Goal: Task Accomplishment & Management: Manage account settings

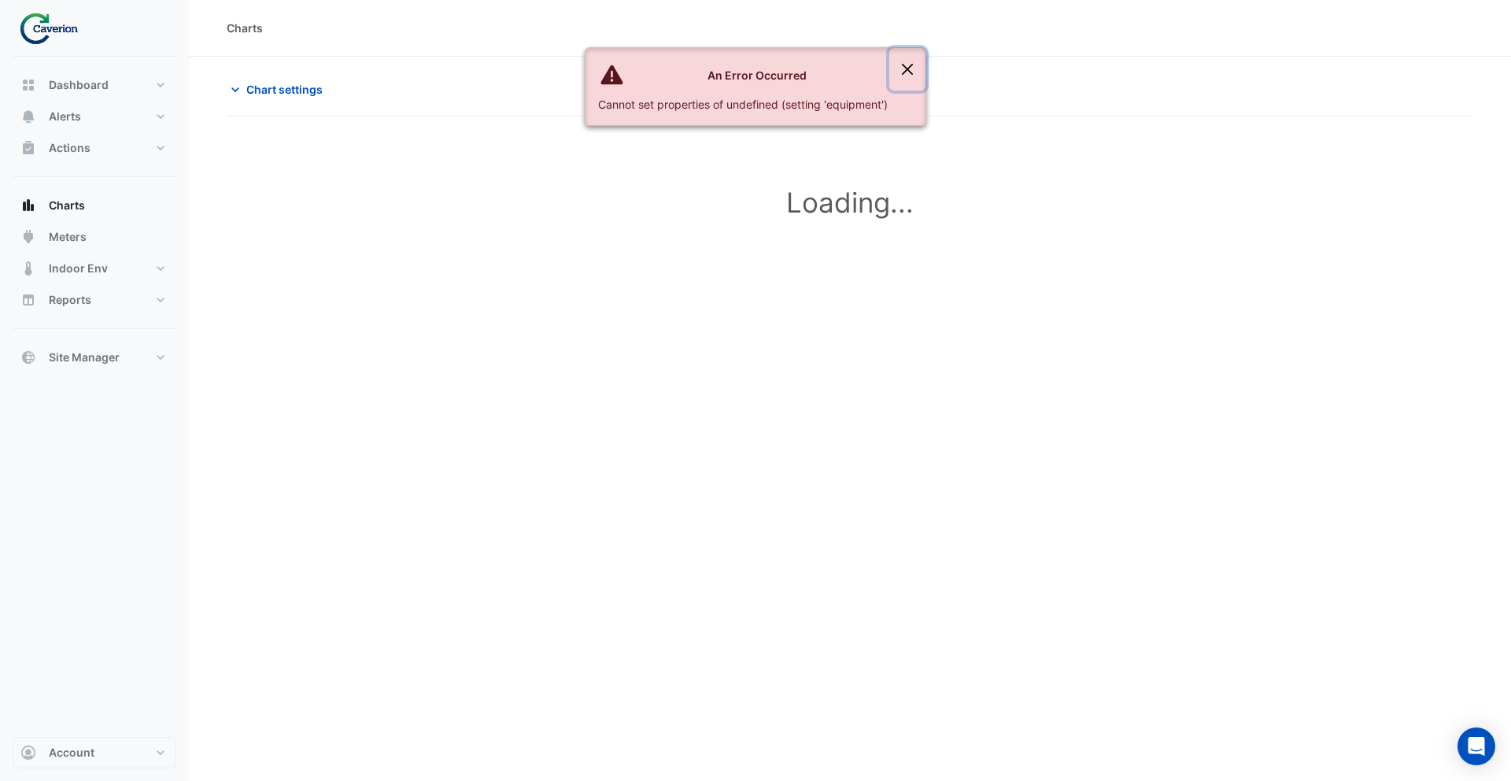
click at [910, 67] on button "Close" at bounding box center [907, 69] width 36 height 42
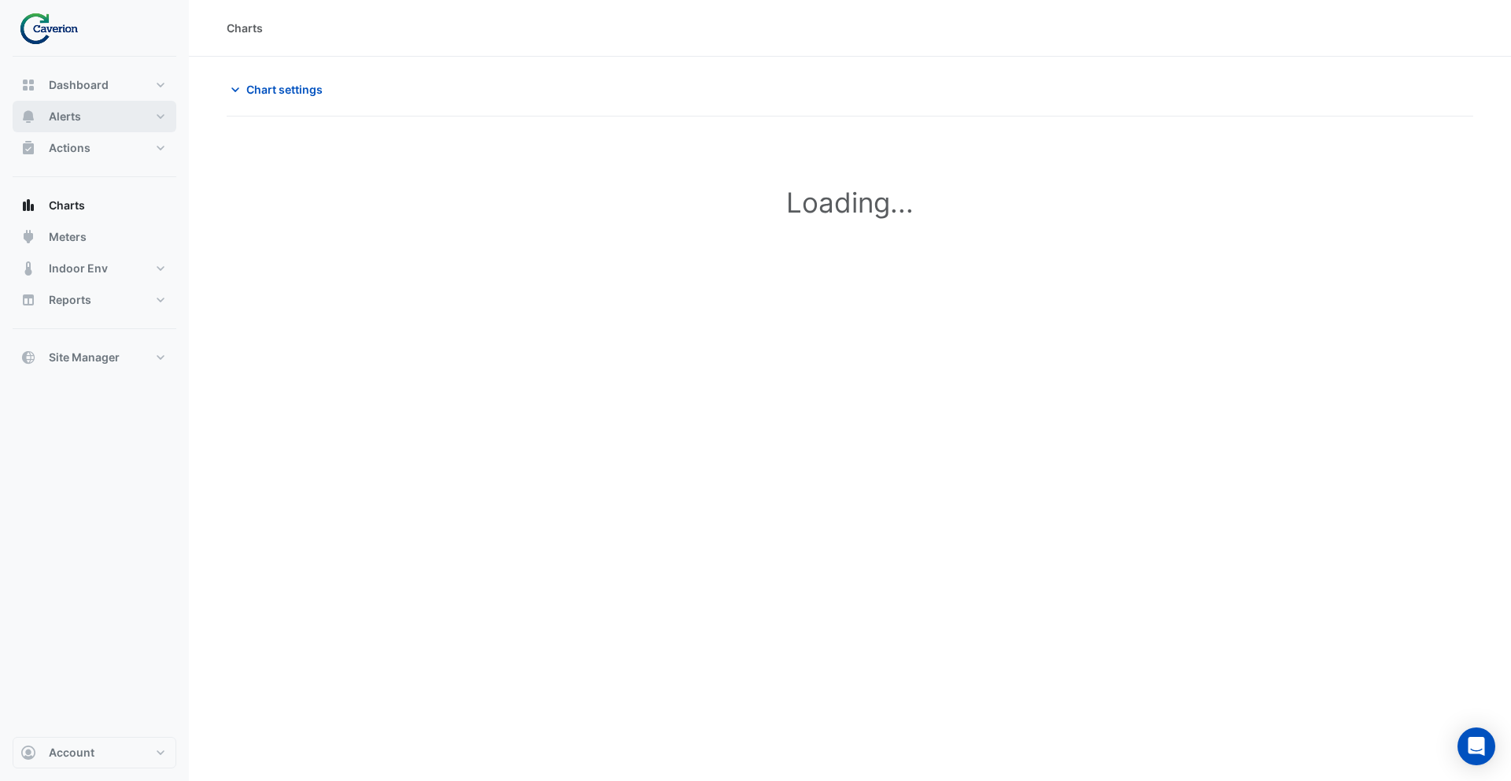
click at [125, 114] on button "Alerts" at bounding box center [95, 116] width 164 height 31
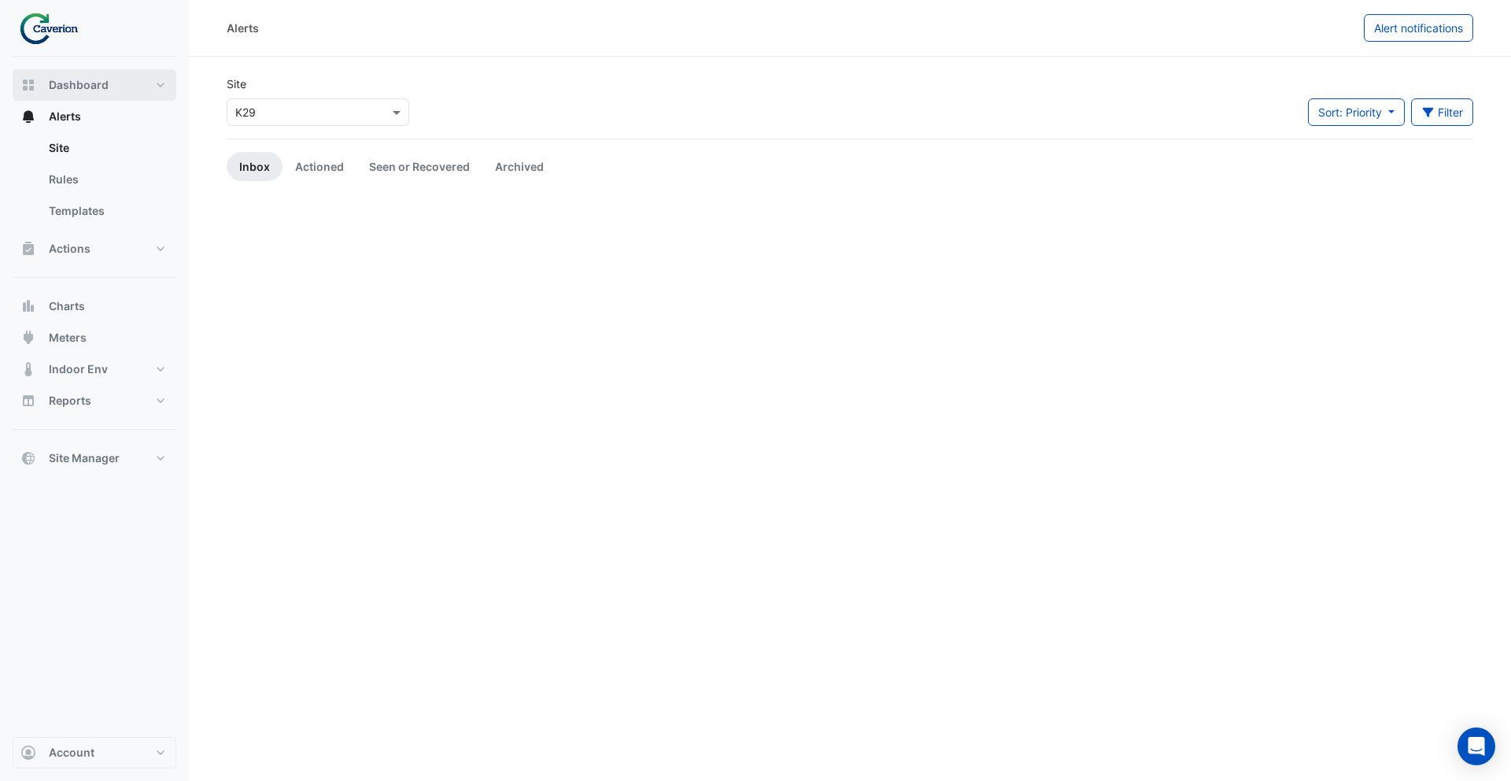
click at [98, 84] on span "Dashboard" at bounding box center [79, 85] width 60 height 16
select select "***"
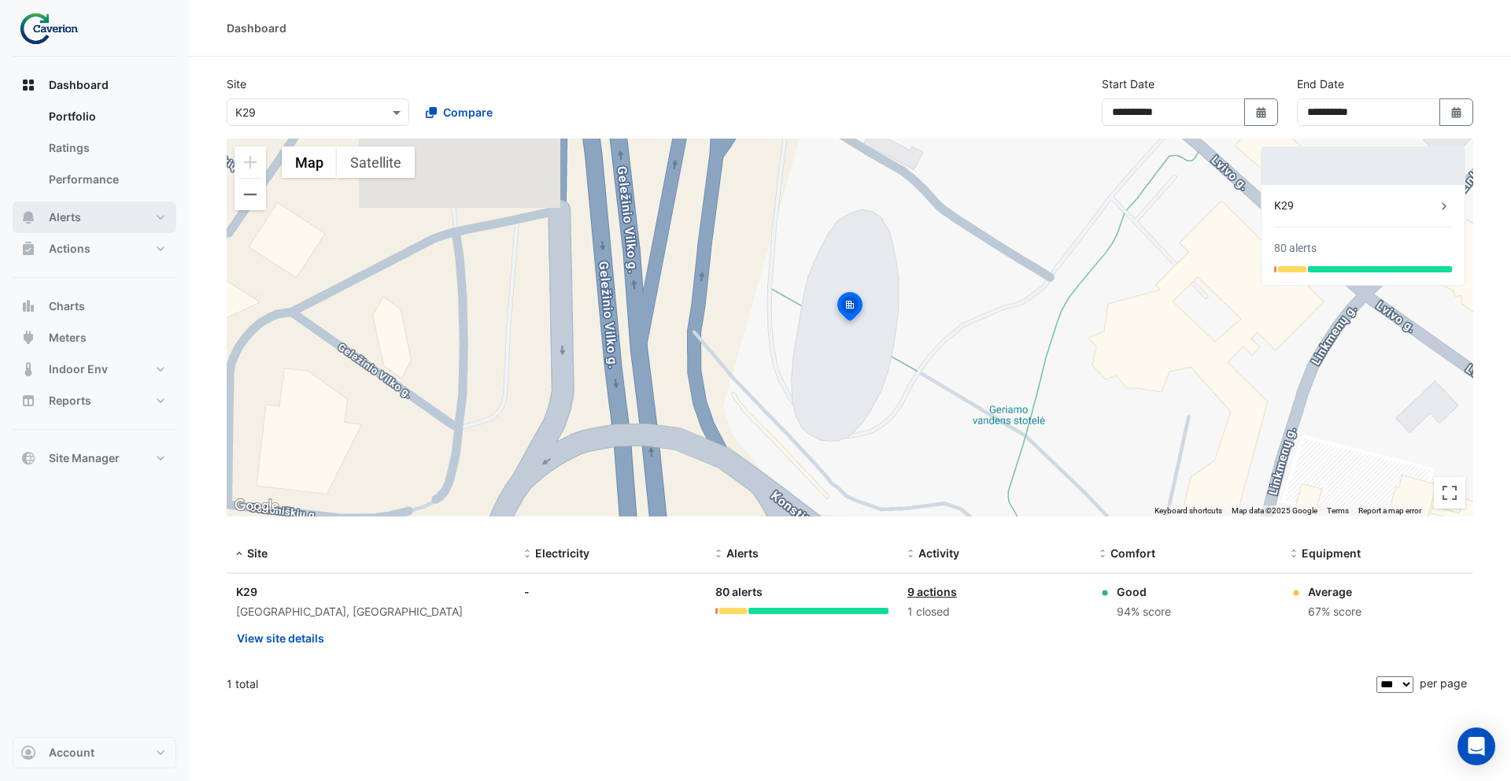
click at [97, 220] on button "Alerts" at bounding box center [95, 216] width 164 height 31
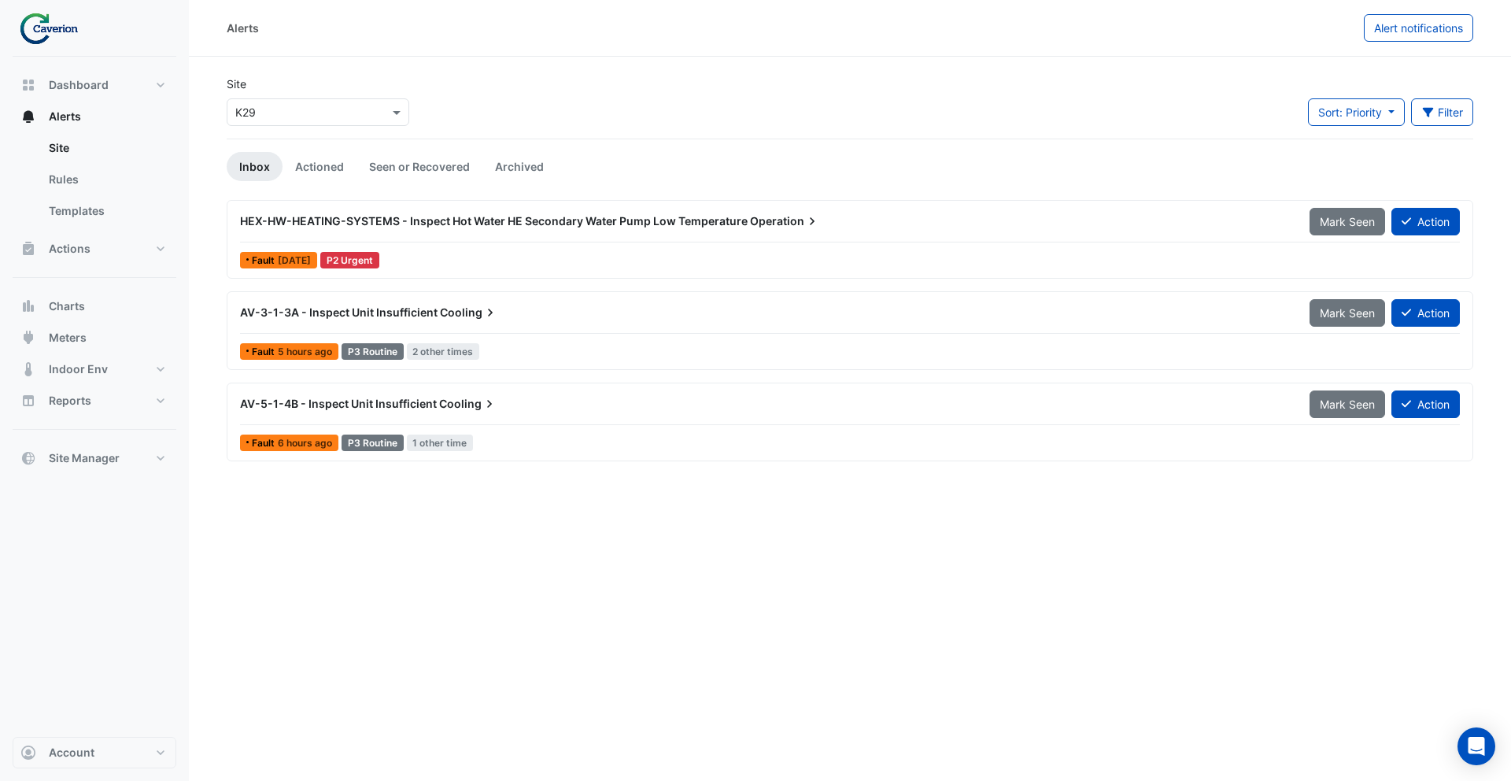
click at [460, 217] on span "HEX-HW-HEATING-SYSTEMS - Inspect Hot Water HE Secondary Water Pump Low Temperat…" at bounding box center [493, 220] width 507 height 13
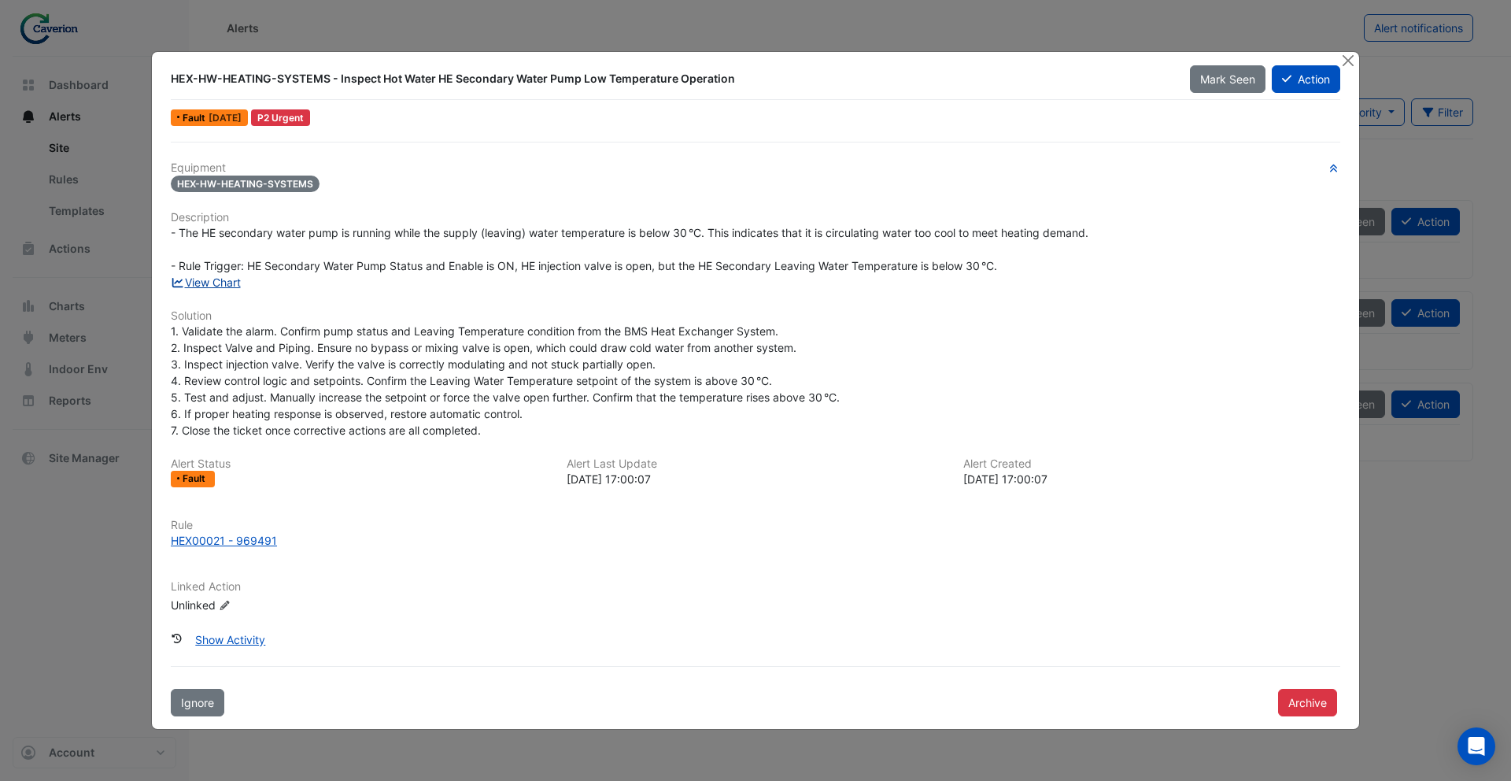
click at [225, 279] on link "View Chart" at bounding box center [206, 281] width 70 height 13
click at [1347, 62] on button "Close" at bounding box center [1347, 60] width 17 height 17
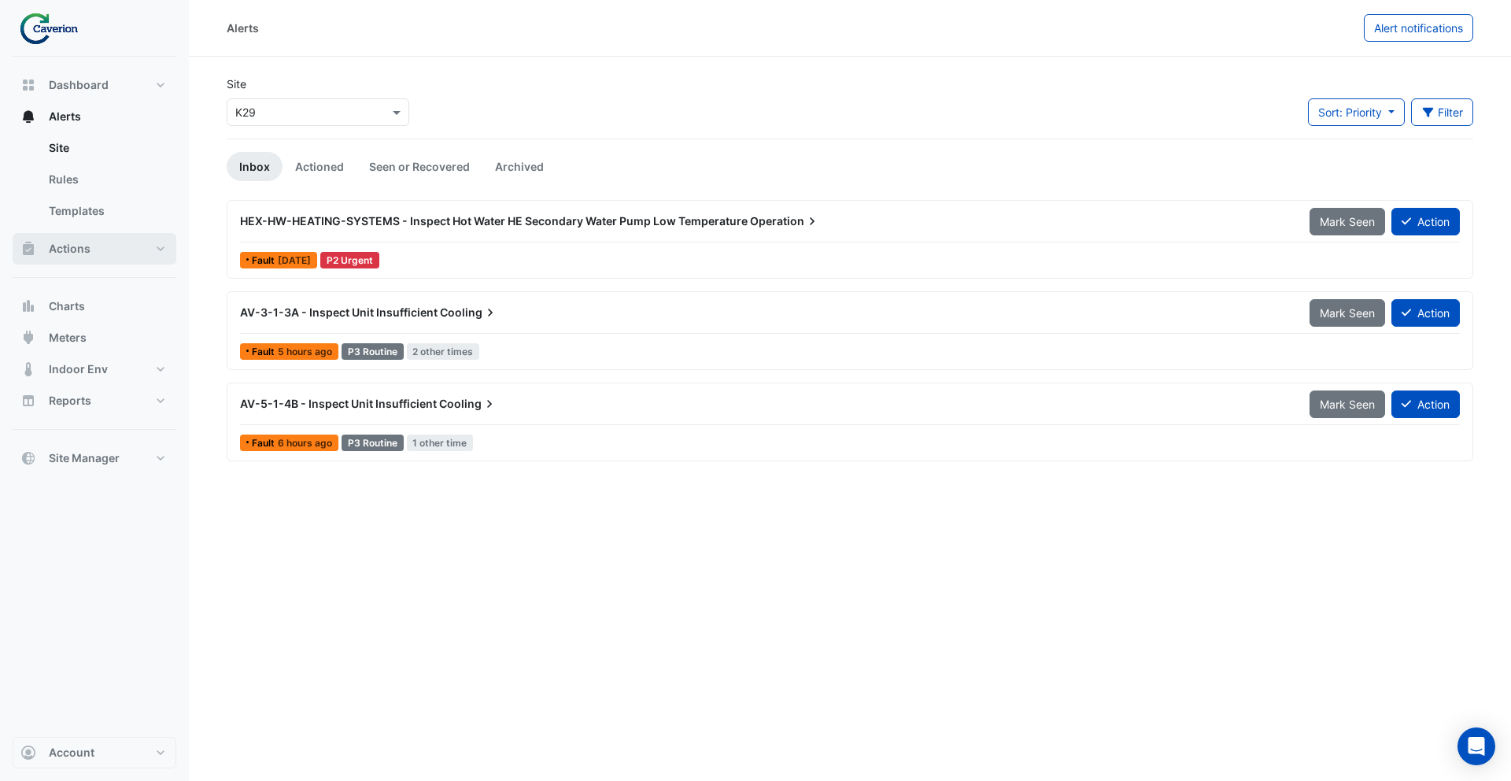
click at [109, 243] on button "Actions" at bounding box center [95, 248] width 164 height 31
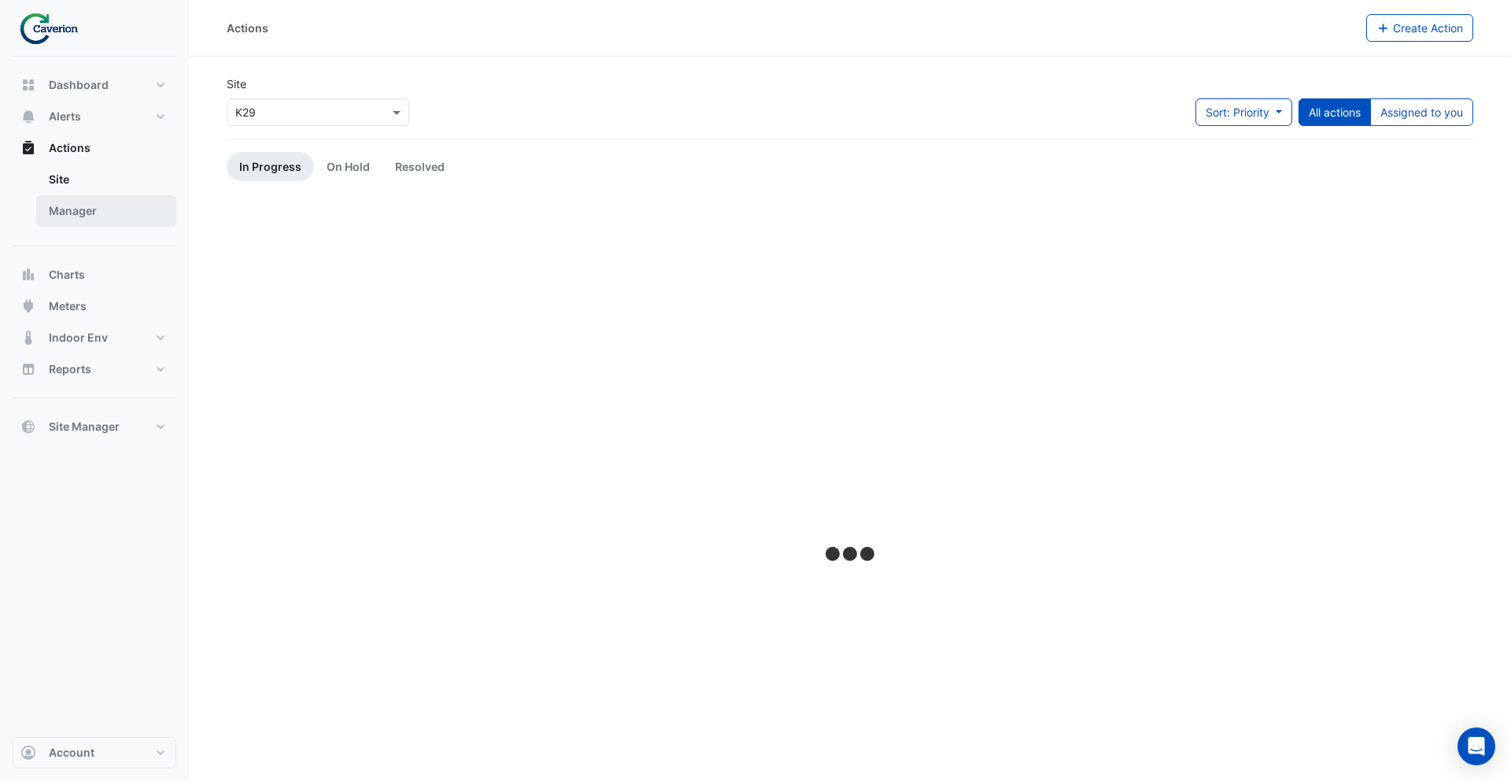
click at [107, 206] on link "Manager" at bounding box center [106, 210] width 140 height 31
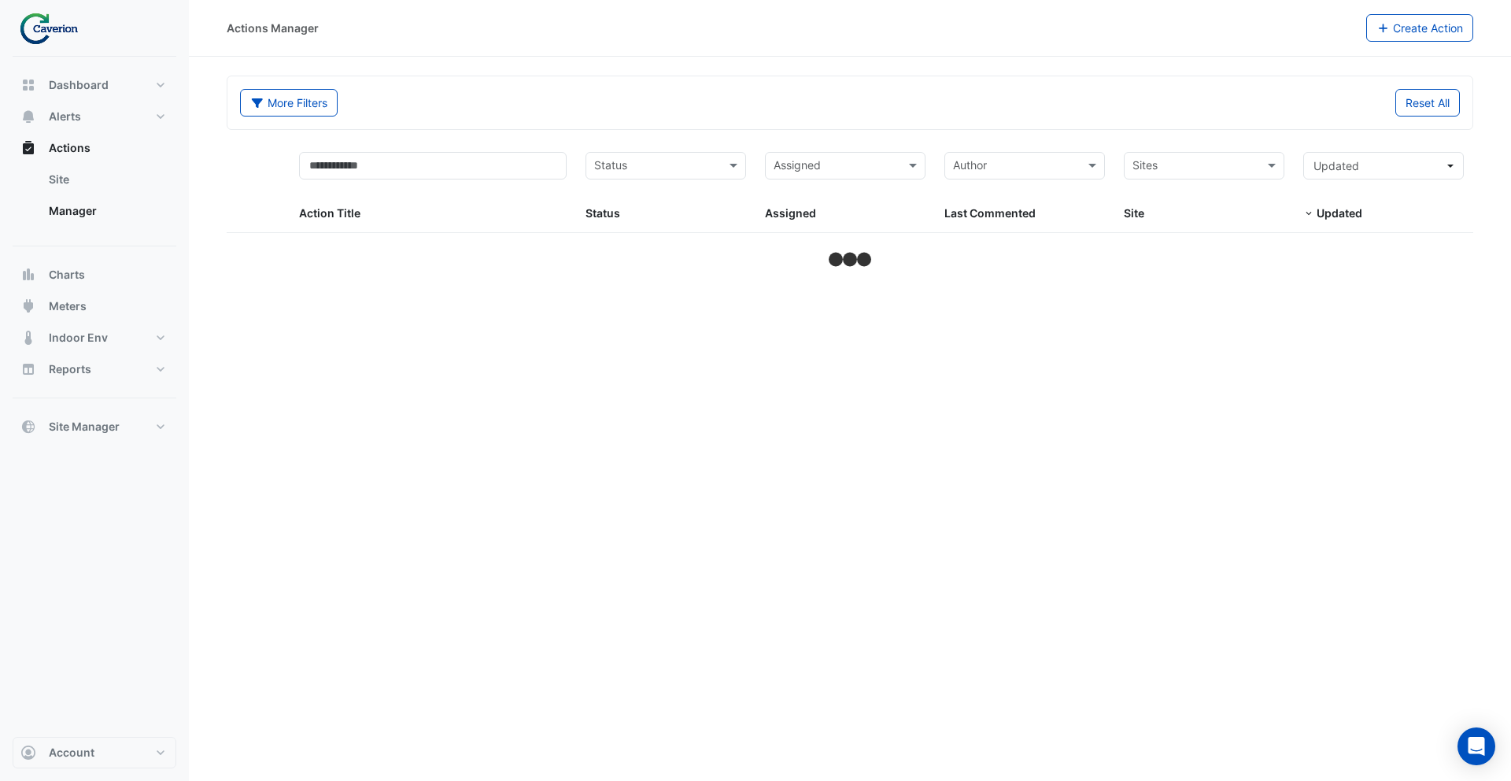
select select "***"
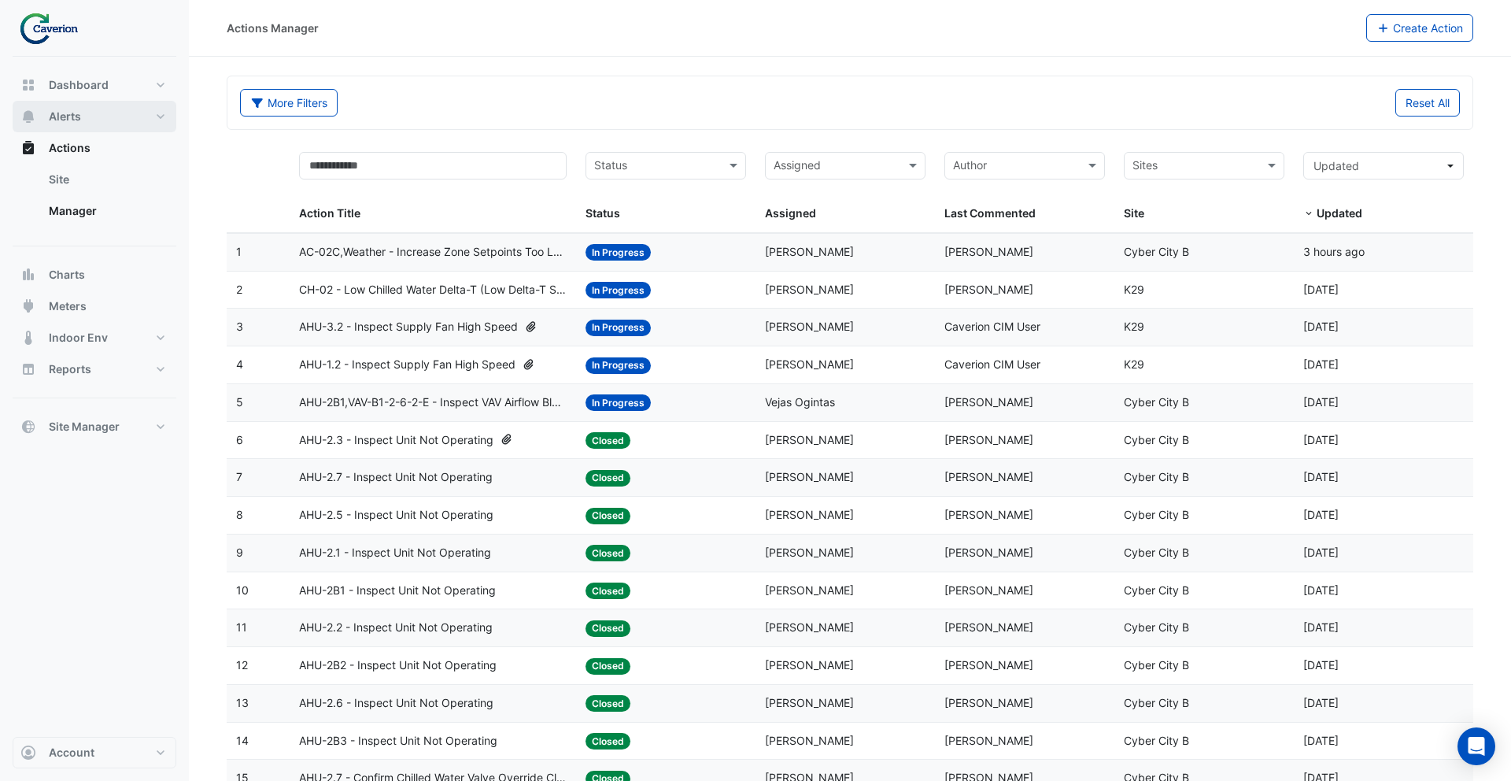
click at [117, 114] on button "Alerts" at bounding box center [95, 116] width 164 height 31
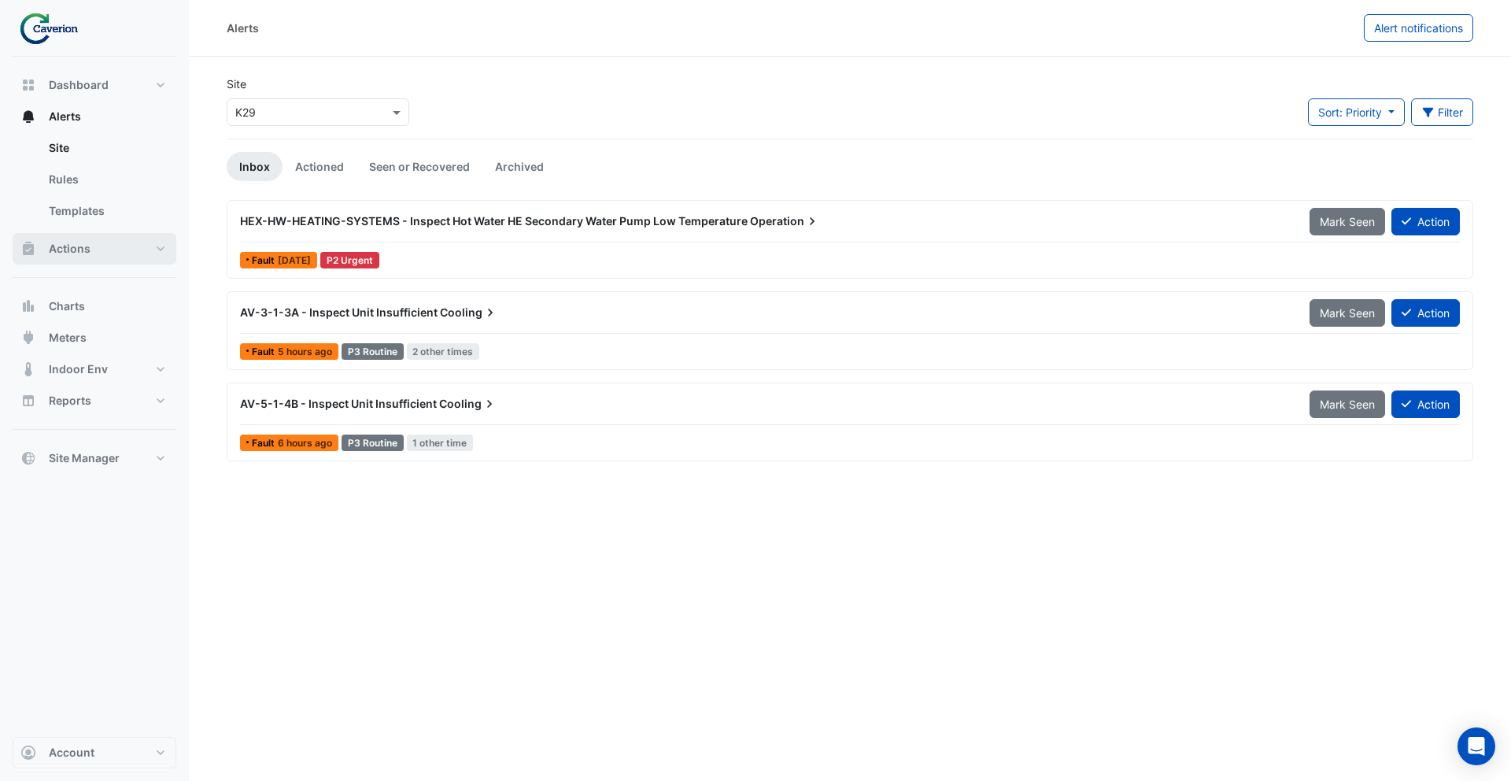
click at [99, 255] on button "Actions" at bounding box center [95, 248] width 164 height 31
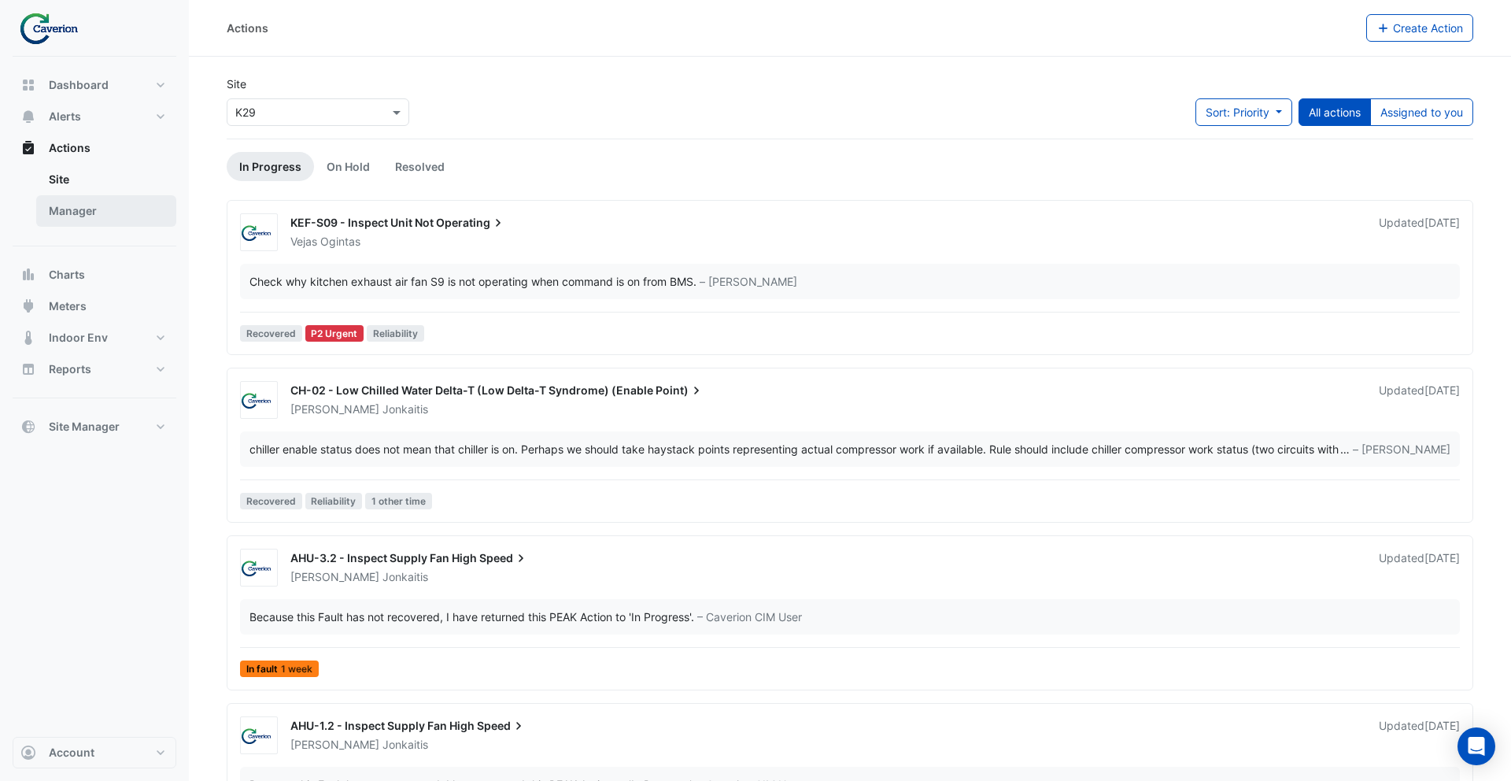
click at [113, 218] on link "Manager" at bounding box center [106, 210] width 140 height 31
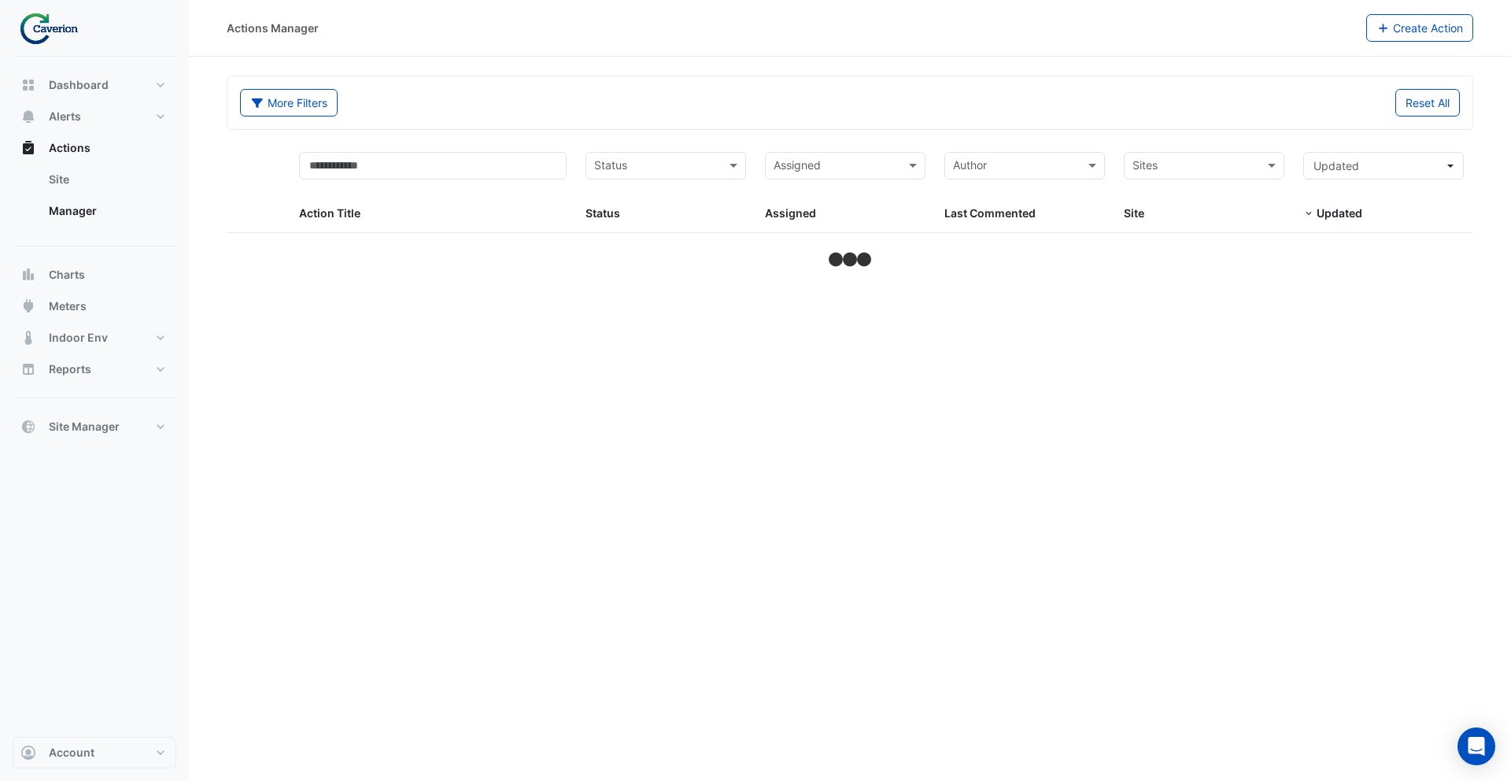
select select "***"
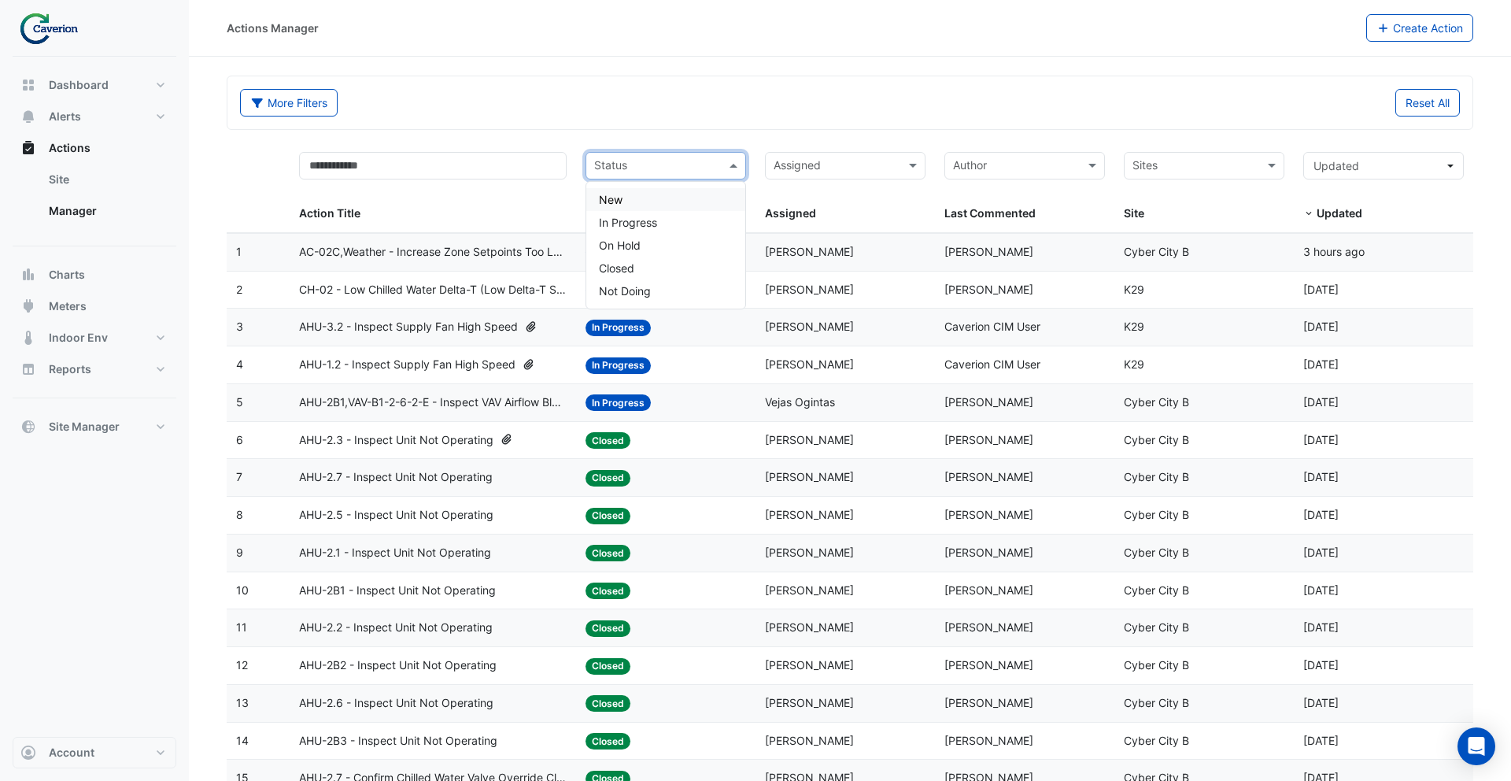
click at [666, 167] on input "text" at bounding box center [656, 167] width 125 height 18
click at [666, 225] on div "In Progress" at bounding box center [665, 222] width 159 height 23
click at [670, 171] on input "text" at bounding box center [681, 167] width 50 height 18
click at [649, 264] on div "Closed" at bounding box center [665, 268] width 159 height 23
click at [458, 253] on span "AC-02C,Weather - Increase Zone Setpoints Too Low (Energy Saving)" at bounding box center [433, 252] width 268 height 18
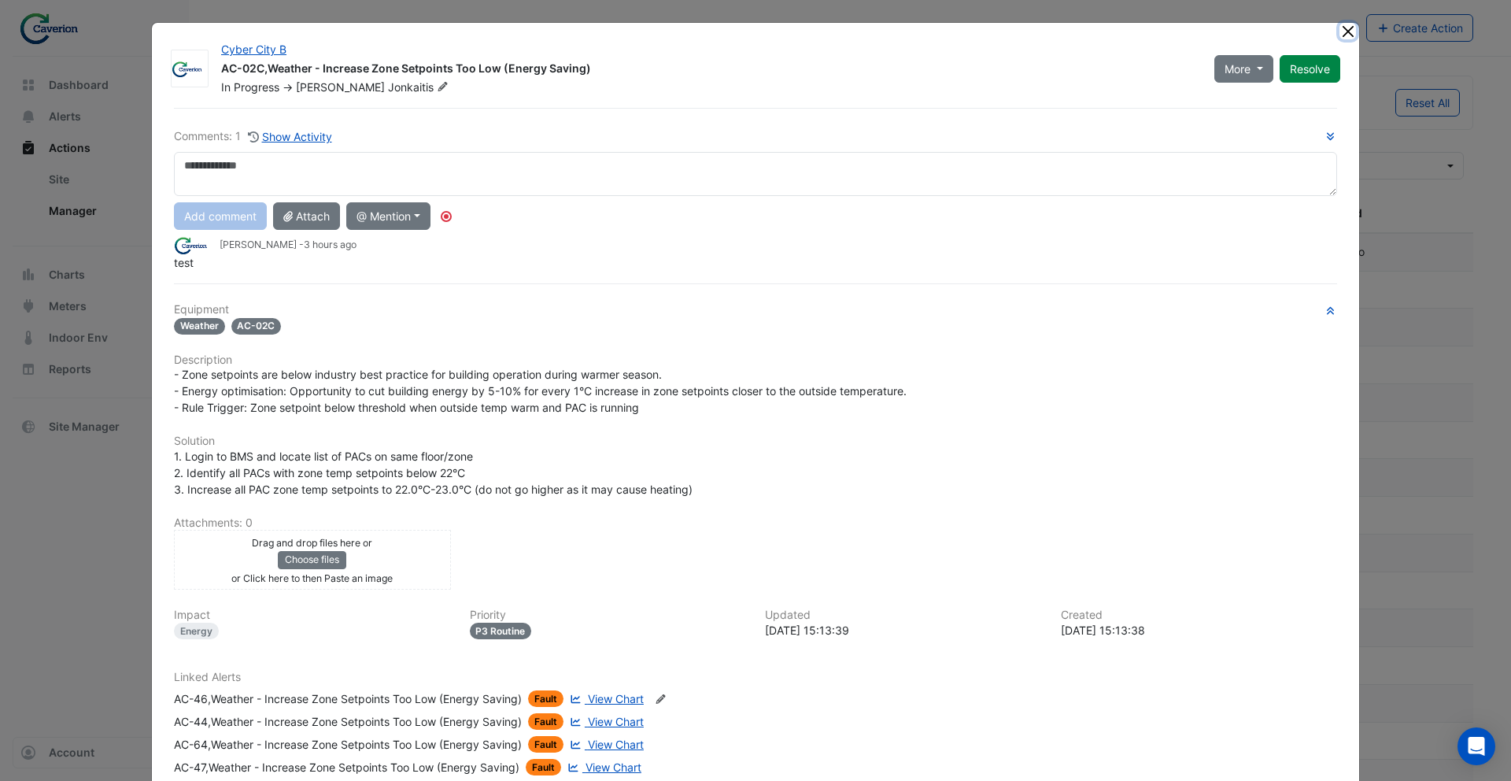
click at [1347, 31] on button "Close" at bounding box center [1347, 31] width 17 height 17
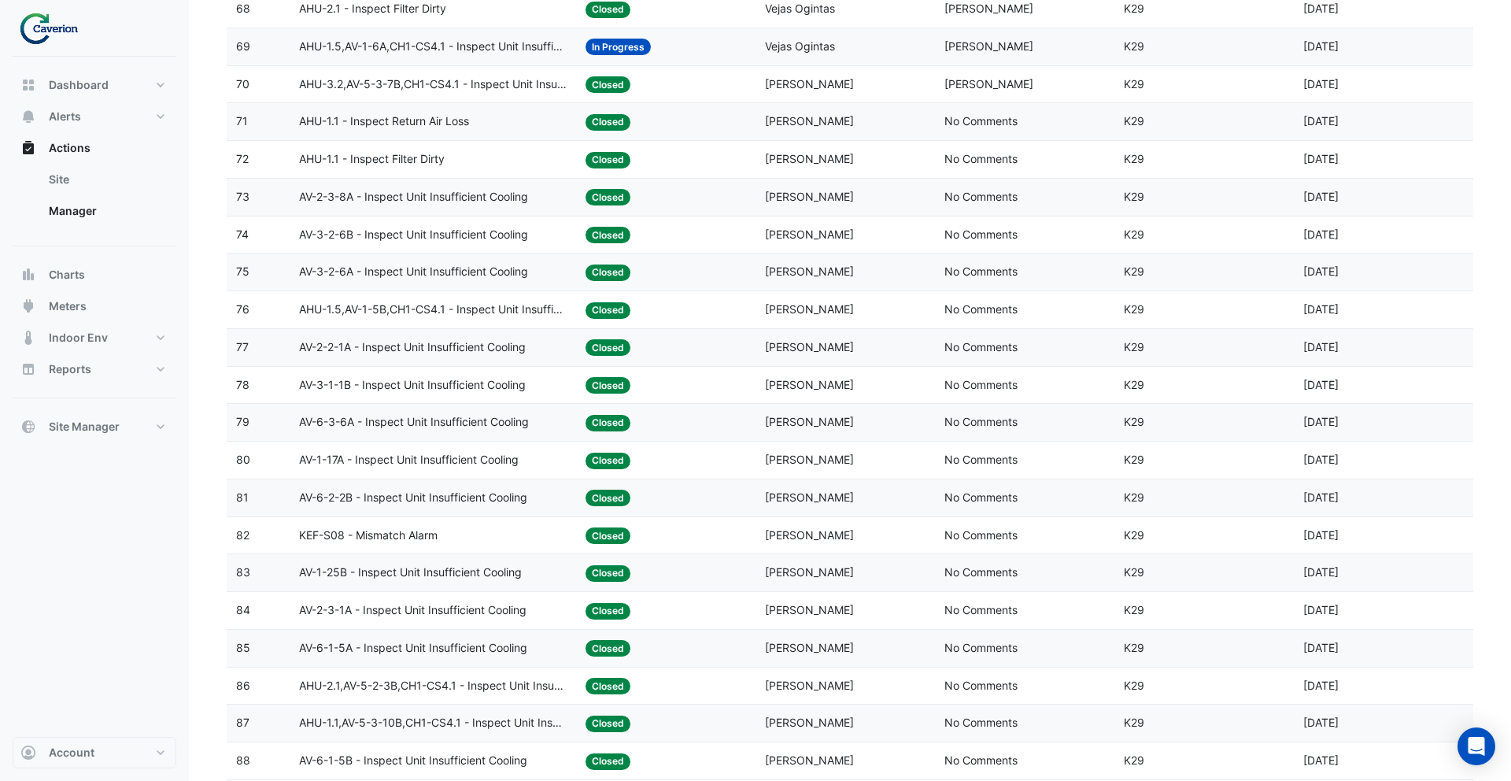
scroll to position [3252, 0]
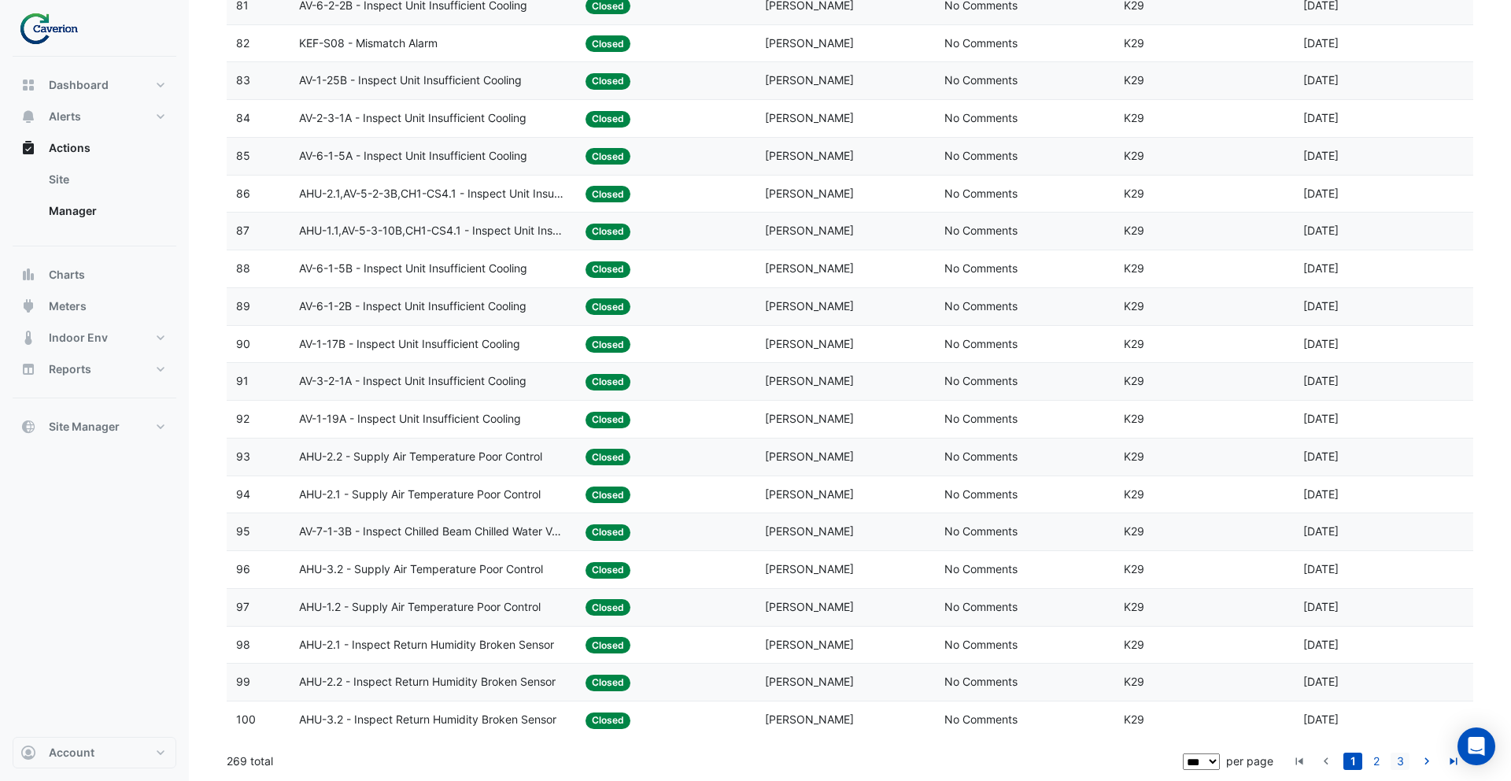
click at [1404, 760] on link "3" at bounding box center [1399, 760] width 19 height 17
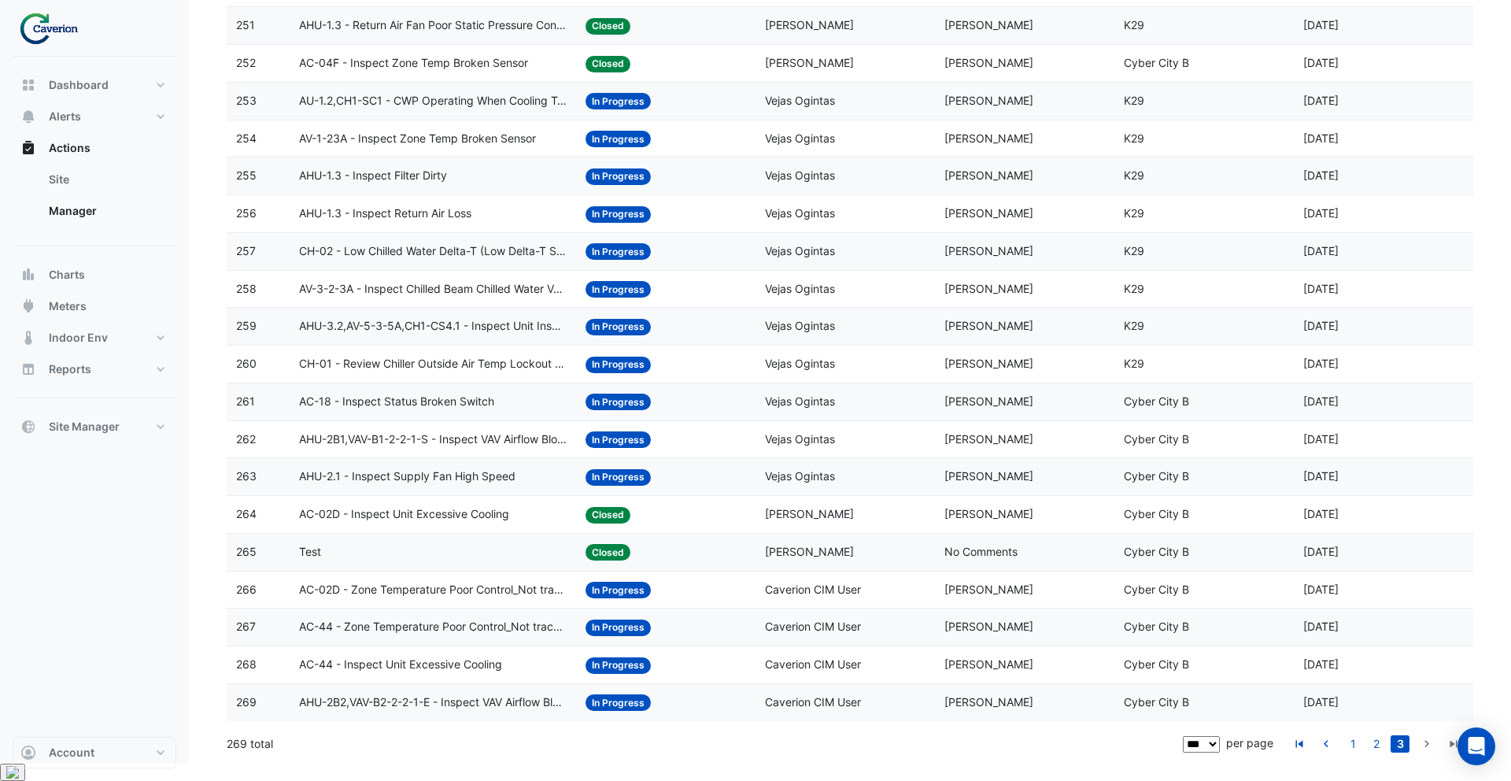
scroll to position [2087, 0]
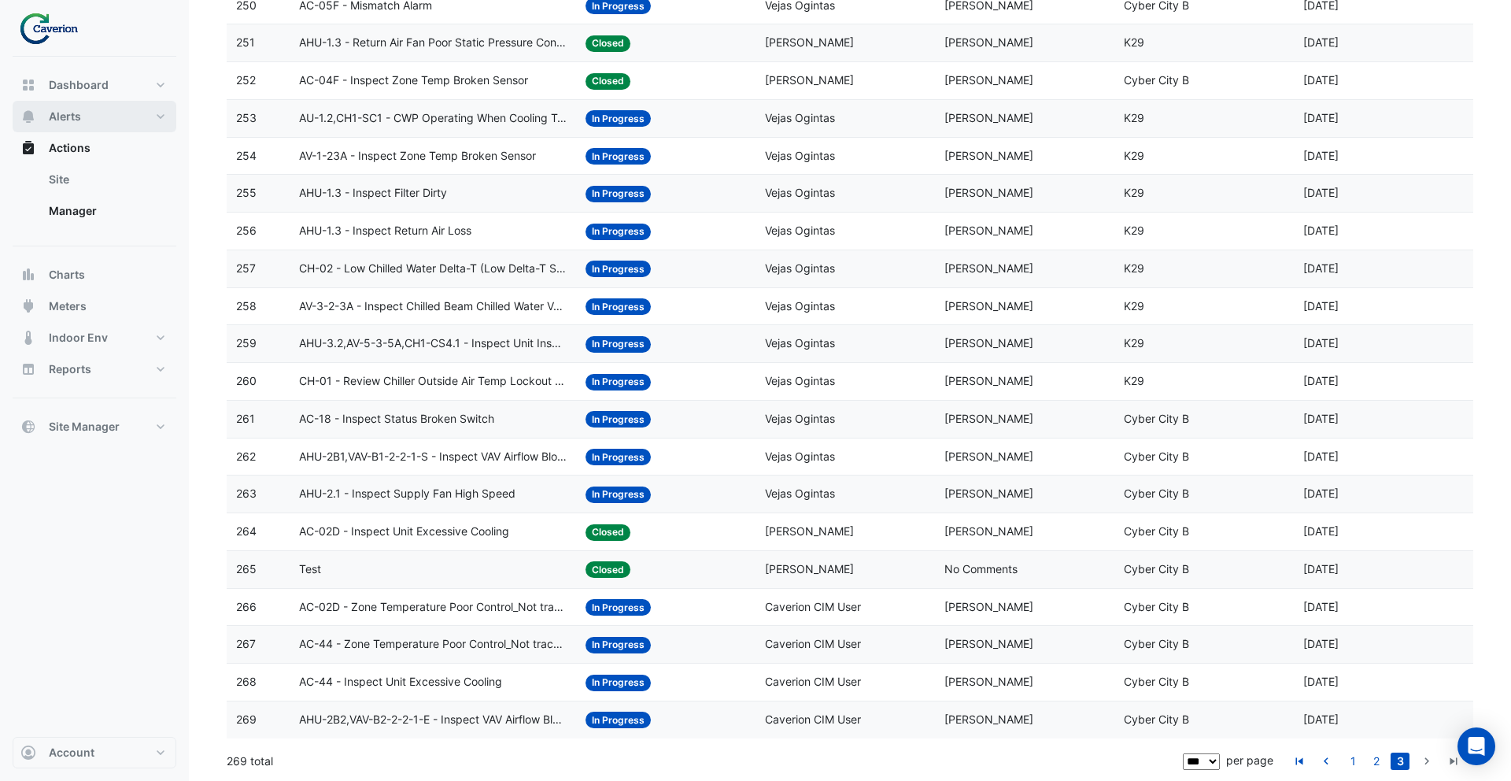
click at [72, 113] on span "Alerts" at bounding box center [65, 117] width 32 height 16
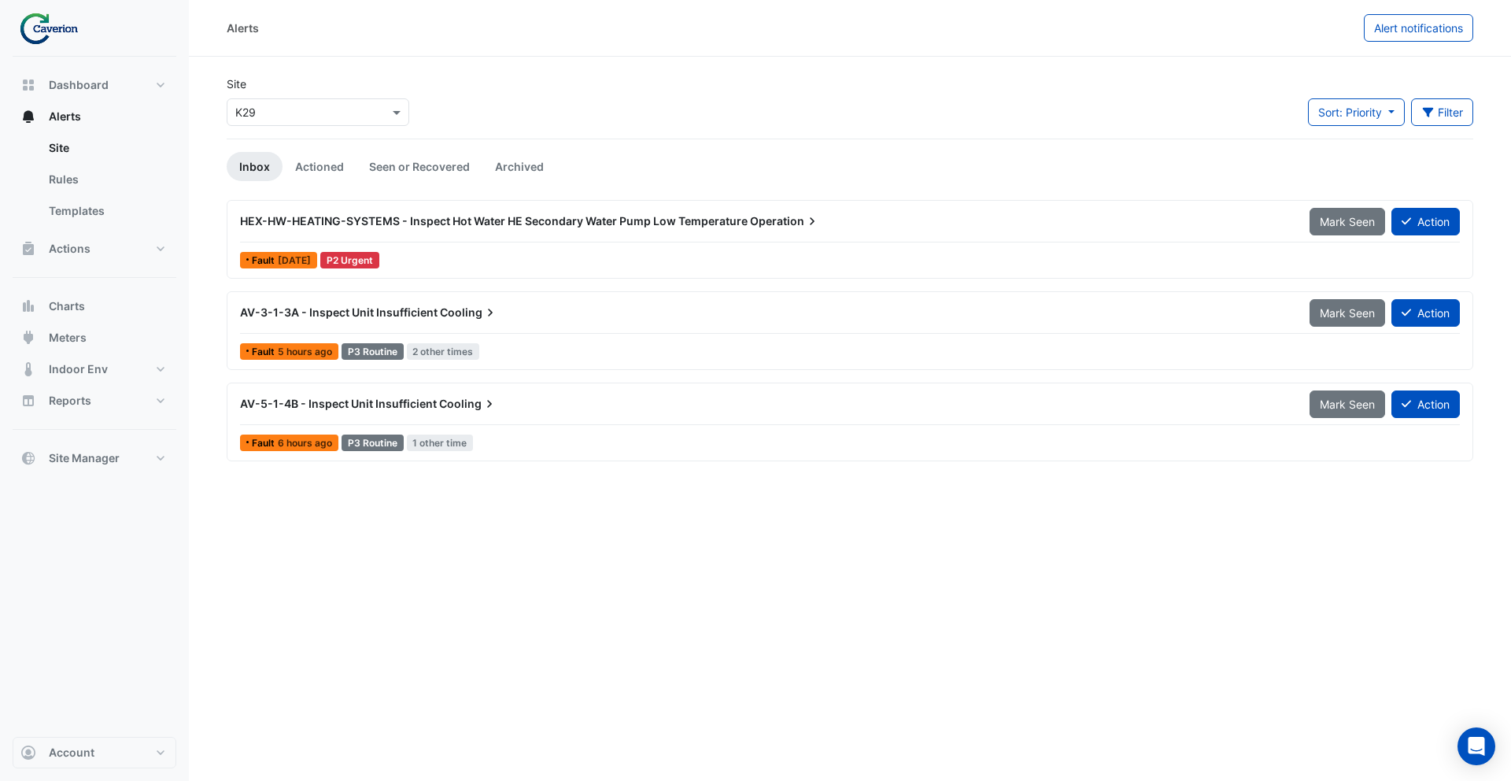
click at [445, 226] on span "HEX-HW-HEATING-SYSTEMS - Inspect Hot Water HE Secondary Water Pump Low Temperat…" at bounding box center [493, 220] width 507 height 13
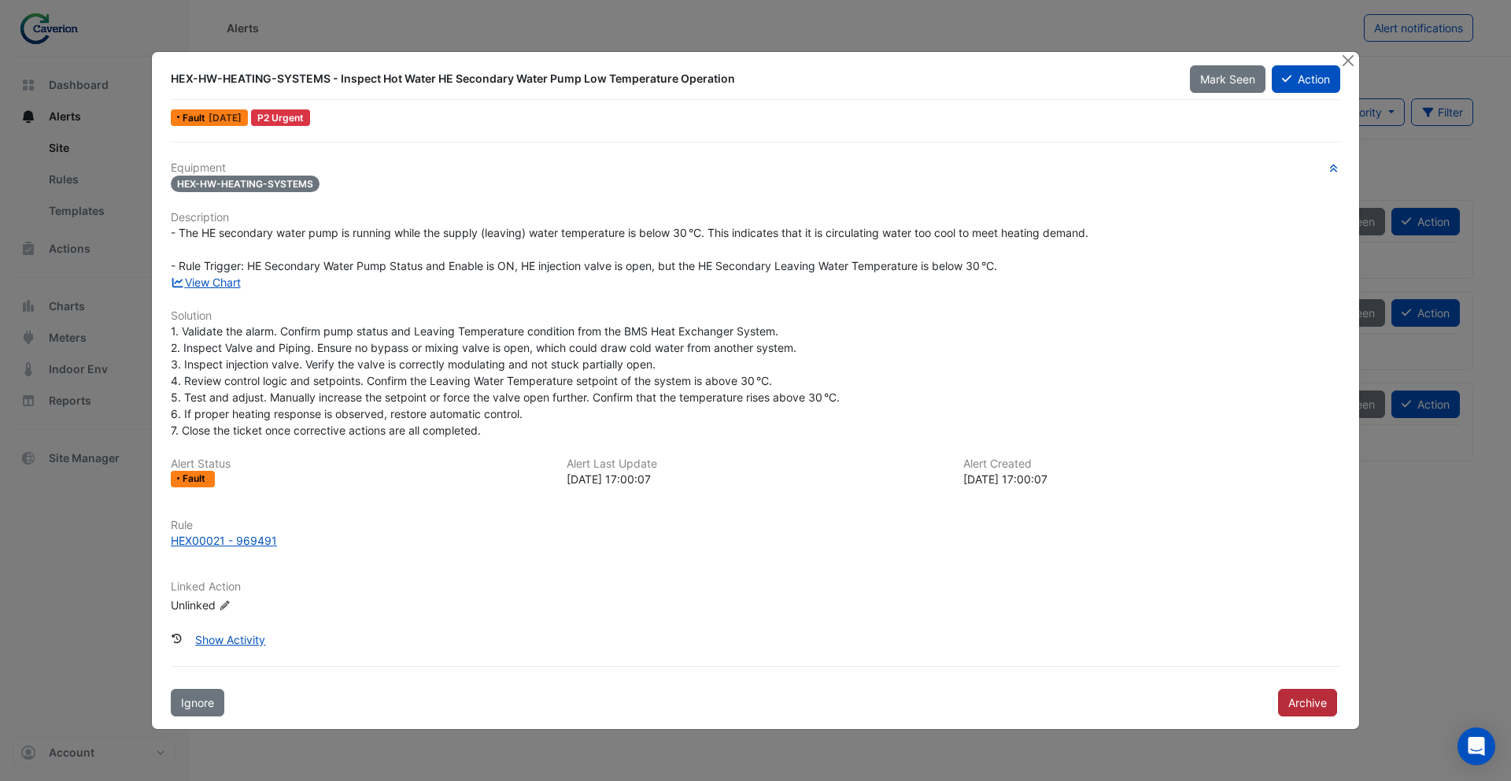
click at [1305, 696] on button "Archive" at bounding box center [1307, 702] width 59 height 28
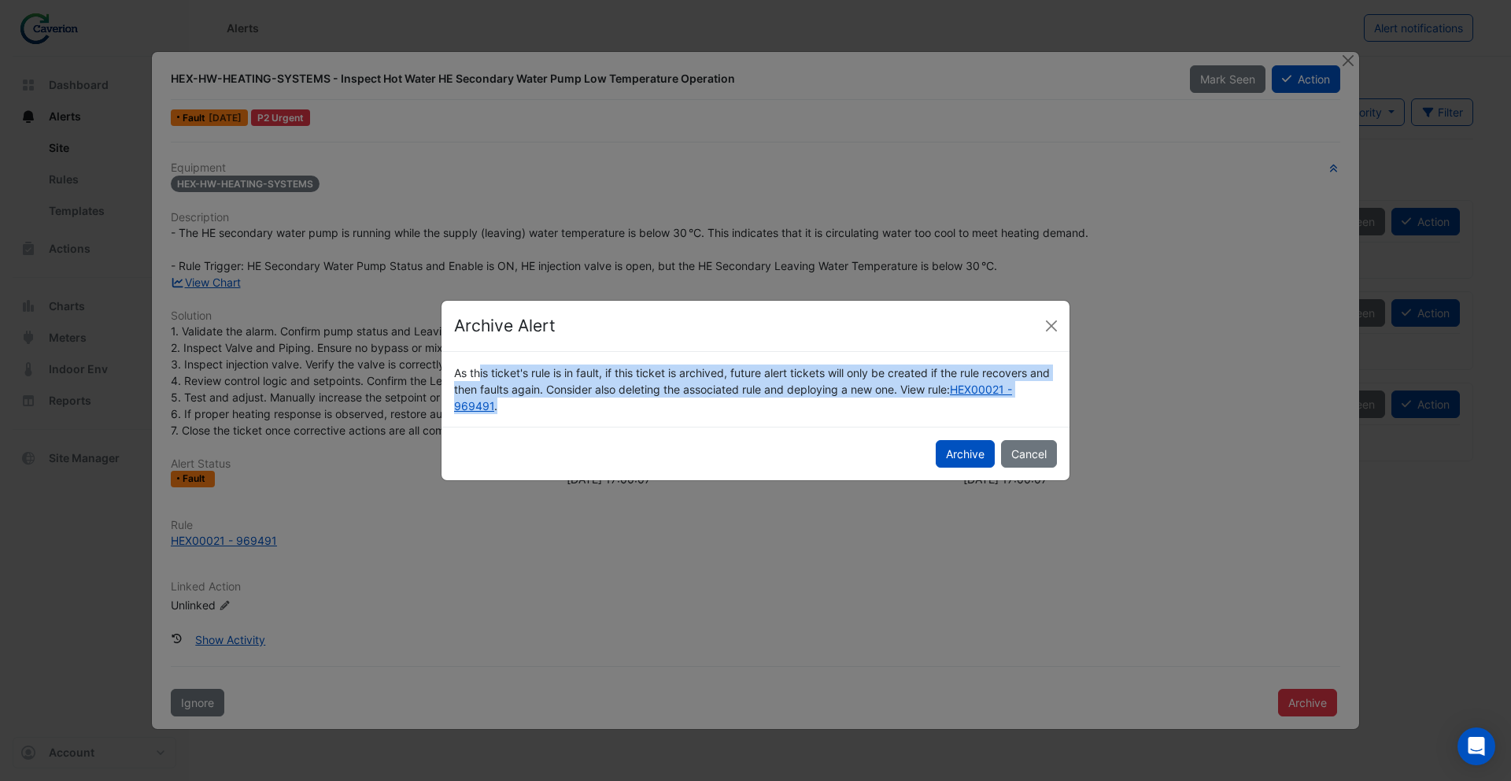
drag, startPoint x: 504, startPoint y: 400, endPoint x: 460, endPoint y: 359, distance: 60.1
click at [454, 357] on div "As this ticket's rule is in fault, if this ticket is archived, future alert tic…" at bounding box center [755, 389] width 628 height 75
click at [1060, 317] on button "Close" at bounding box center [1051, 326] width 24 height 24
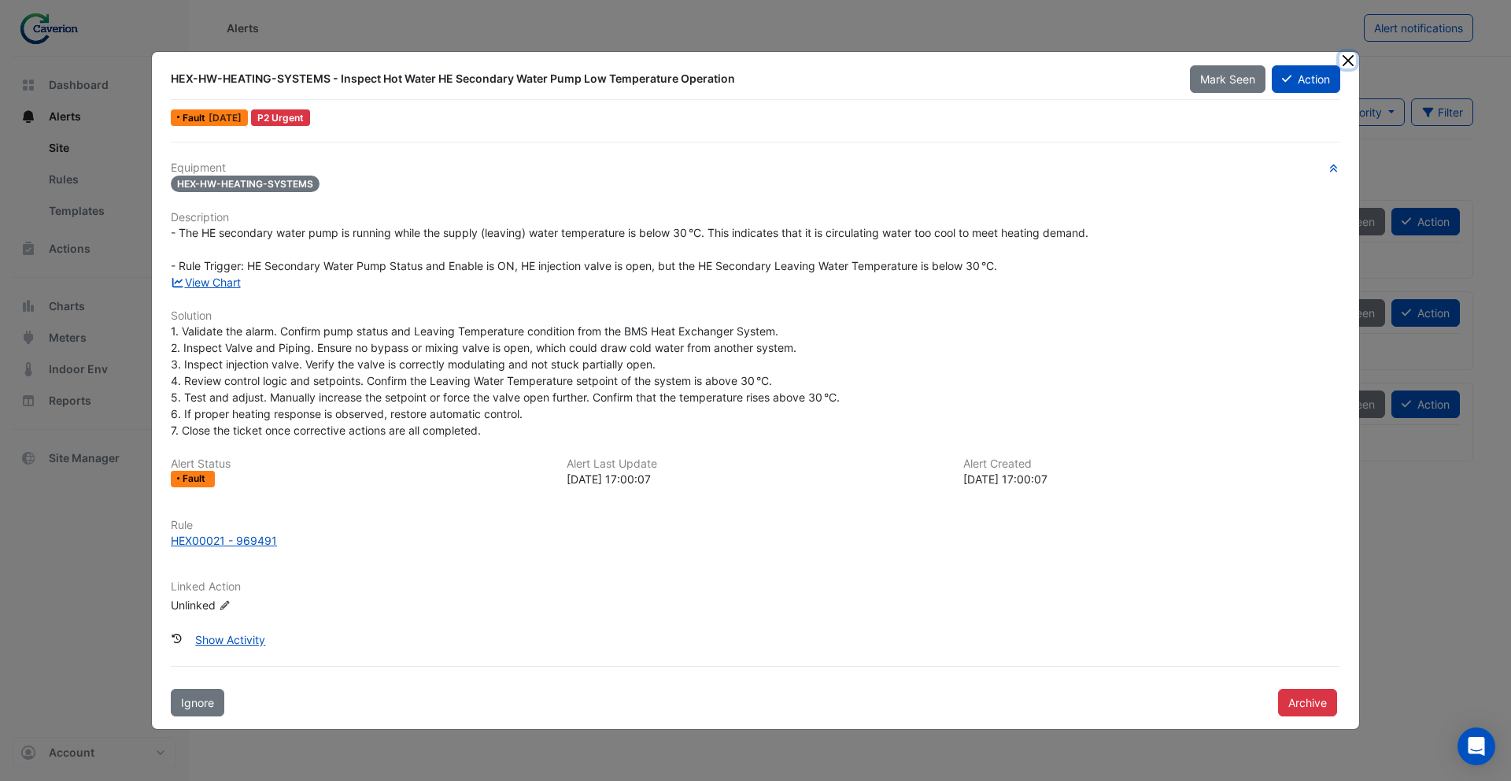
click at [1350, 61] on button "Close" at bounding box center [1347, 60] width 17 height 17
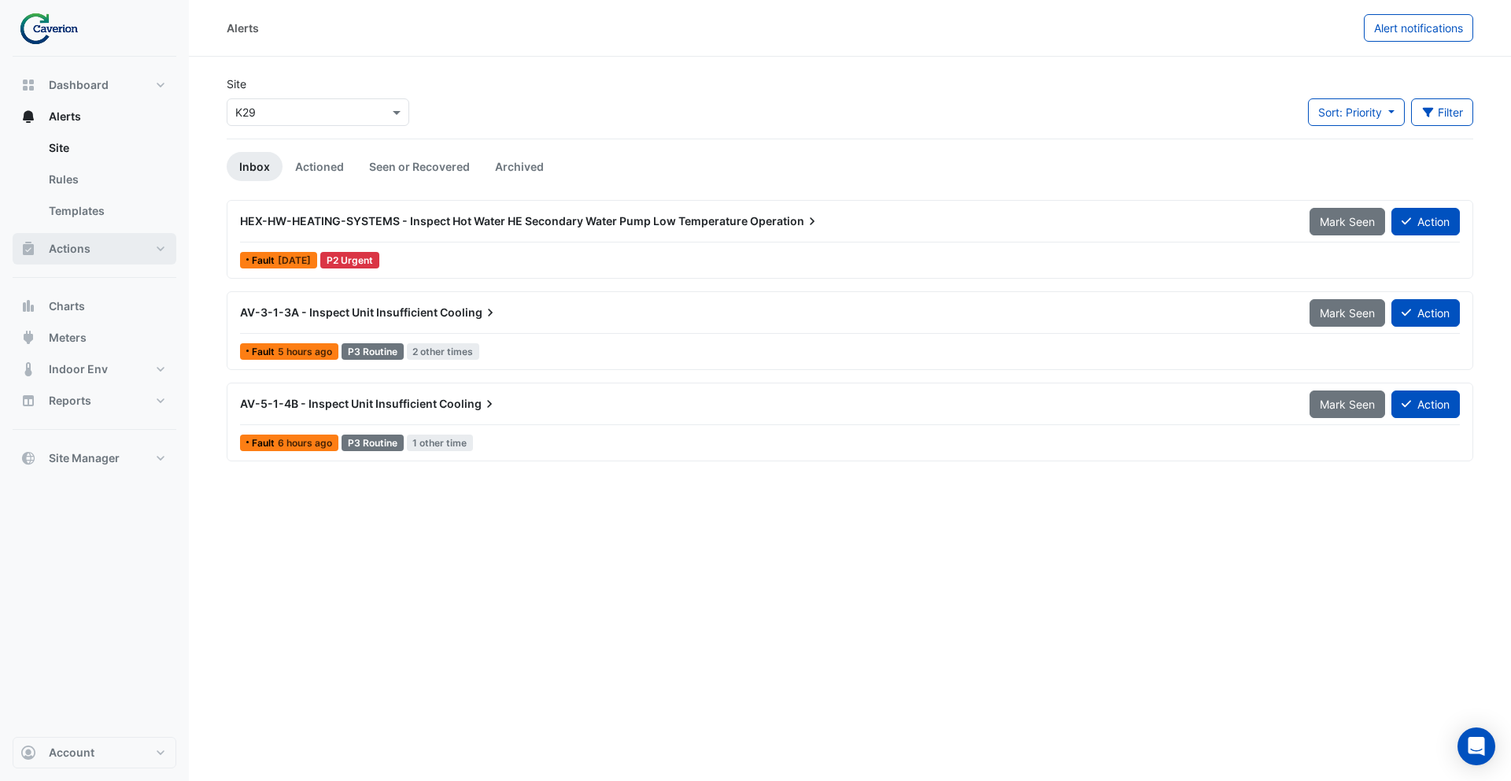
click at [80, 264] on button "Actions" at bounding box center [95, 248] width 164 height 31
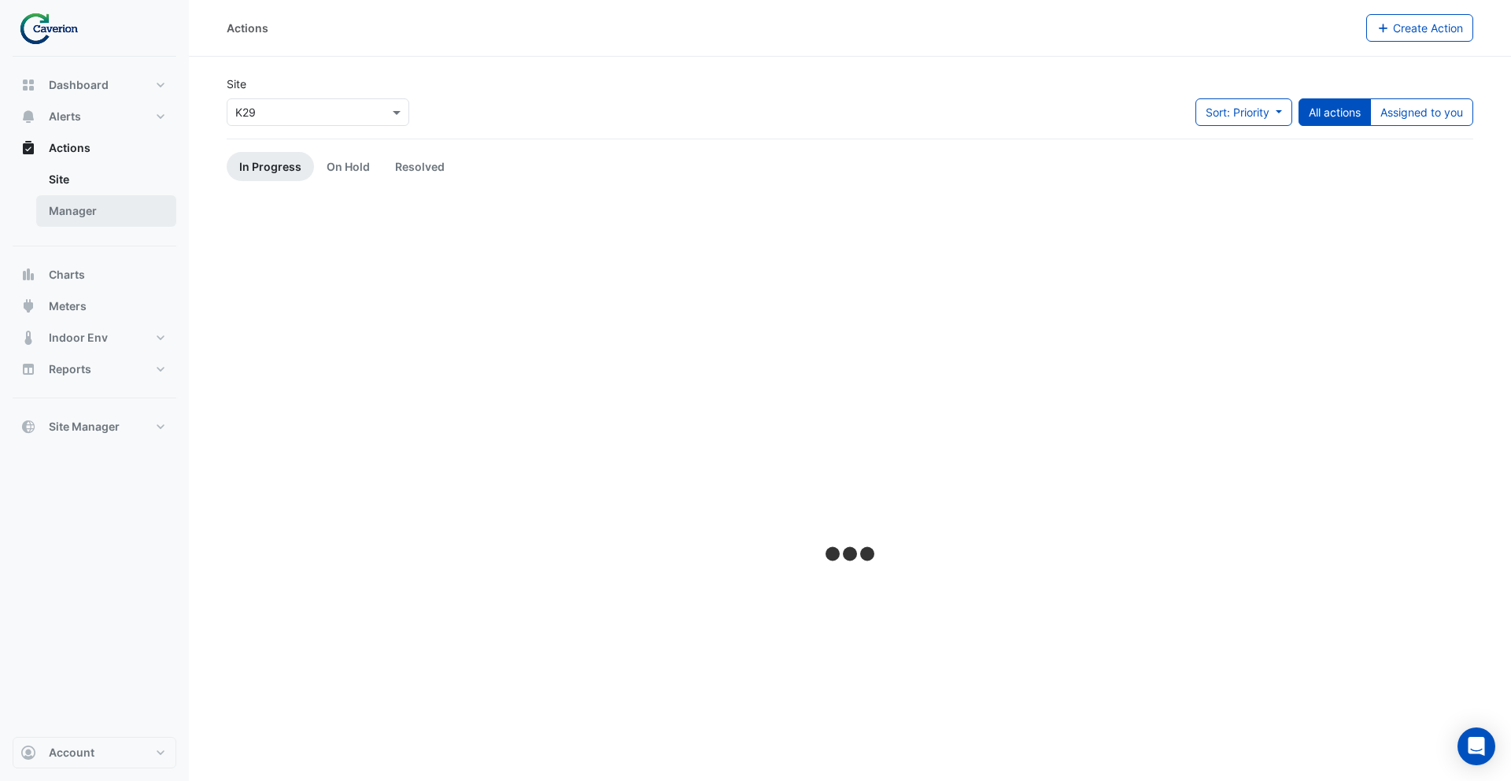
click at [101, 207] on link "Manager" at bounding box center [106, 210] width 140 height 31
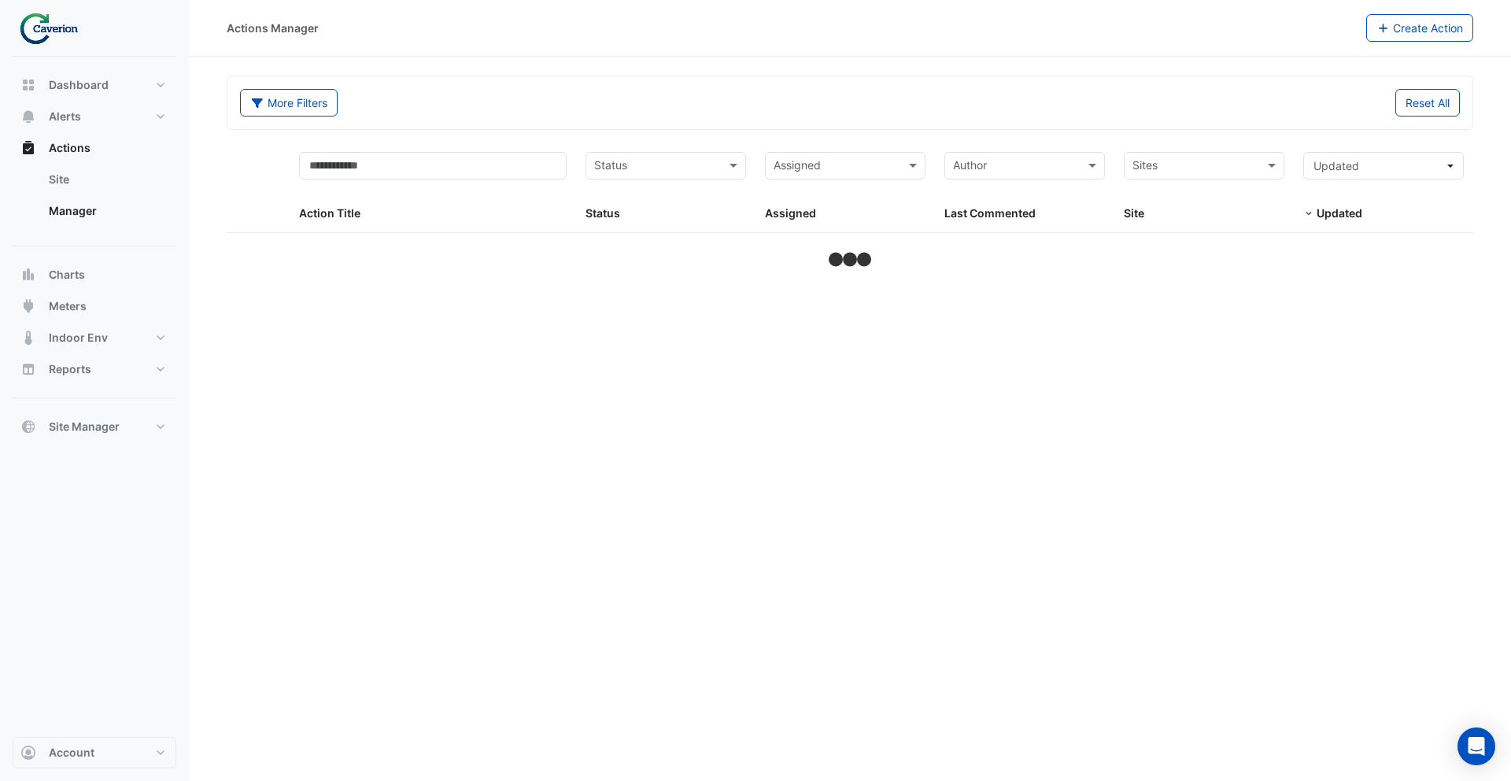
click at [700, 179] on div "Status Status" at bounding box center [665, 187] width 161 height 71
select select "***"
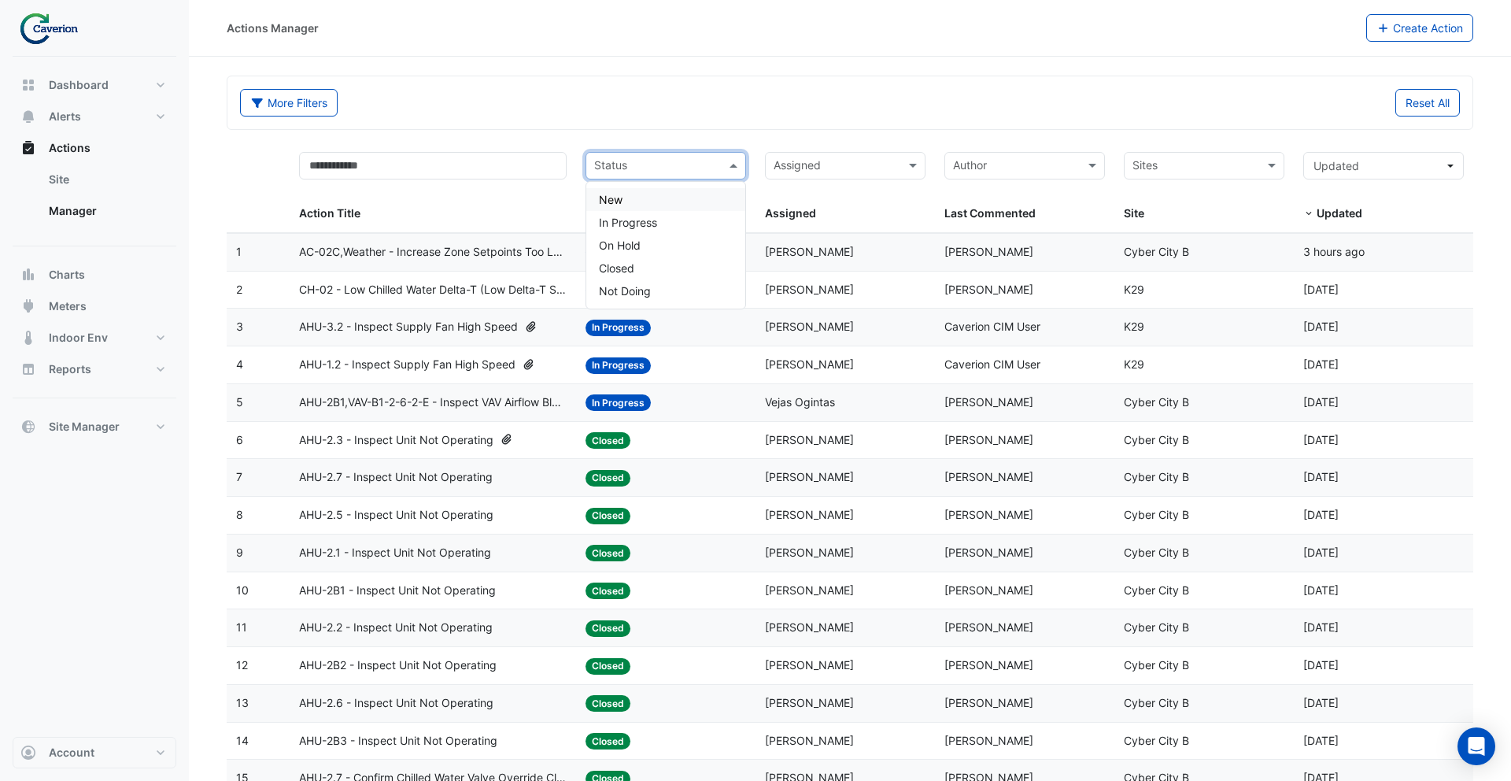
click at [693, 169] on input "text" at bounding box center [656, 167] width 125 height 18
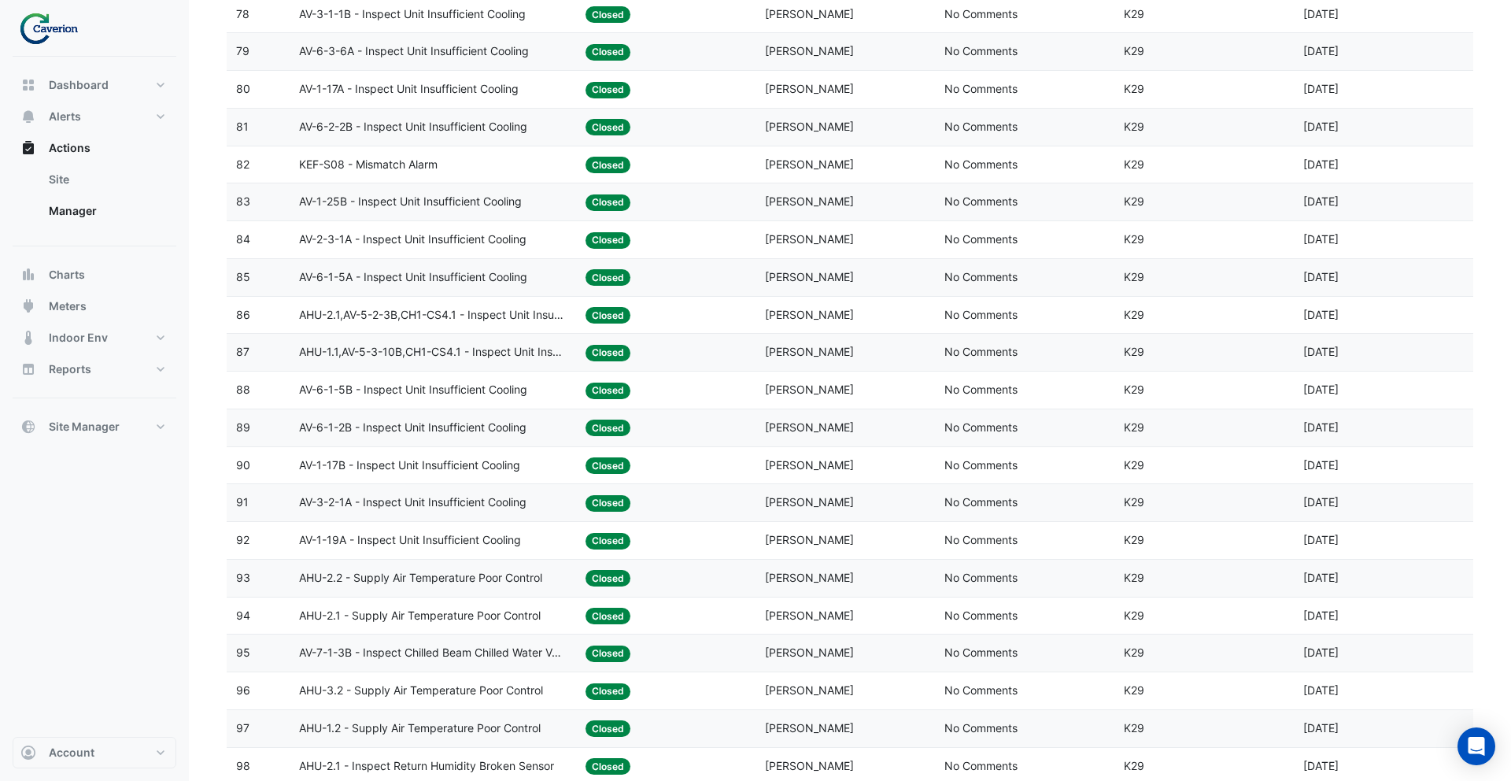
scroll to position [3252, 0]
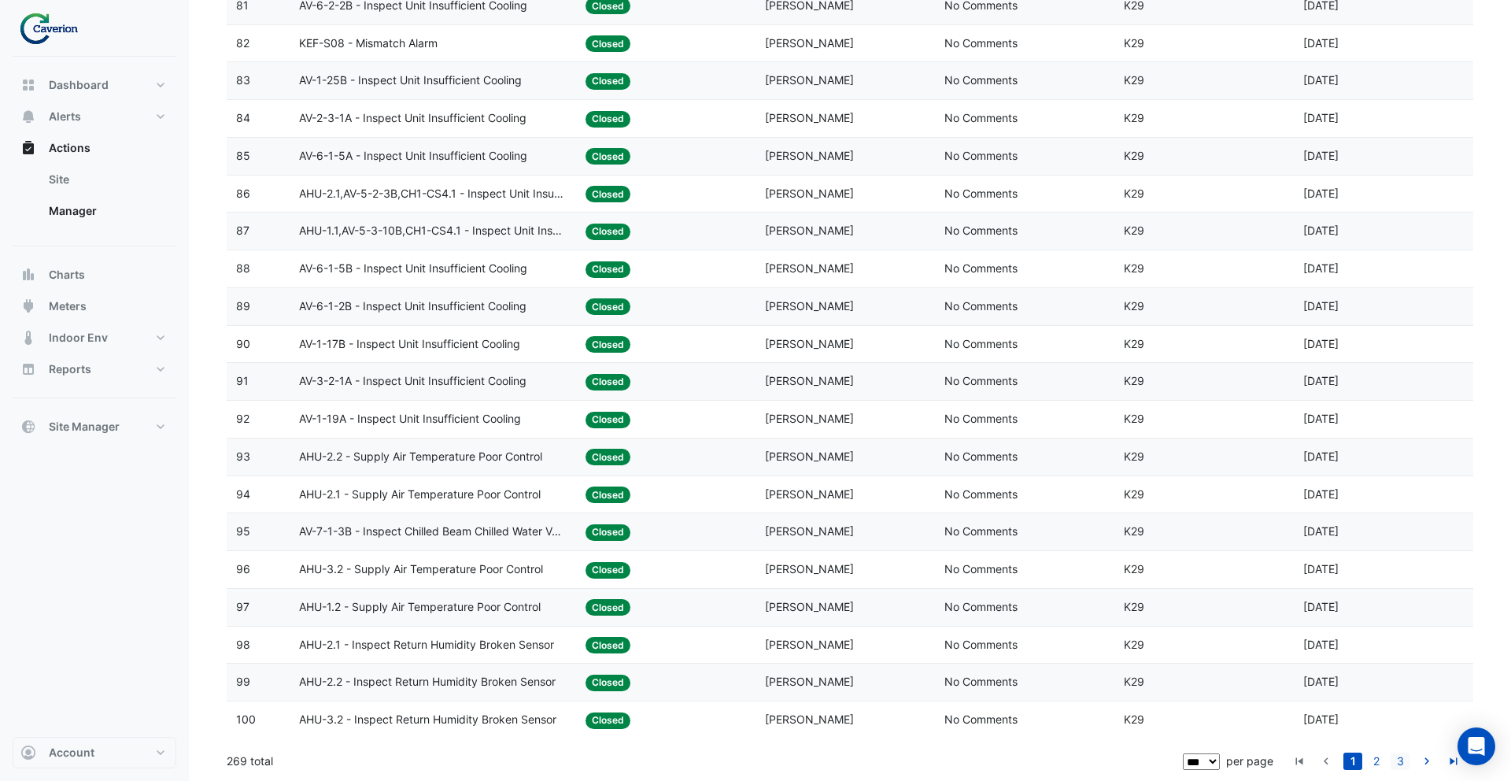
click at [1403, 759] on link "3" at bounding box center [1399, 760] width 19 height 17
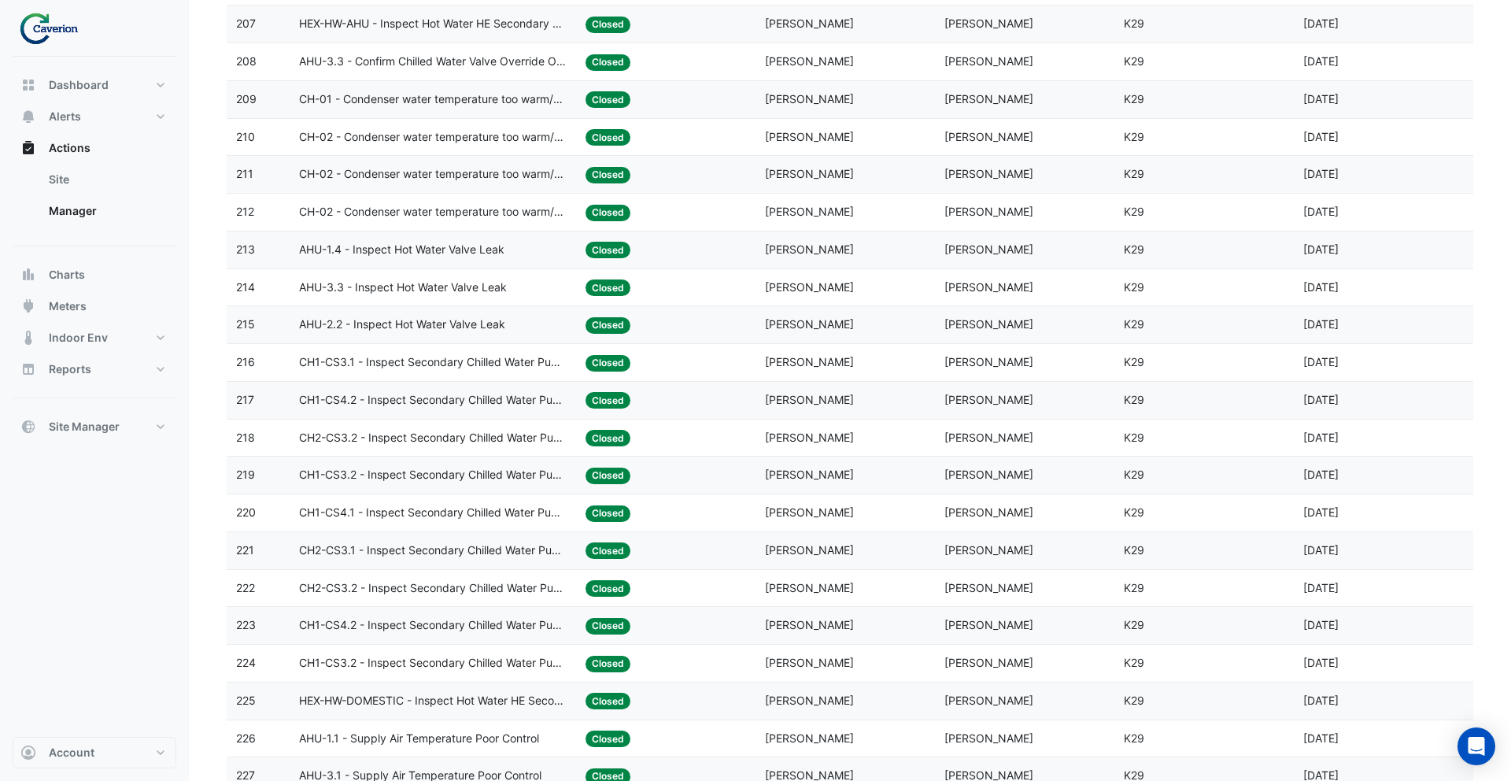
scroll to position [0, 0]
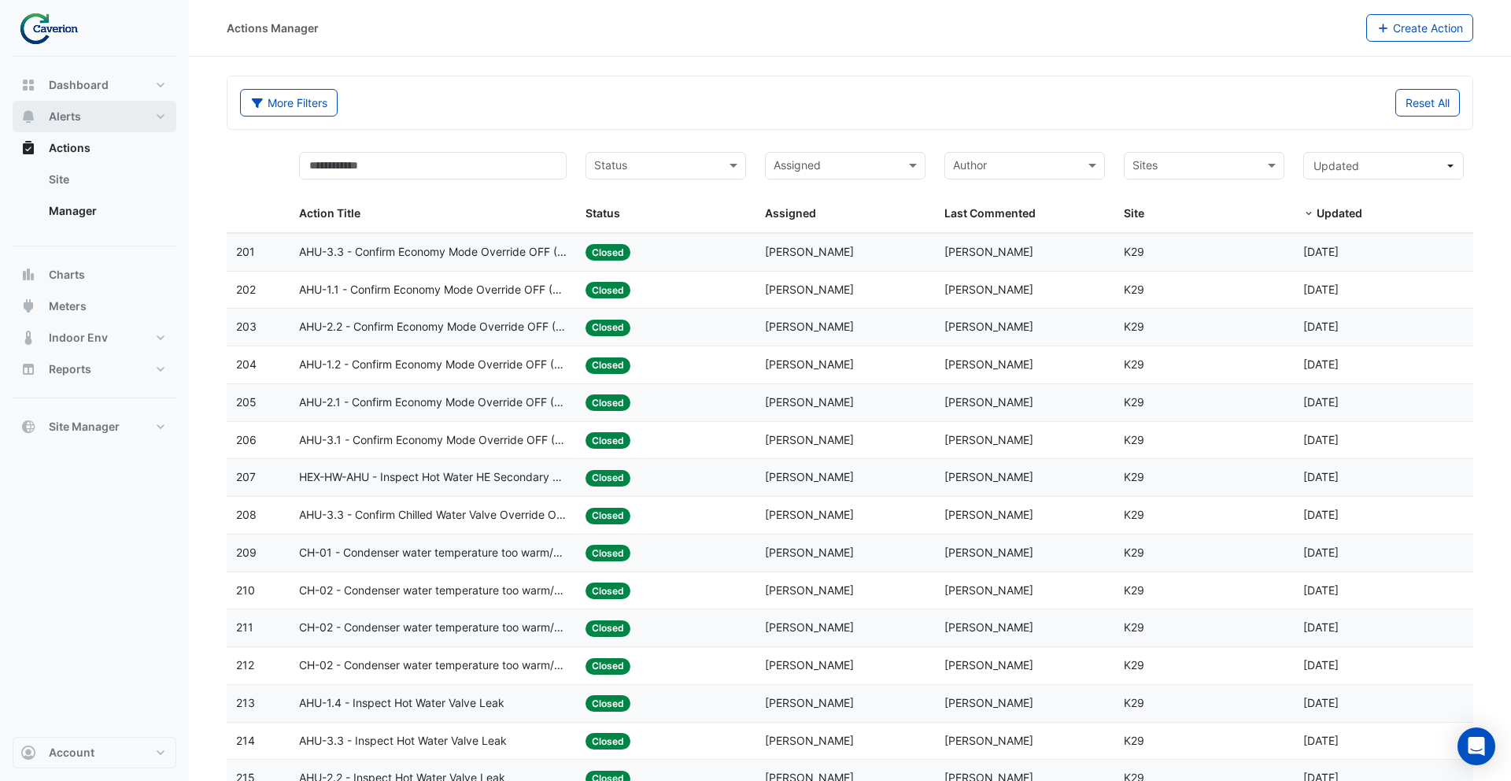
click at [87, 121] on button "Alerts" at bounding box center [95, 116] width 164 height 31
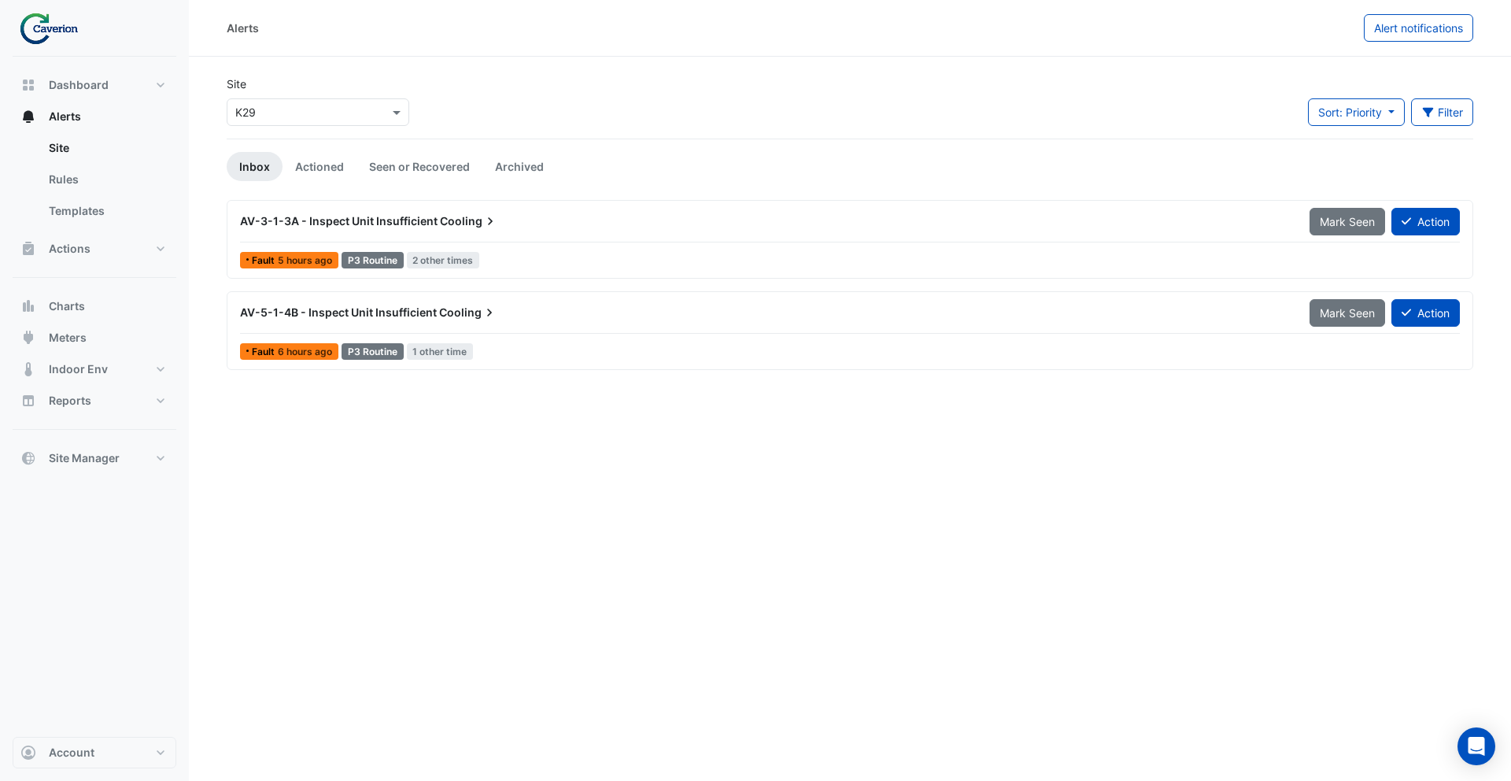
click at [378, 107] on div at bounding box center [317, 112] width 181 height 18
click at [299, 146] on span "Cyber City B" at bounding box center [272, 145] width 65 height 13
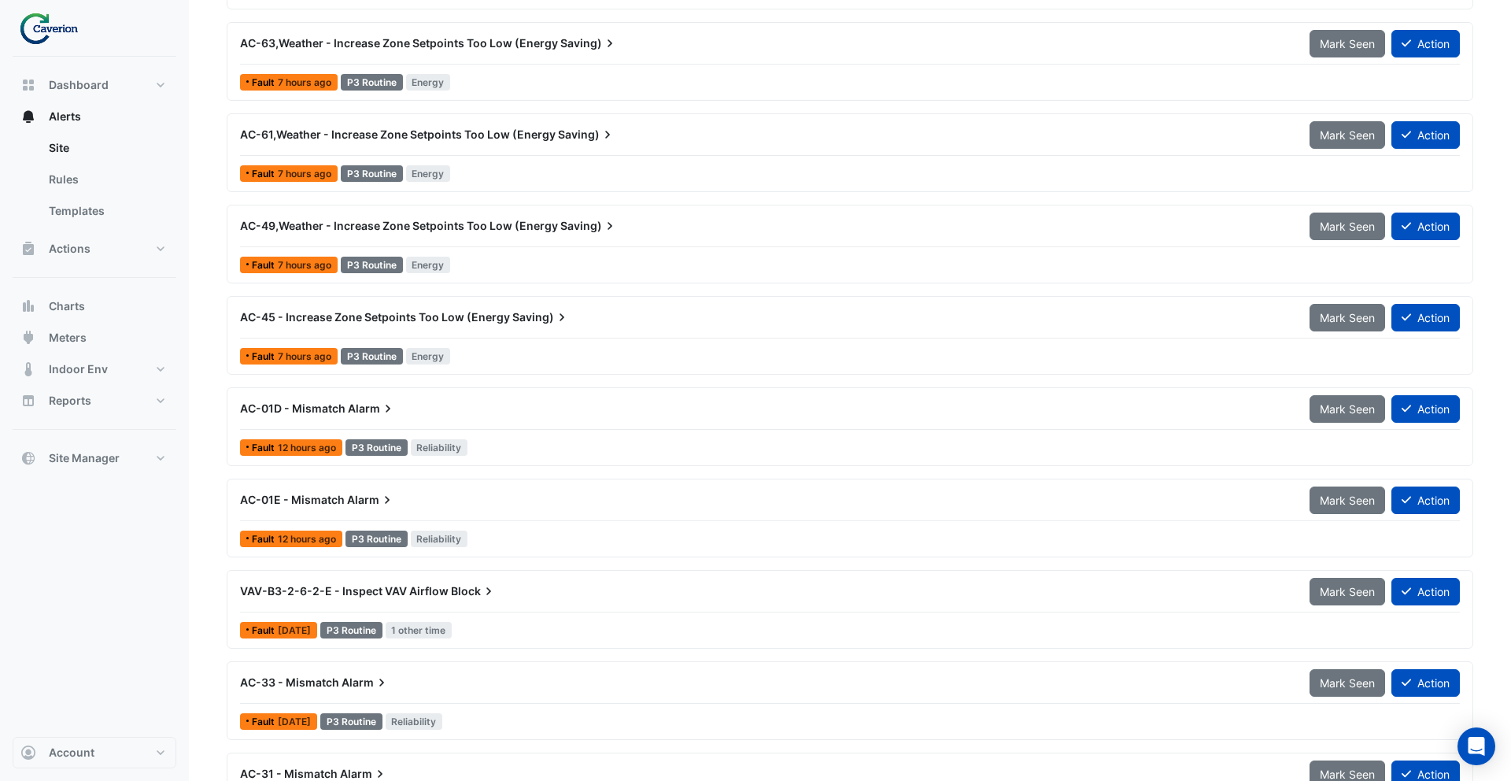
scroll to position [697, 0]
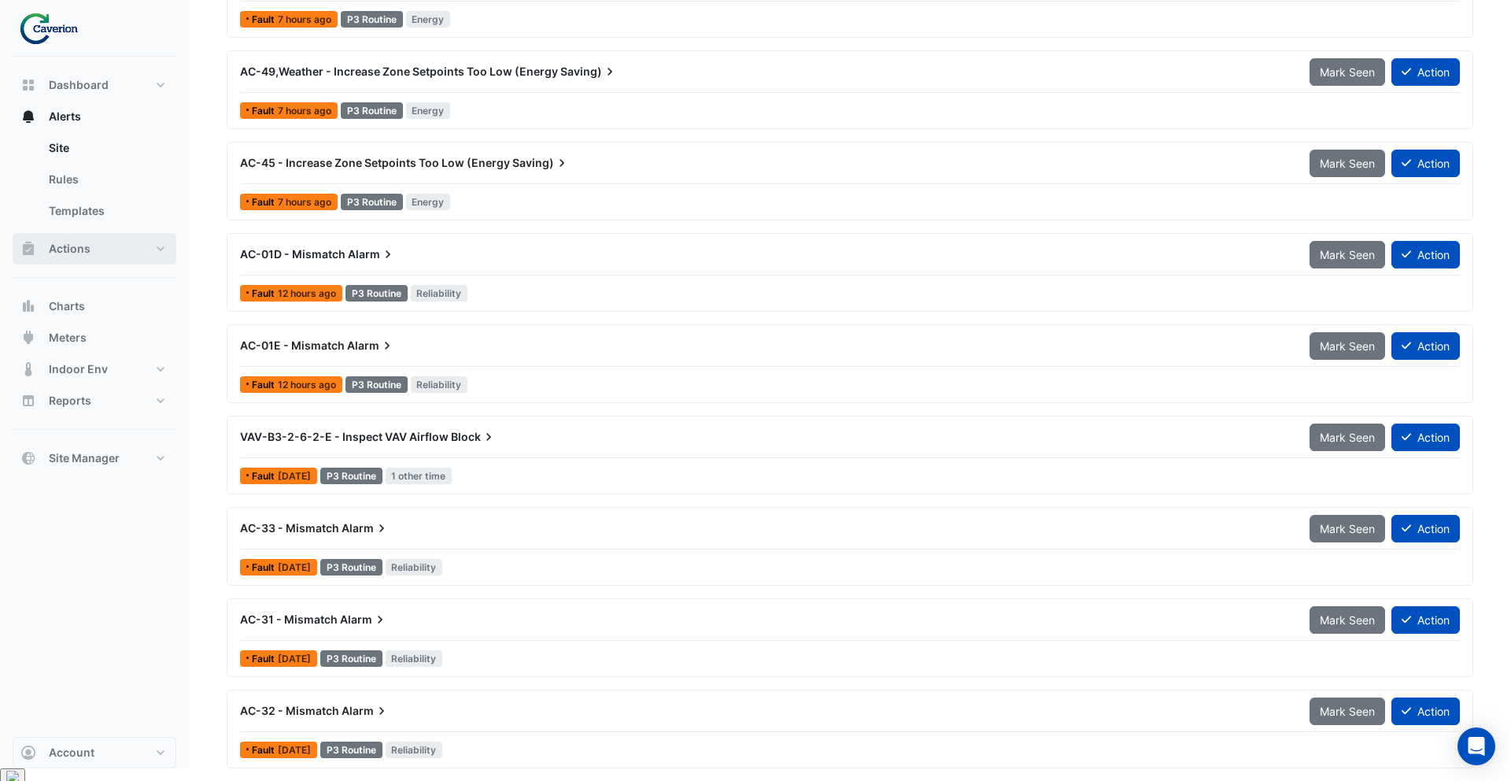
click at [90, 245] on button "Actions" at bounding box center [95, 248] width 164 height 31
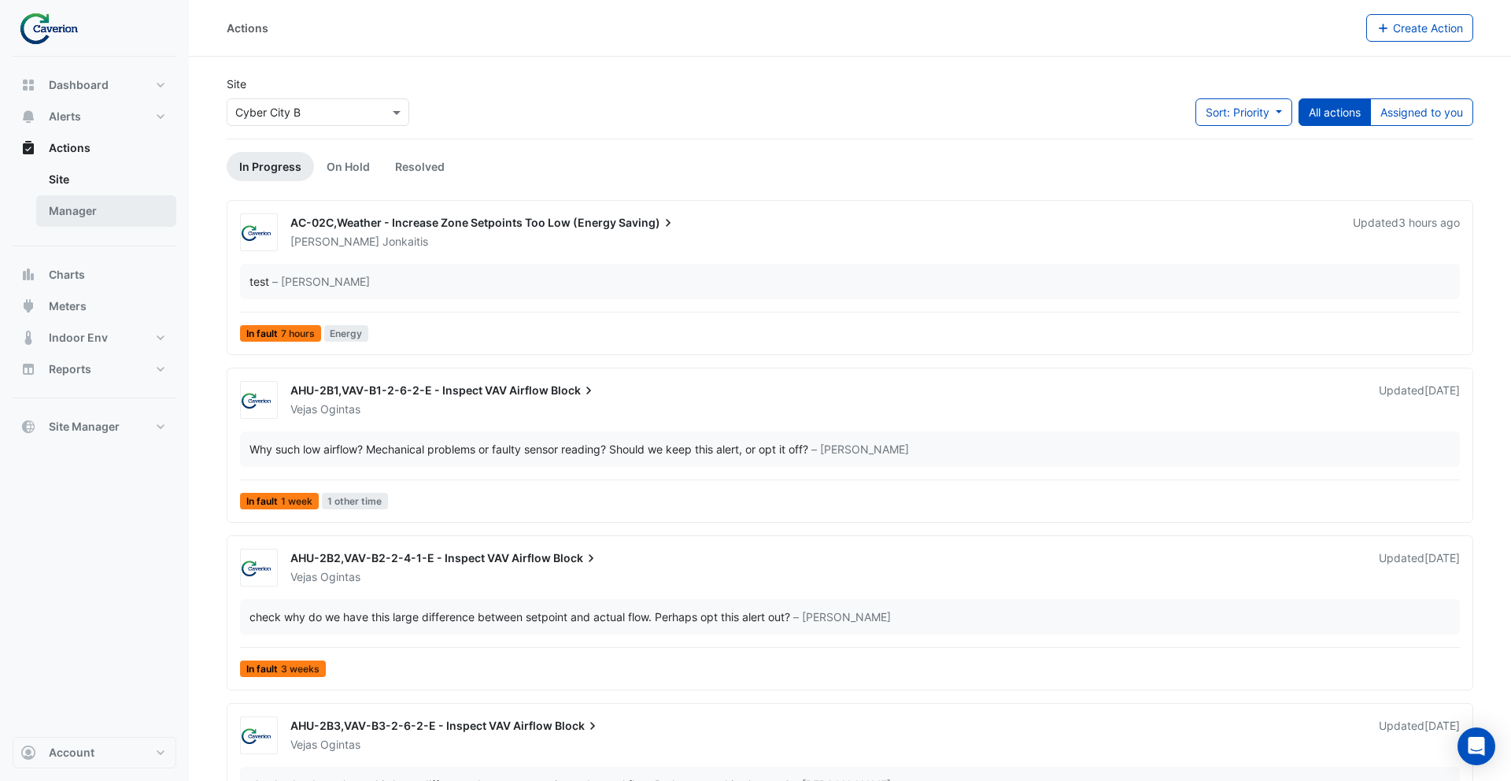
click at [142, 220] on link "Manager" at bounding box center [106, 210] width 140 height 31
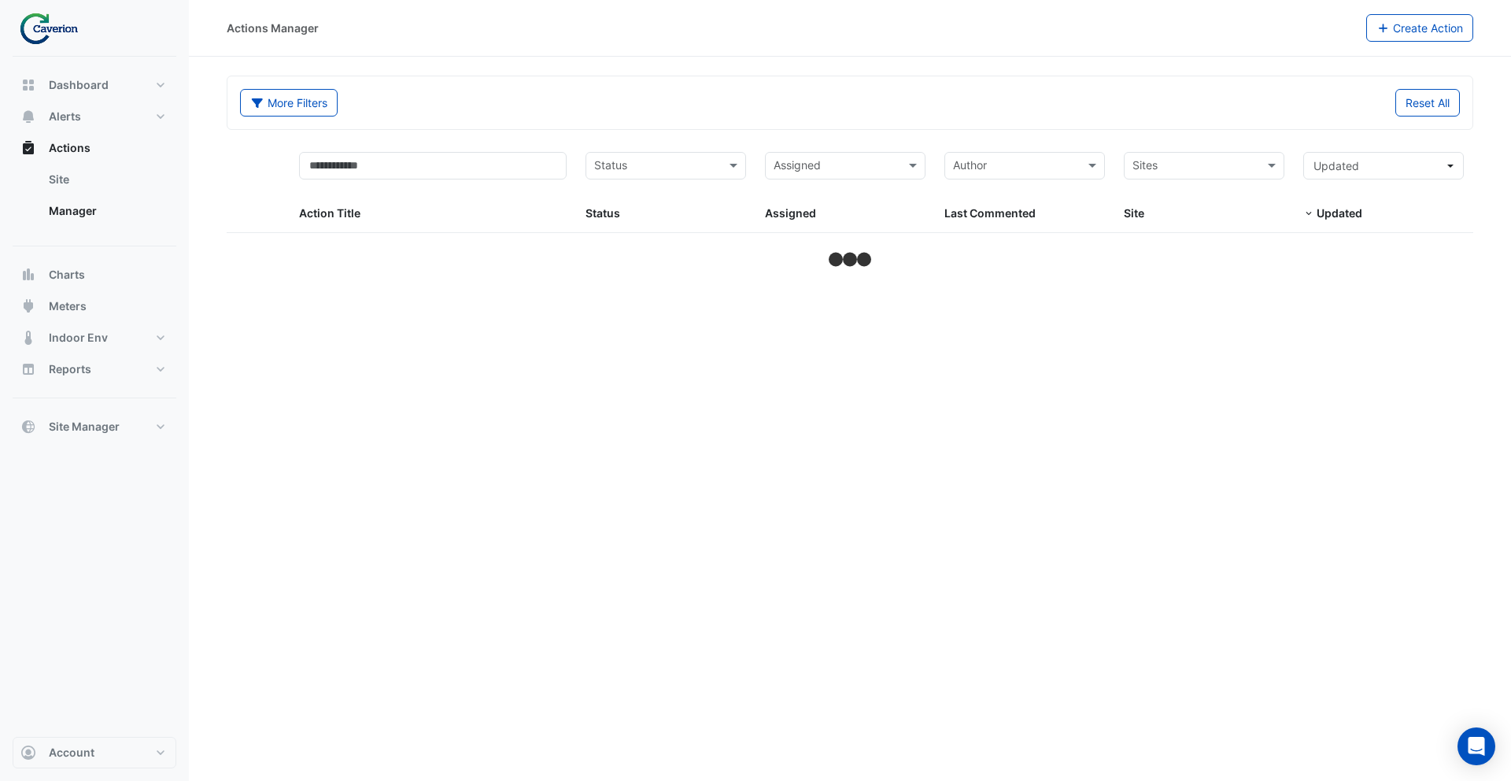
select select "***"
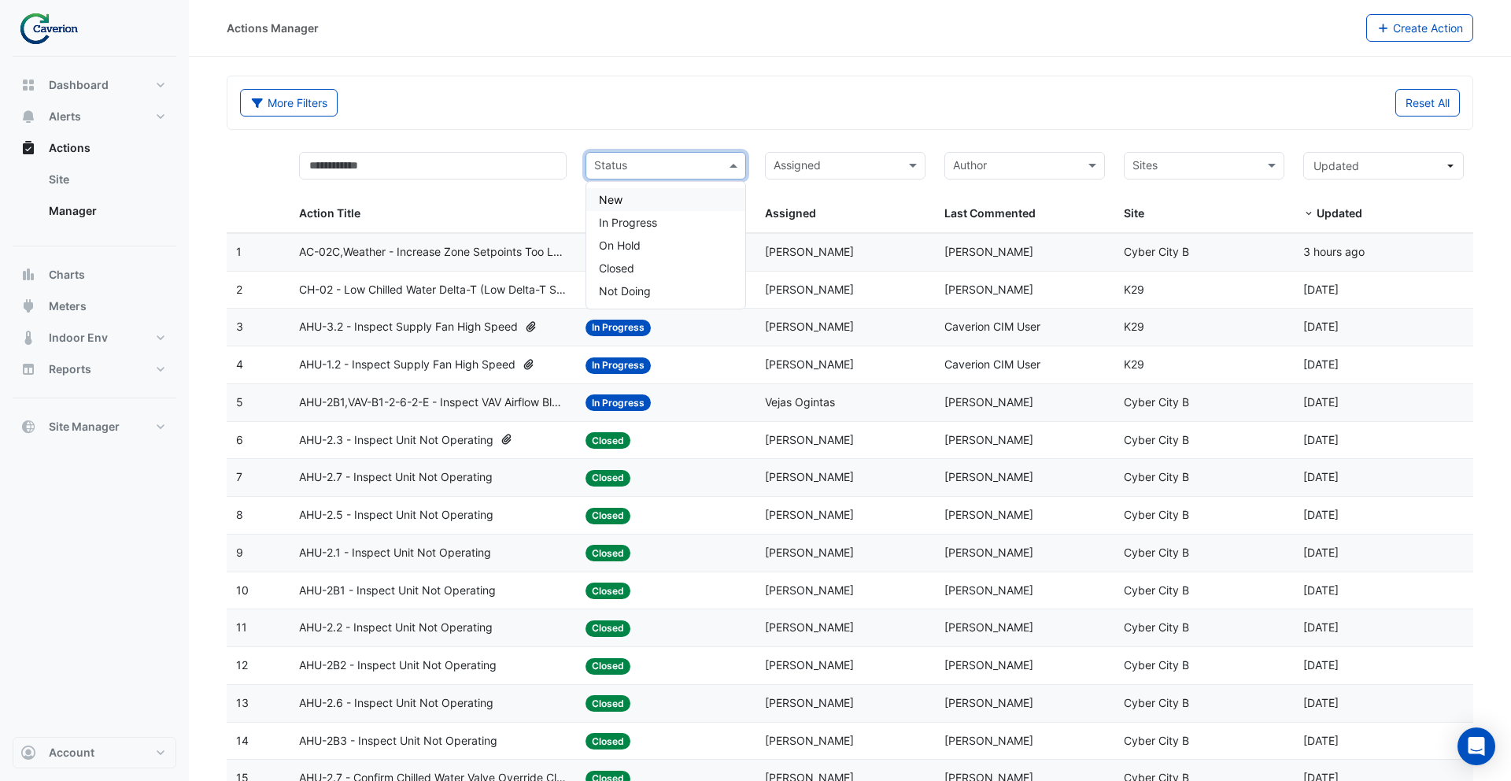
click at [645, 170] on input "text" at bounding box center [656, 167] width 125 height 18
click at [644, 225] on span "In Progress" at bounding box center [628, 222] width 58 height 13
click at [658, 158] on input "text" at bounding box center [681, 167] width 50 height 18
click at [659, 264] on div "Closed" at bounding box center [665, 268] width 159 height 23
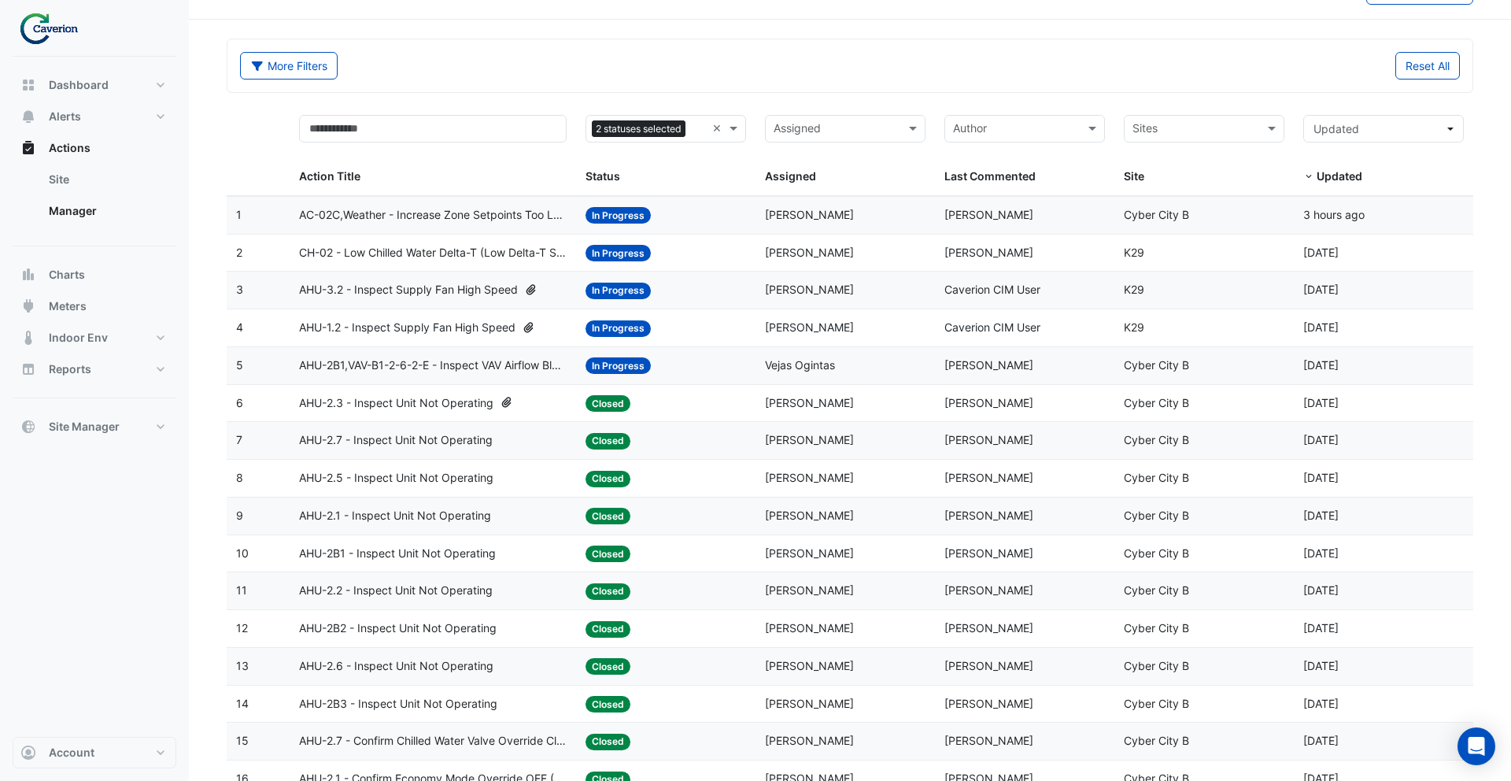
click at [547, 250] on span "CH-02 - Low Chilled Water Delta-T (Low Delta-T Syndrome) (Enable Point)" at bounding box center [433, 253] width 268 height 18
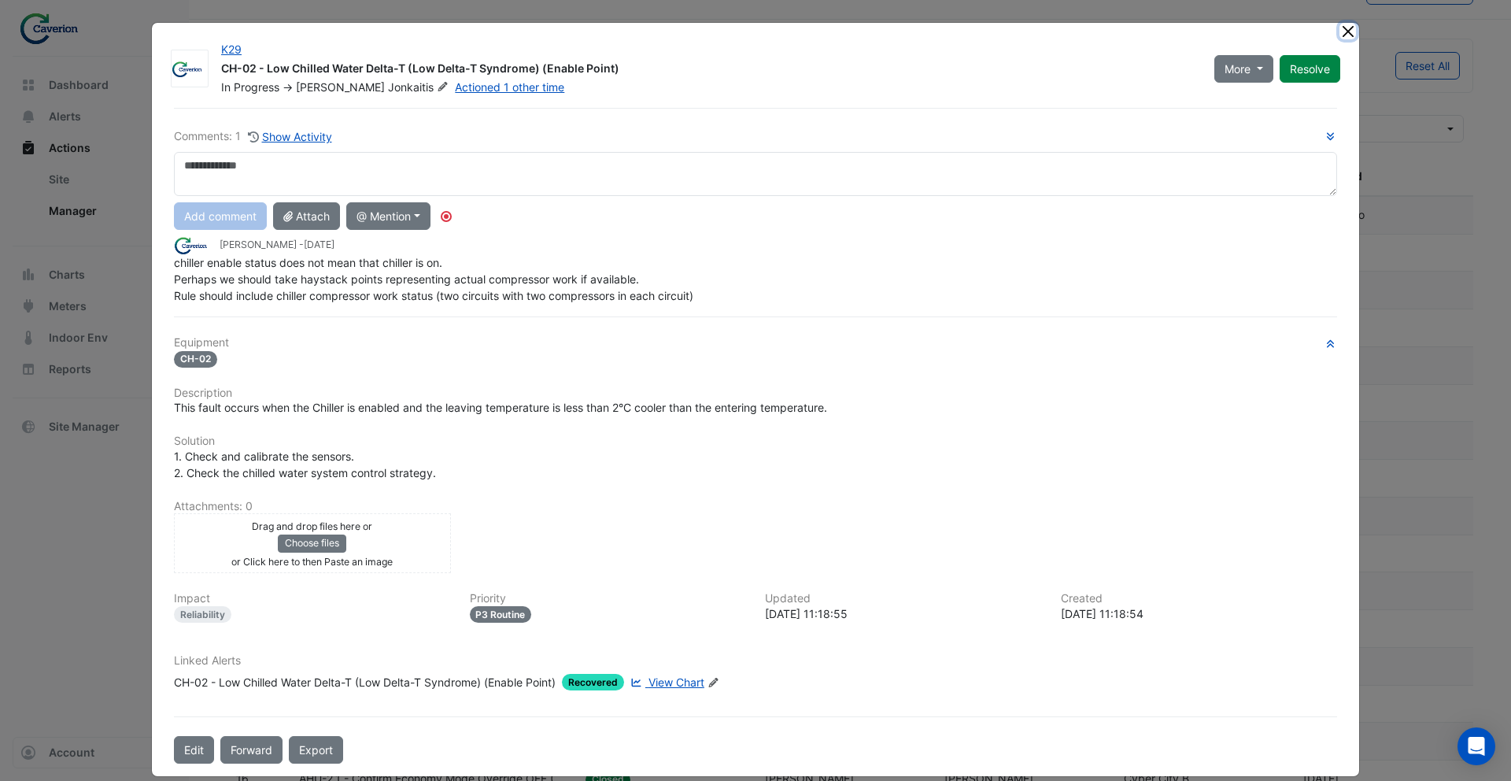
click at [1345, 33] on button "Close" at bounding box center [1347, 31] width 17 height 17
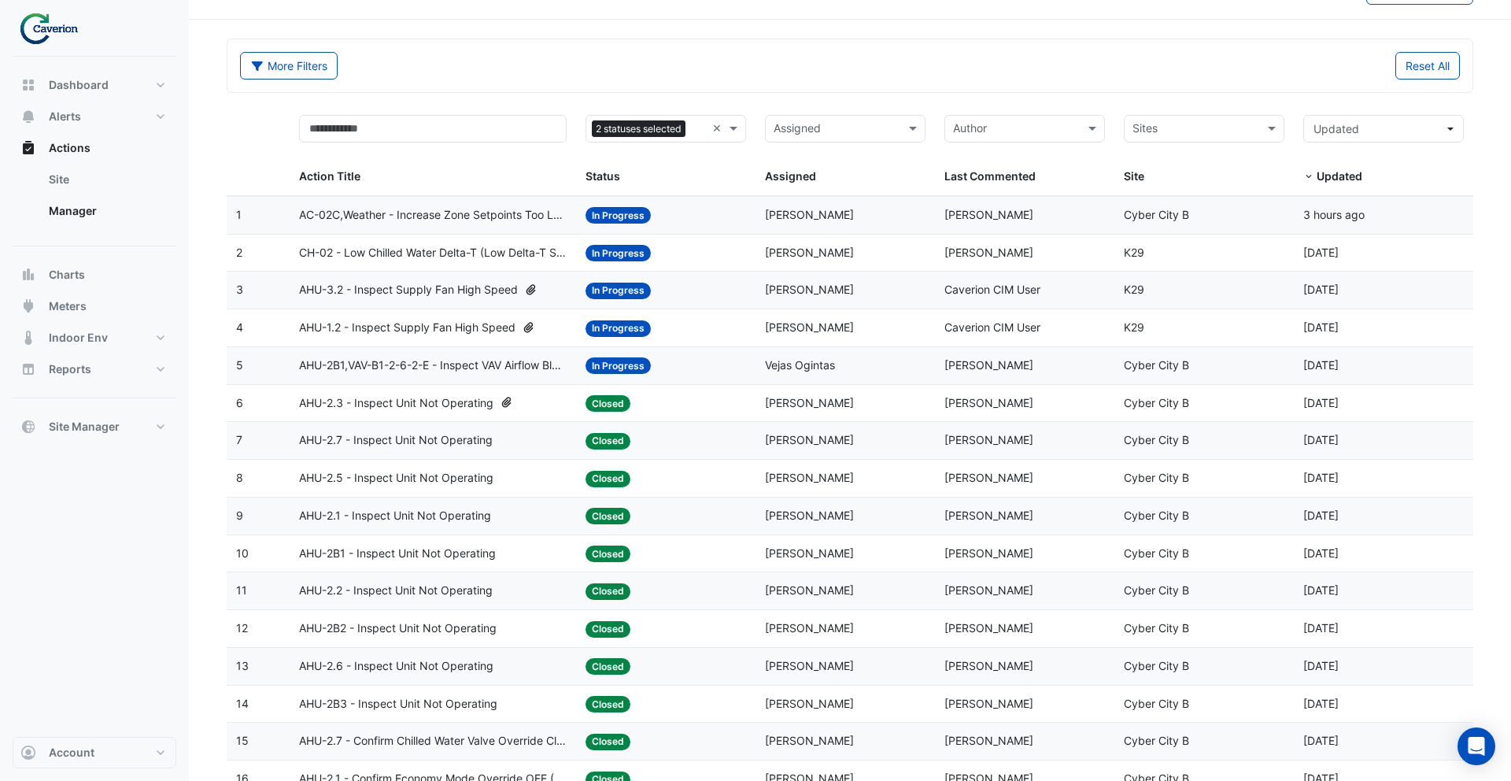
click at [467, 253] on span "CH-02 - Low Chilled Water Delta-T (Low Delta-T Syndrome) (Enable Point)" at bounding box center [433, 253] width 268 height 18
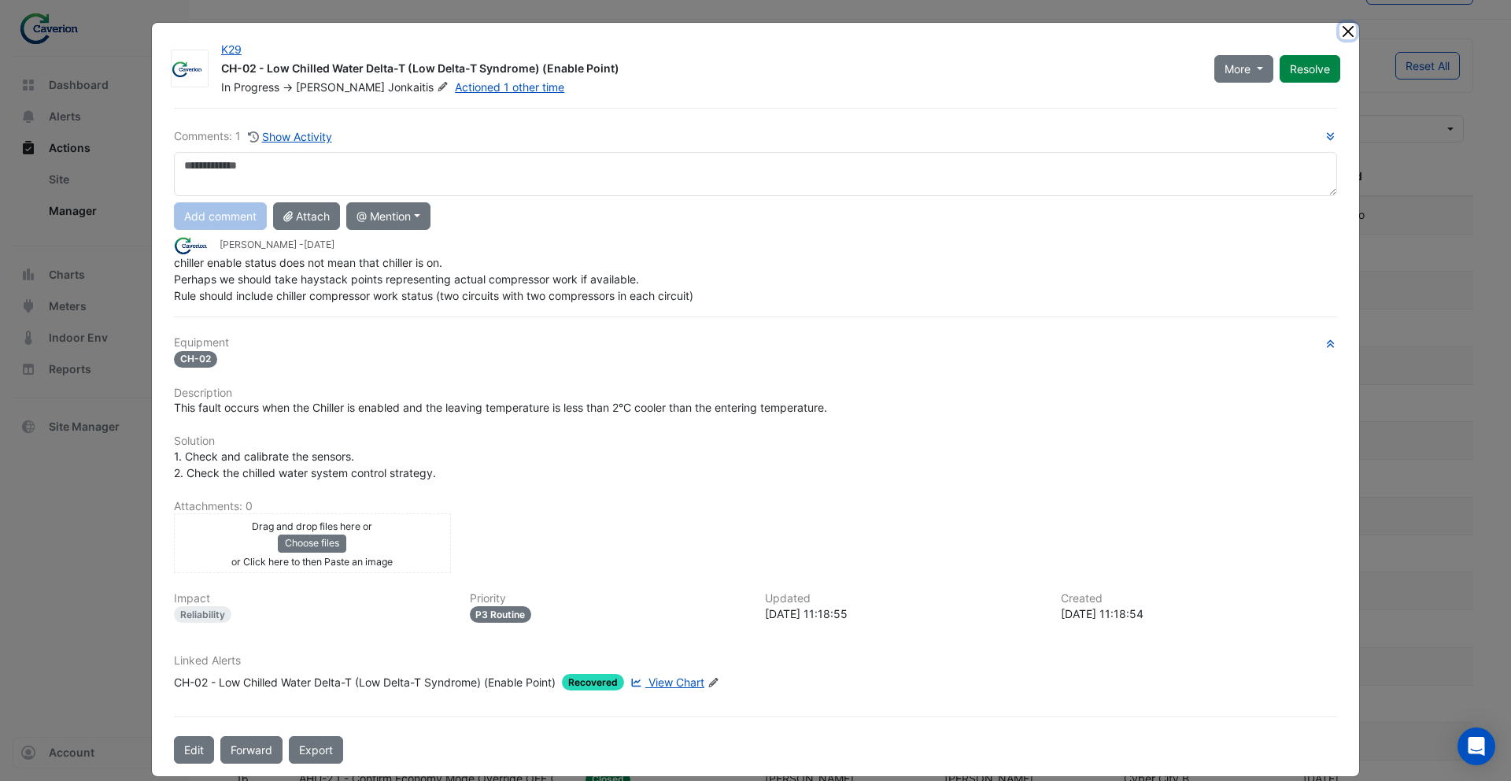
click at [1347, 31] on button "Close" at bounding box center [1347, 31] width 17 height 17
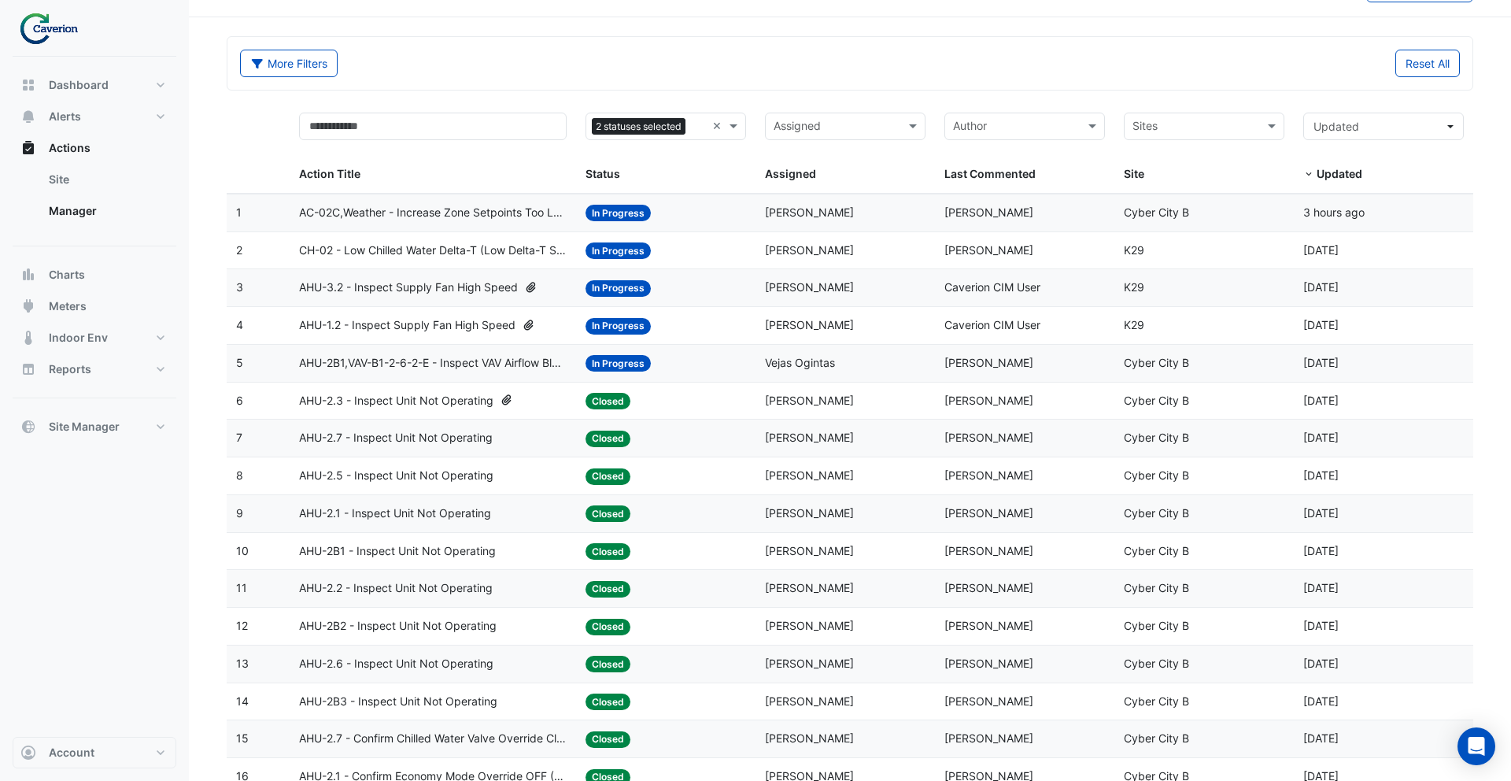
scroll to position [203, 0]
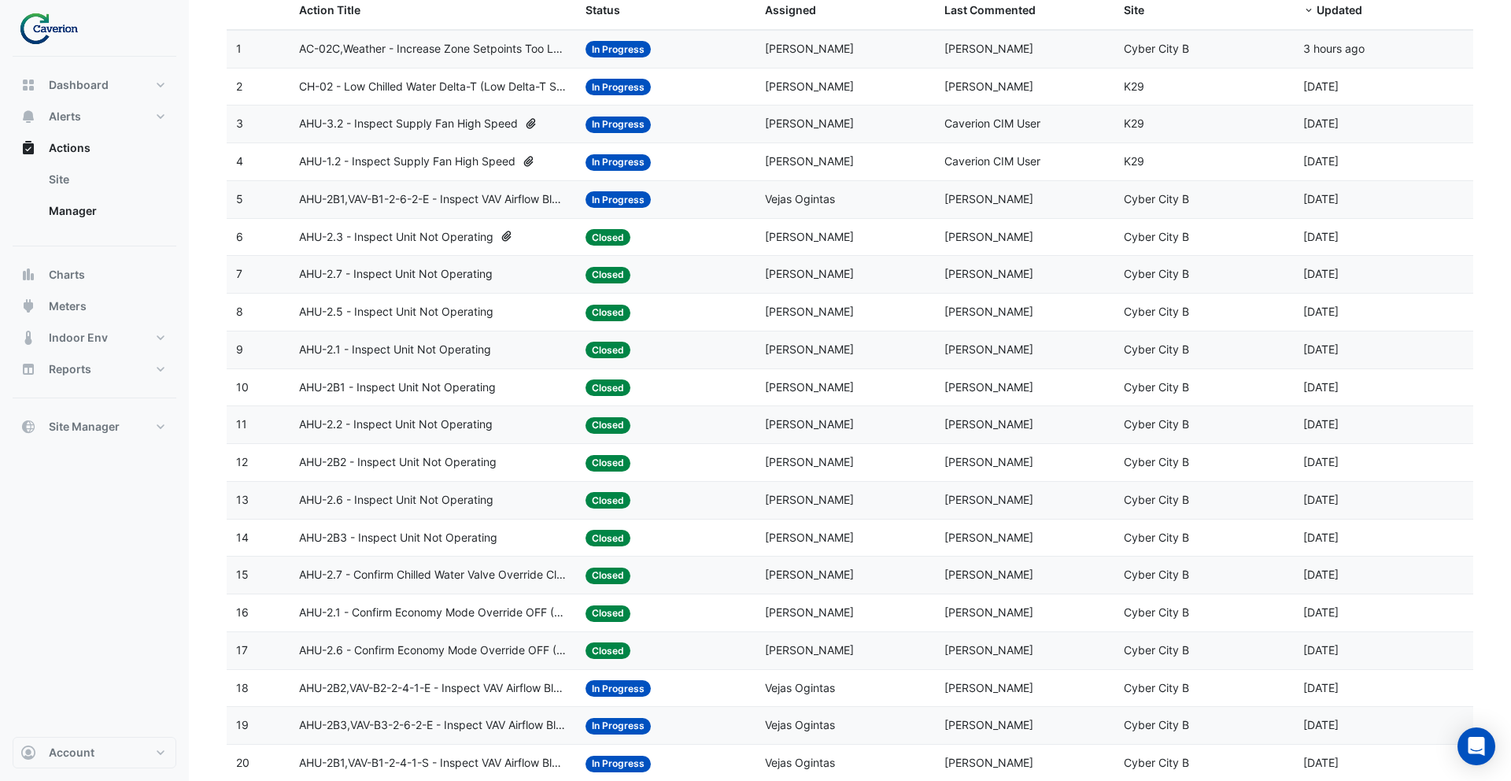
click at [488, 326] on datatable-body-cell "Action Title: AHU-2.5 - Inspect Unit Not Operating" at bounding box center [433, 311] width 287 height 37
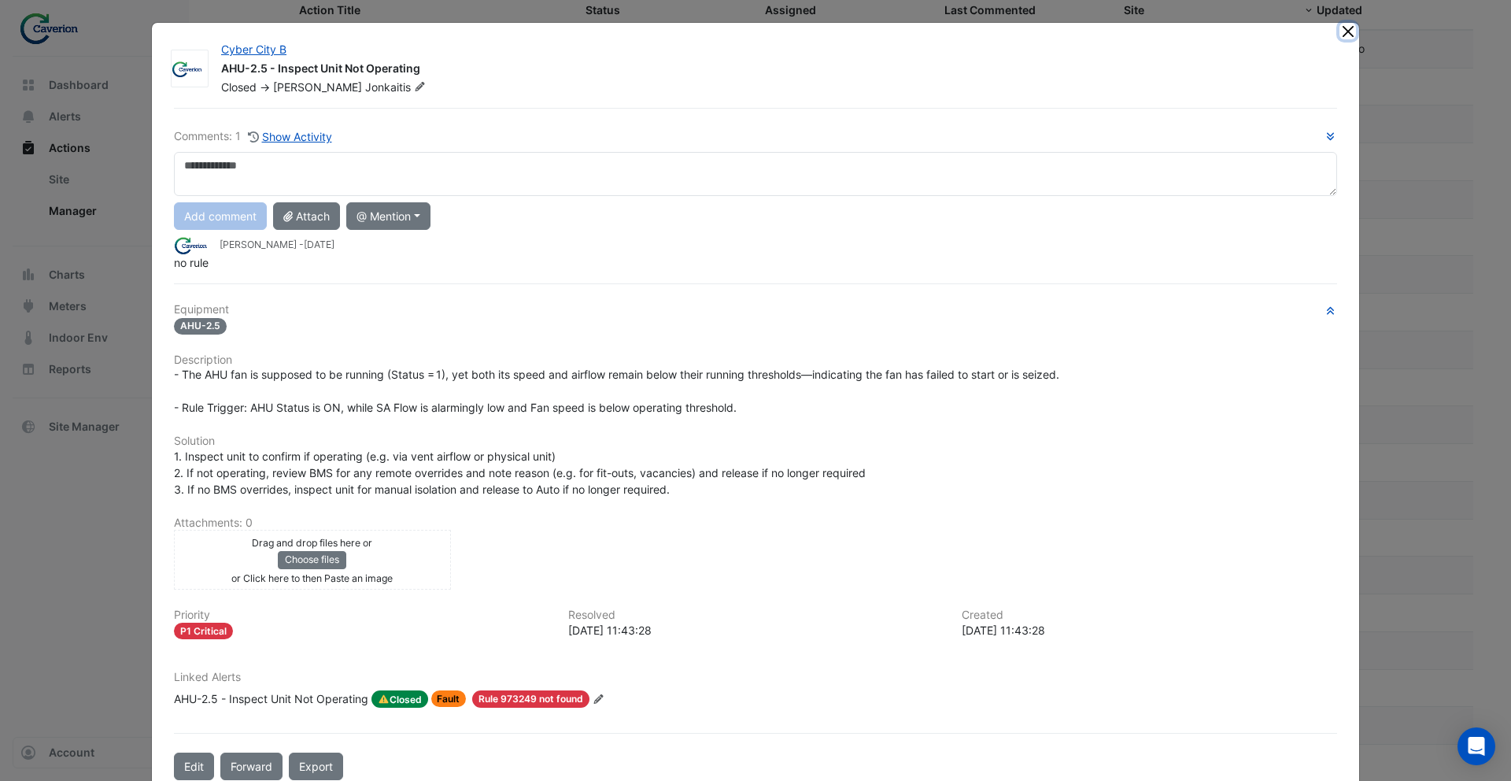
drag, startPoint x: 1348, startPoint y: 31, endPoint x: 1168, endPoint y: 129, distance: 204.9
click at [1347, 31] on button "Close" at bounding box center [1347, 31] width 17 height 17
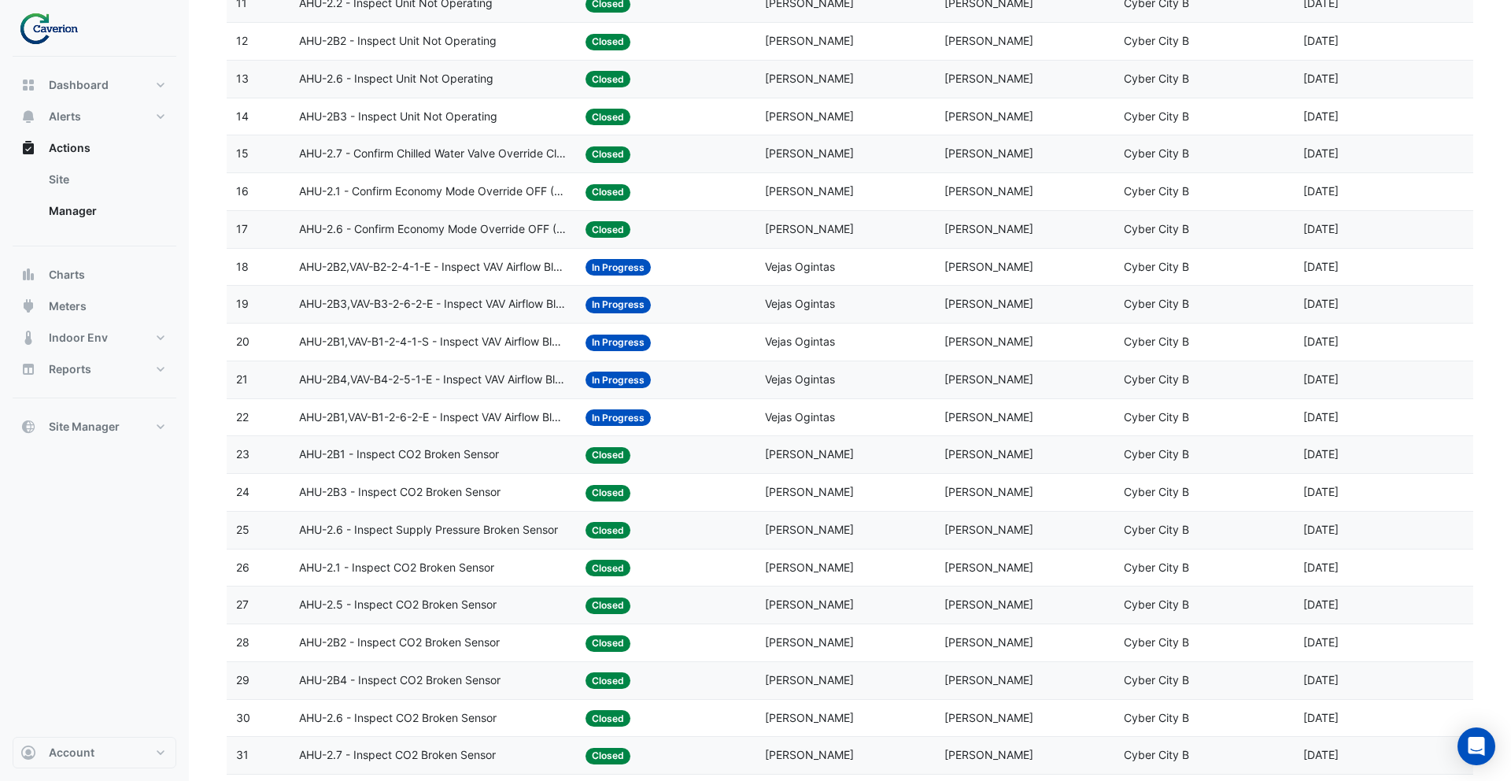
scroll to position [639, 0]
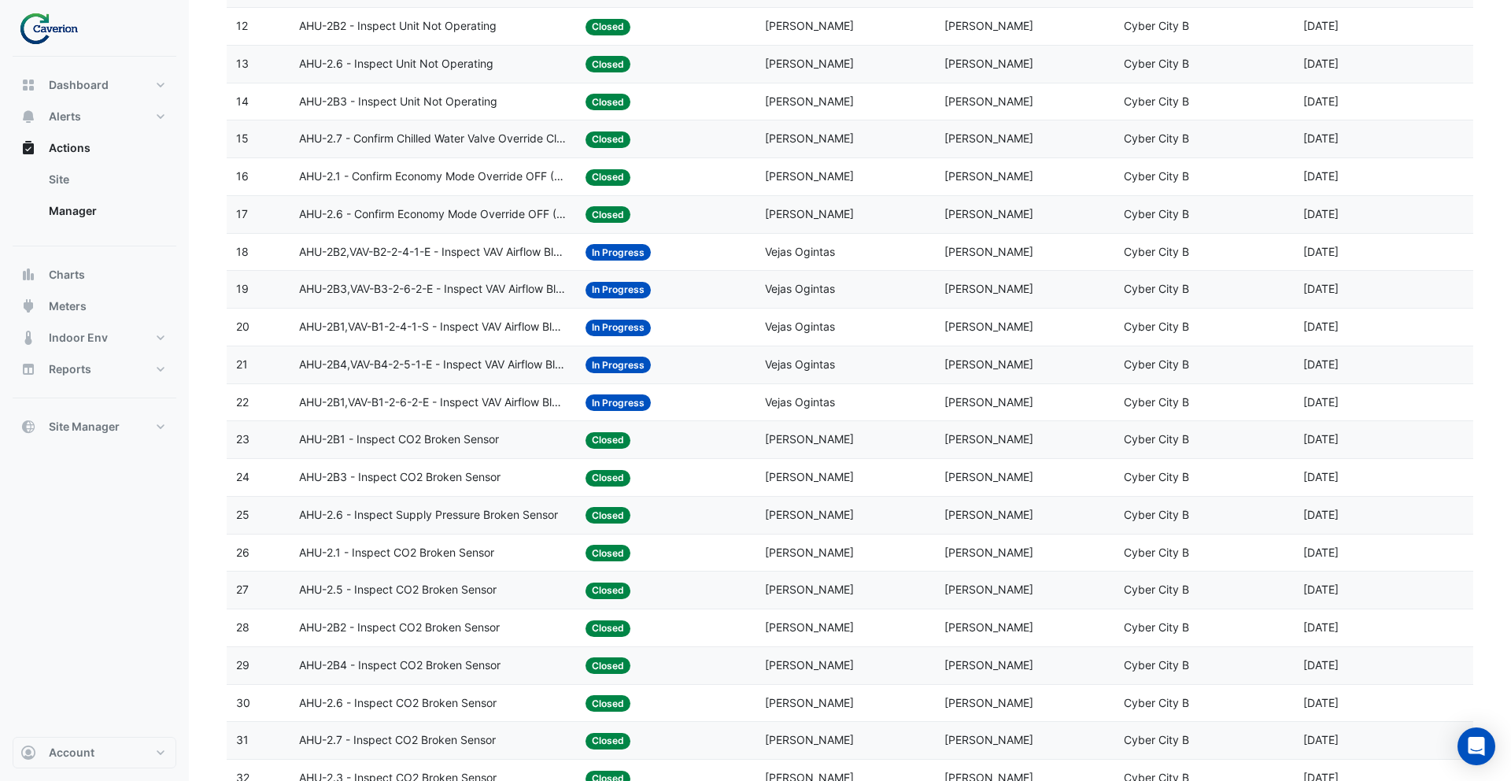
click at [432, 206] on span "AHU-2.6 - Confirm Economy Mode Override OFF (Energy Waste)" at bounding box center [433, 214] width 268 height 18
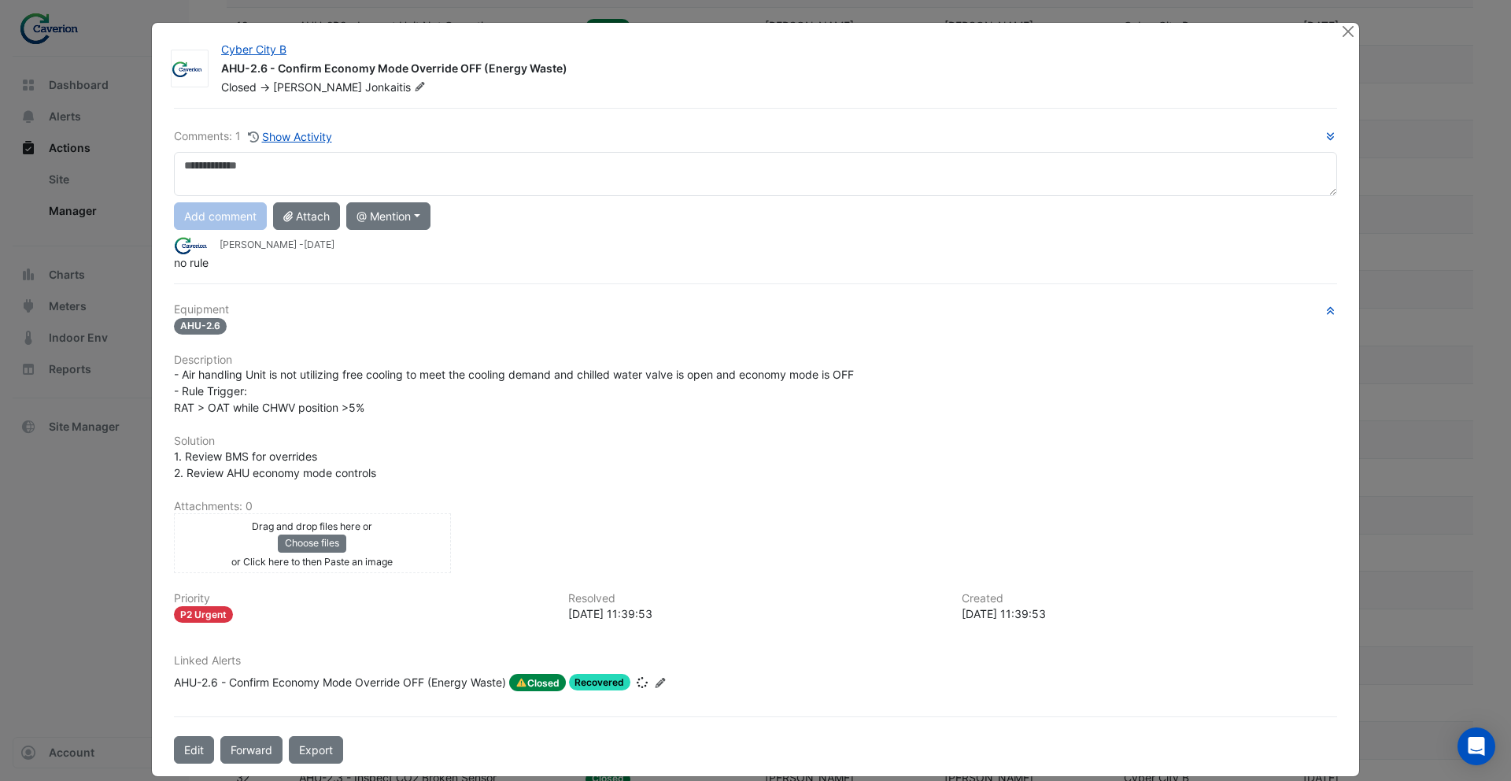
scroll to position [18, 0]
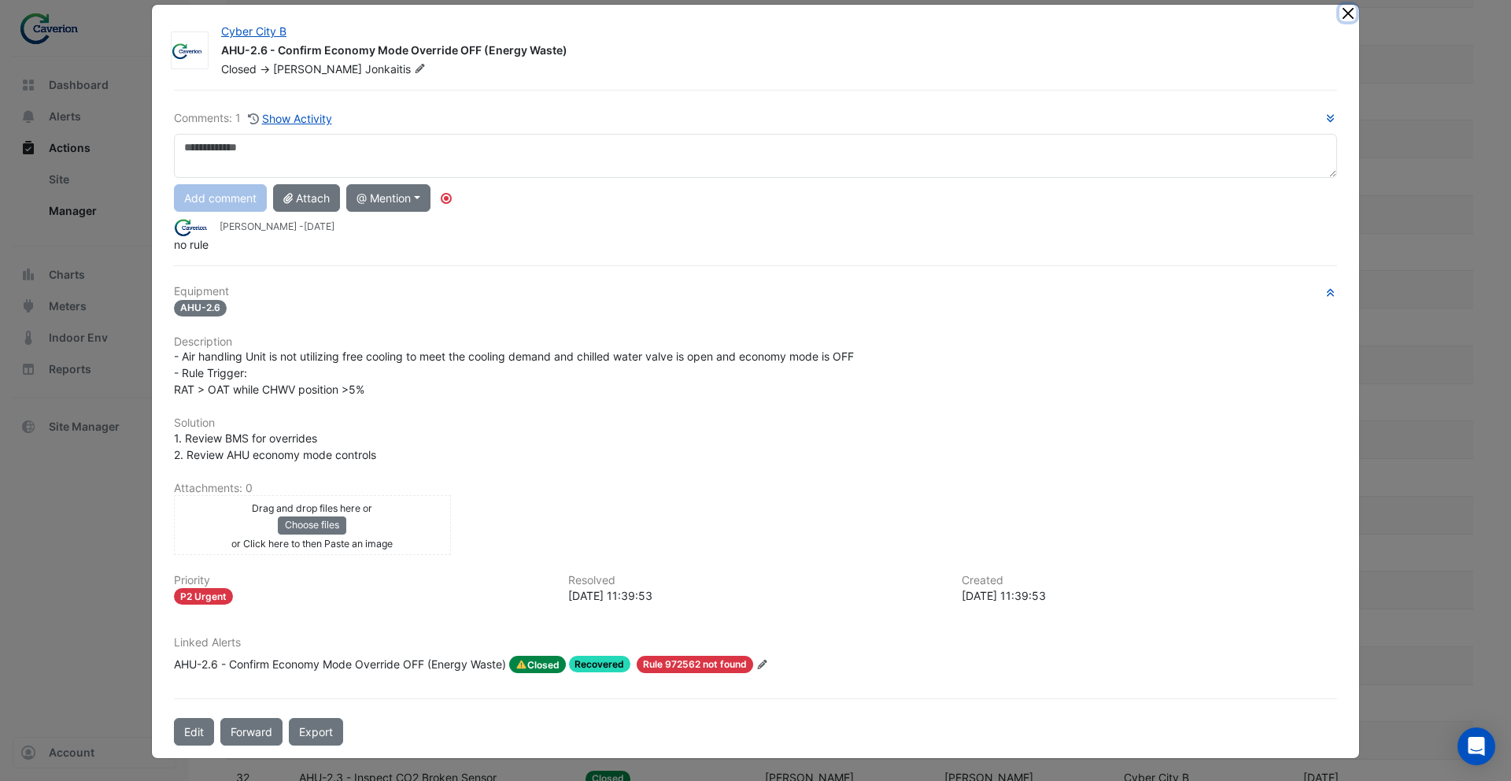
click at [1347, 10] on button "Close" at bounding box center [1347, 13] width 17 height 17
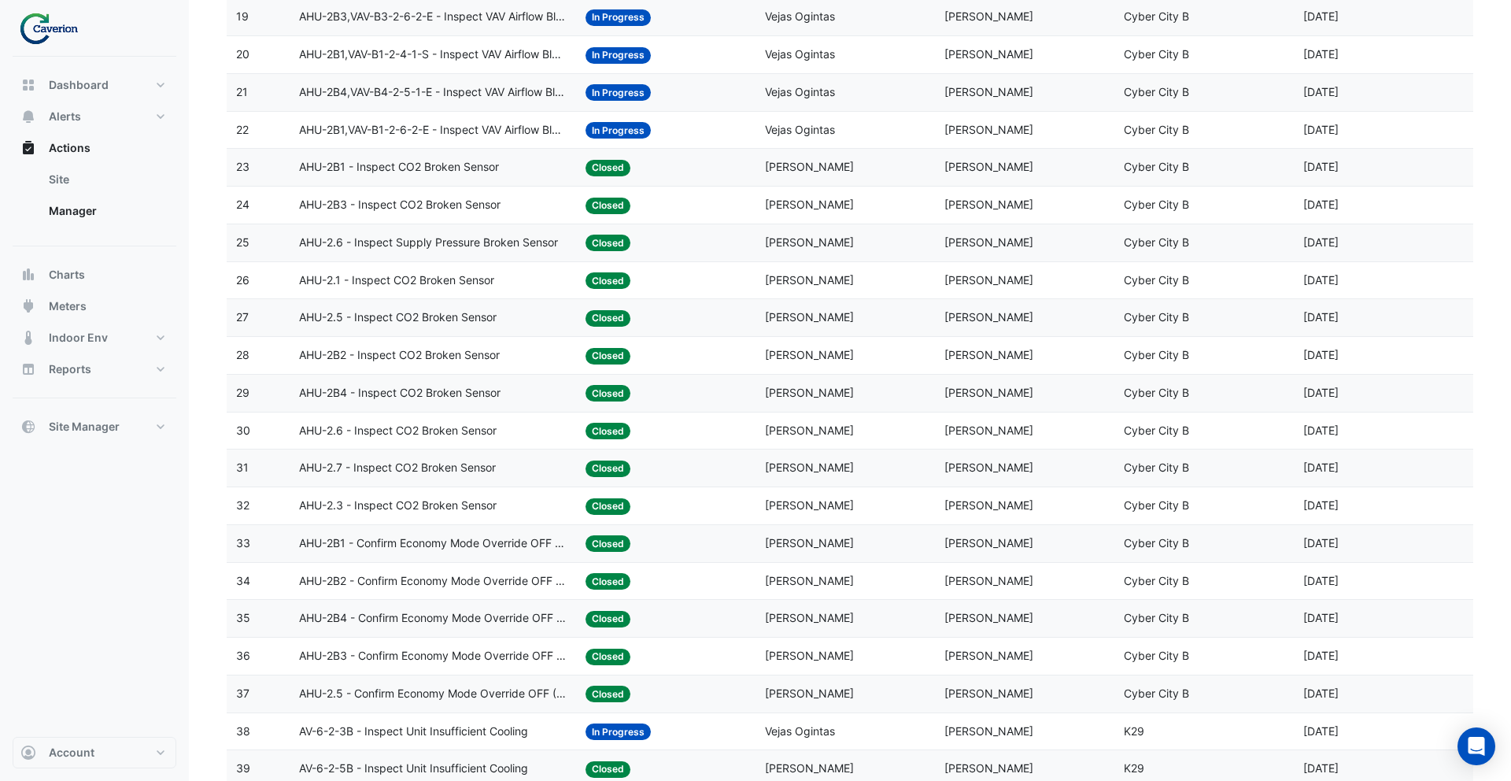
scroll to position [913, 0]
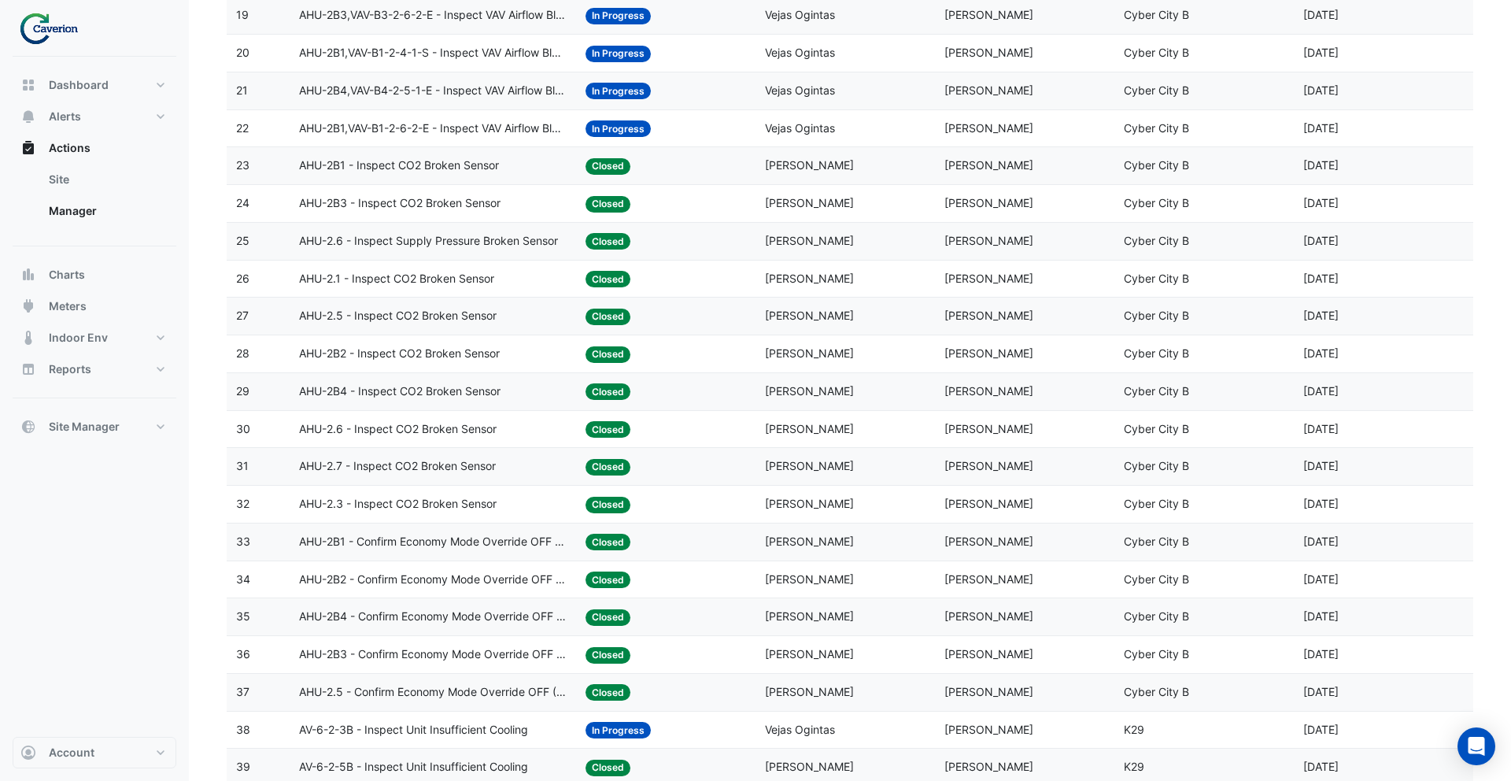
click at [423, 380] on datatable-body-cell "Action Title: AHU-2B4 - Inspect CO2 Broken Sensor" at bounding box center [433, 391] width 287 height 37
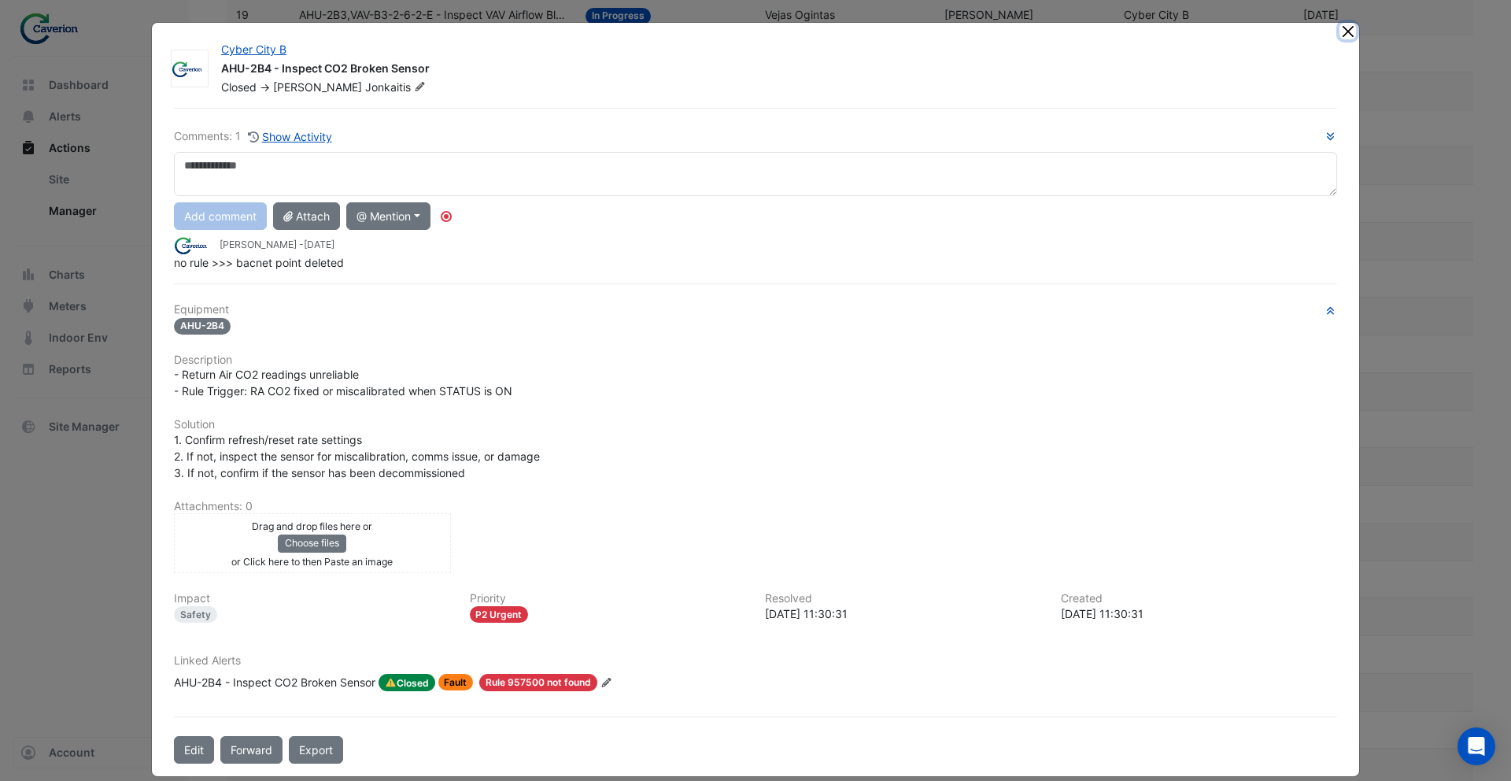
click at [1346, 32] on button "Close" at bounding box center [1347, 31] width 17 height 17
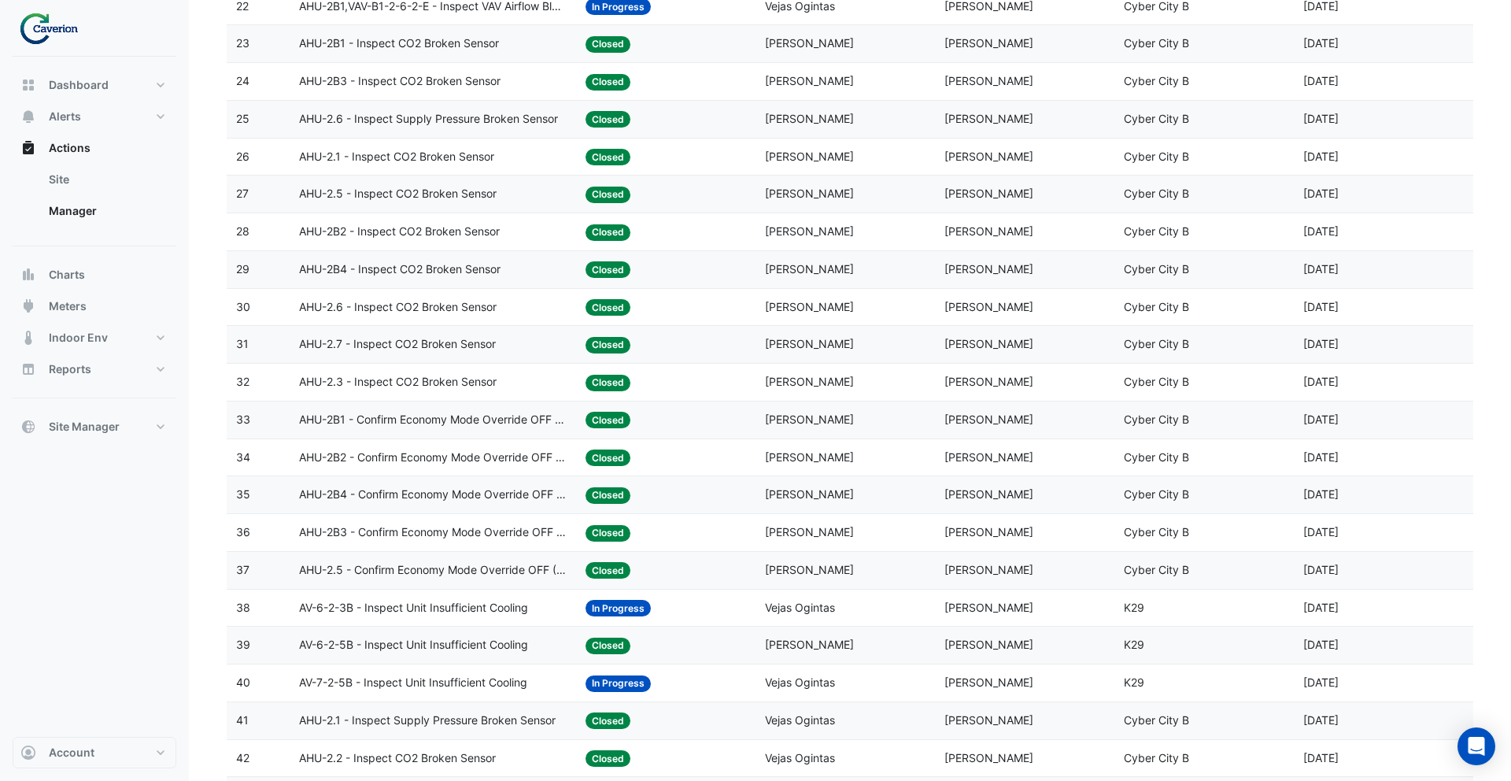
scroll to position [1041, 0]
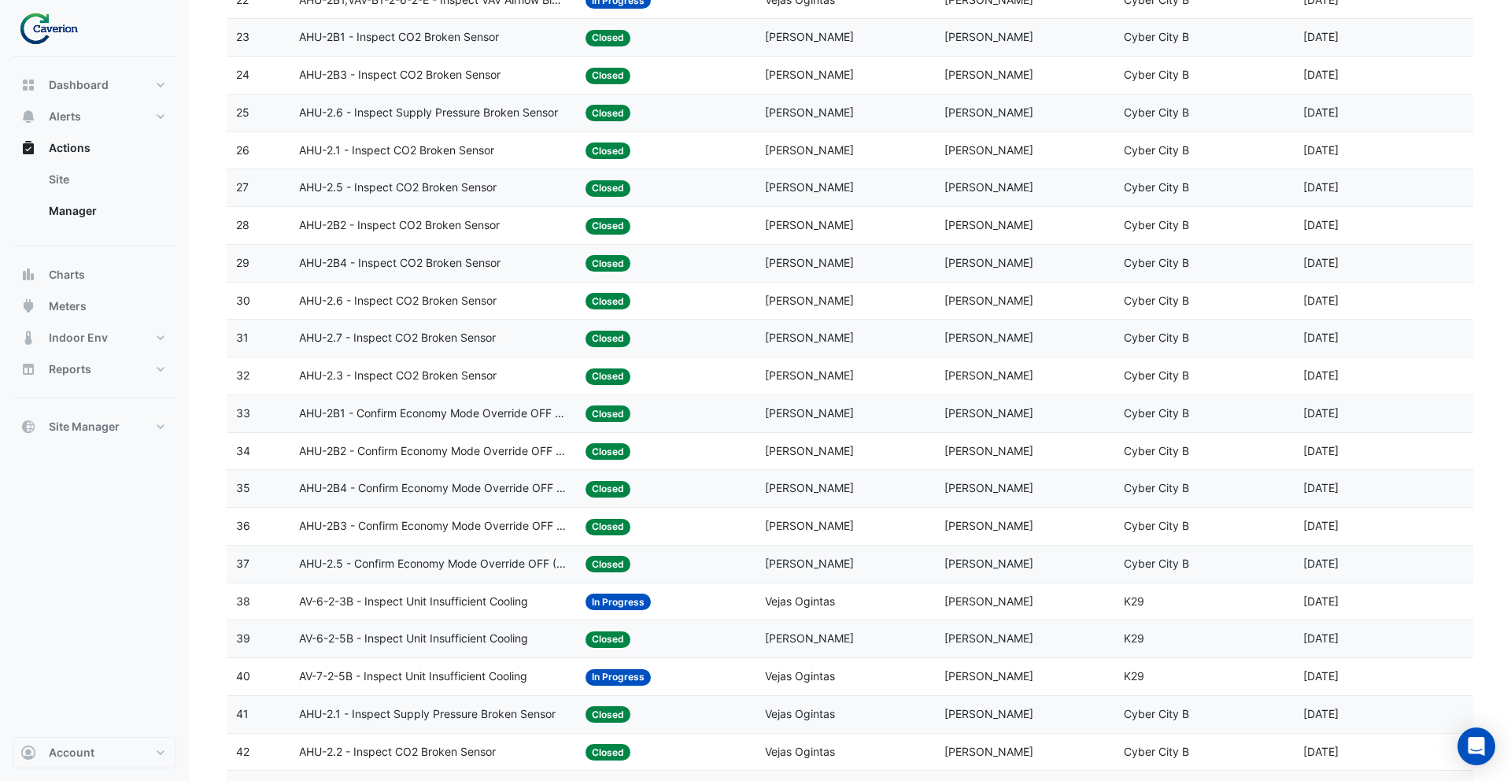
click at [462, 551] on datatable-body-cell "Action Title: AHU-2.5 - Confirm Economy Mode Override OFF (Energy Waste)" at bounding box center [433, 563] width 287 height 37
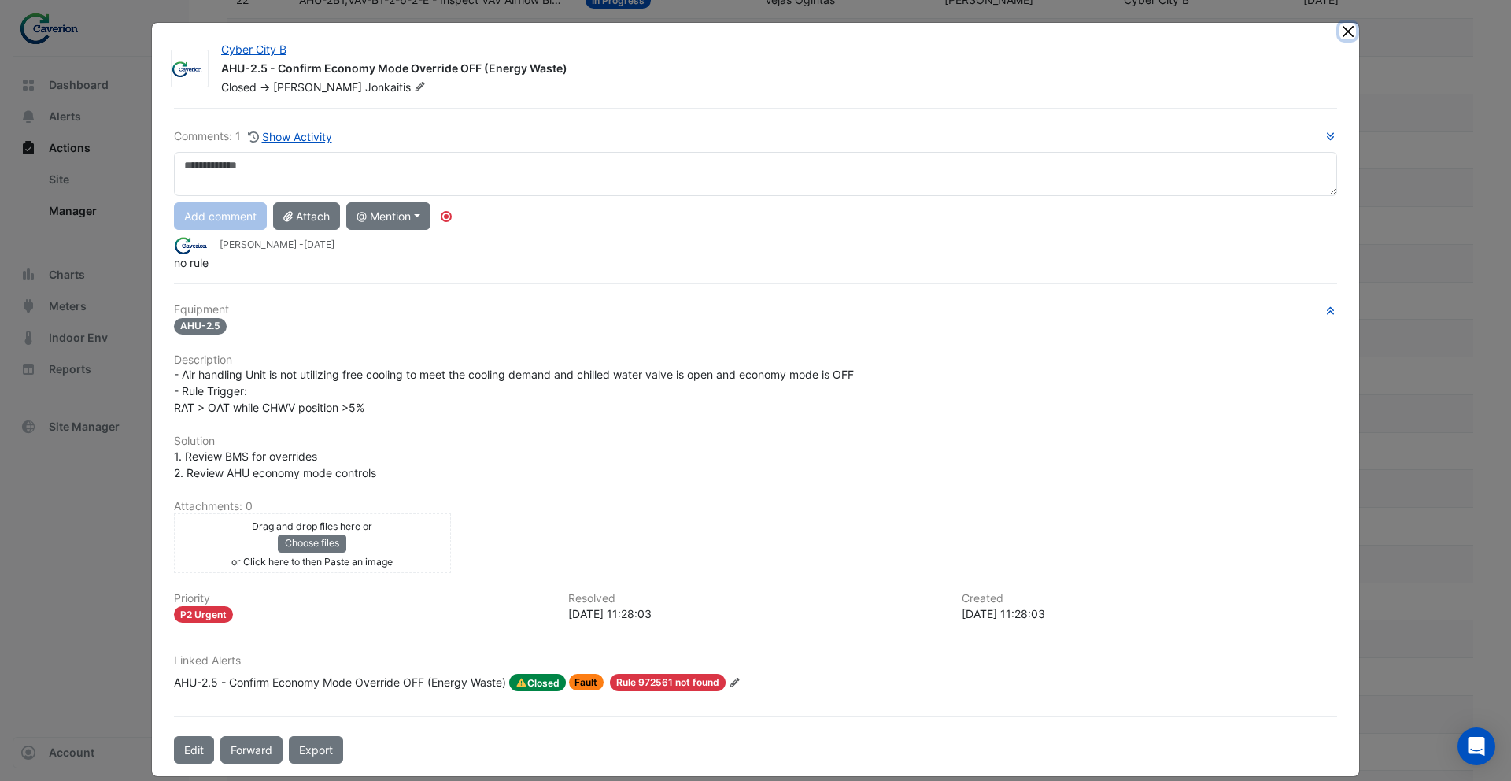
click at [1353, 25] on button "Close" at bounding box center [1347, 31] width 17 height 17
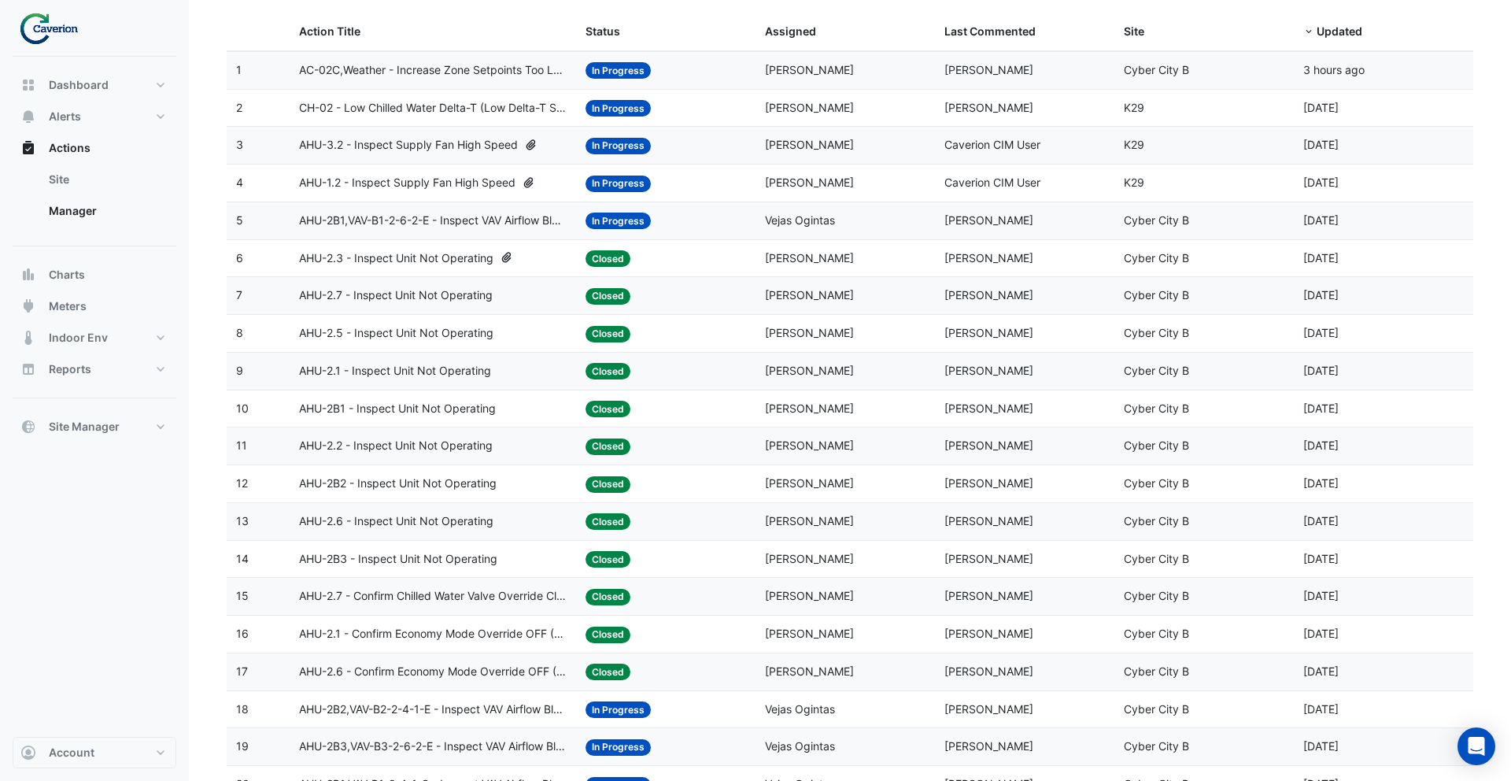
scroll to position [176, 0]
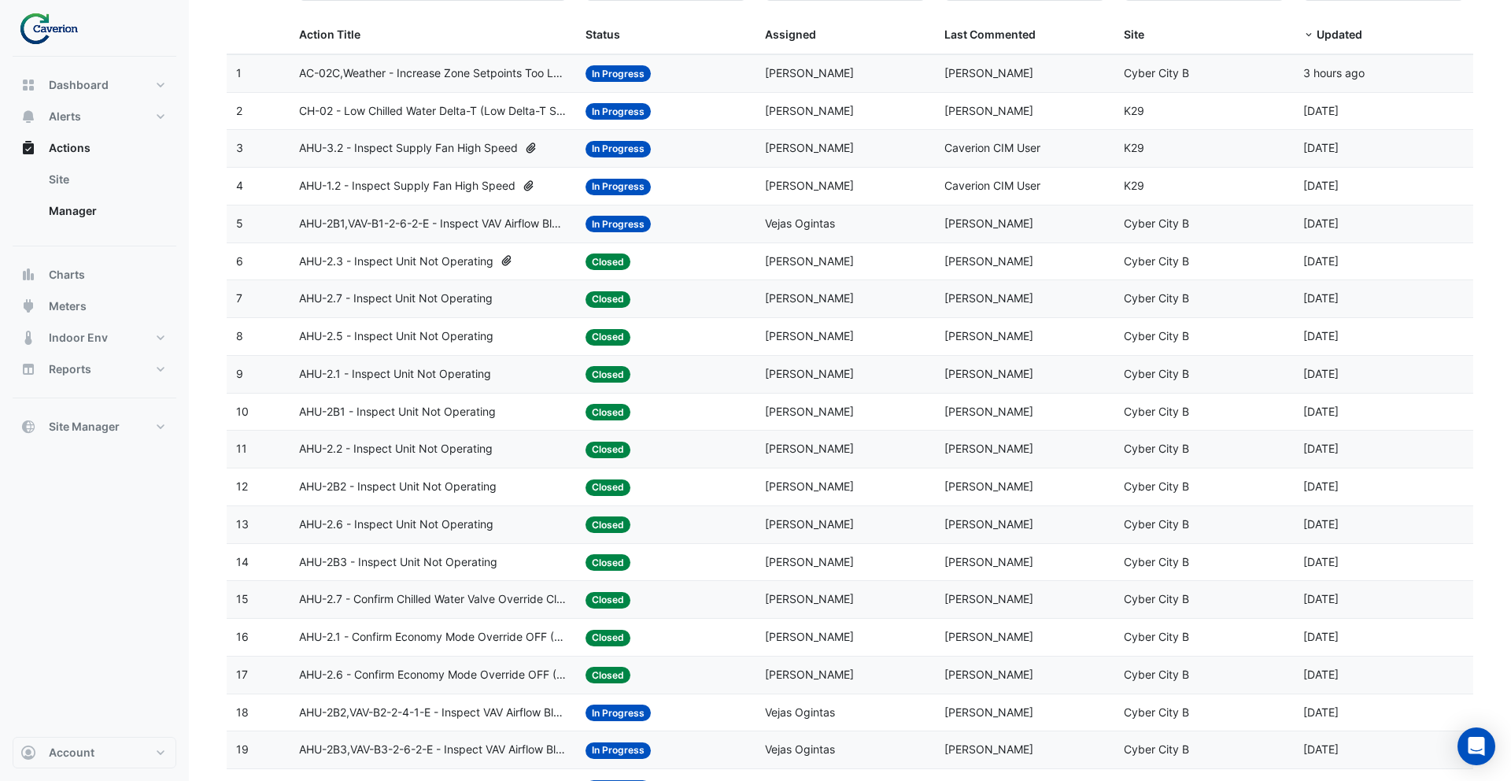
click at [467, 220] on span "AHU-2B1,VAV-B1-2-6-2-E - Inspect VAV Airflow Block" at bounding box center [433, 224] width 268 height 18
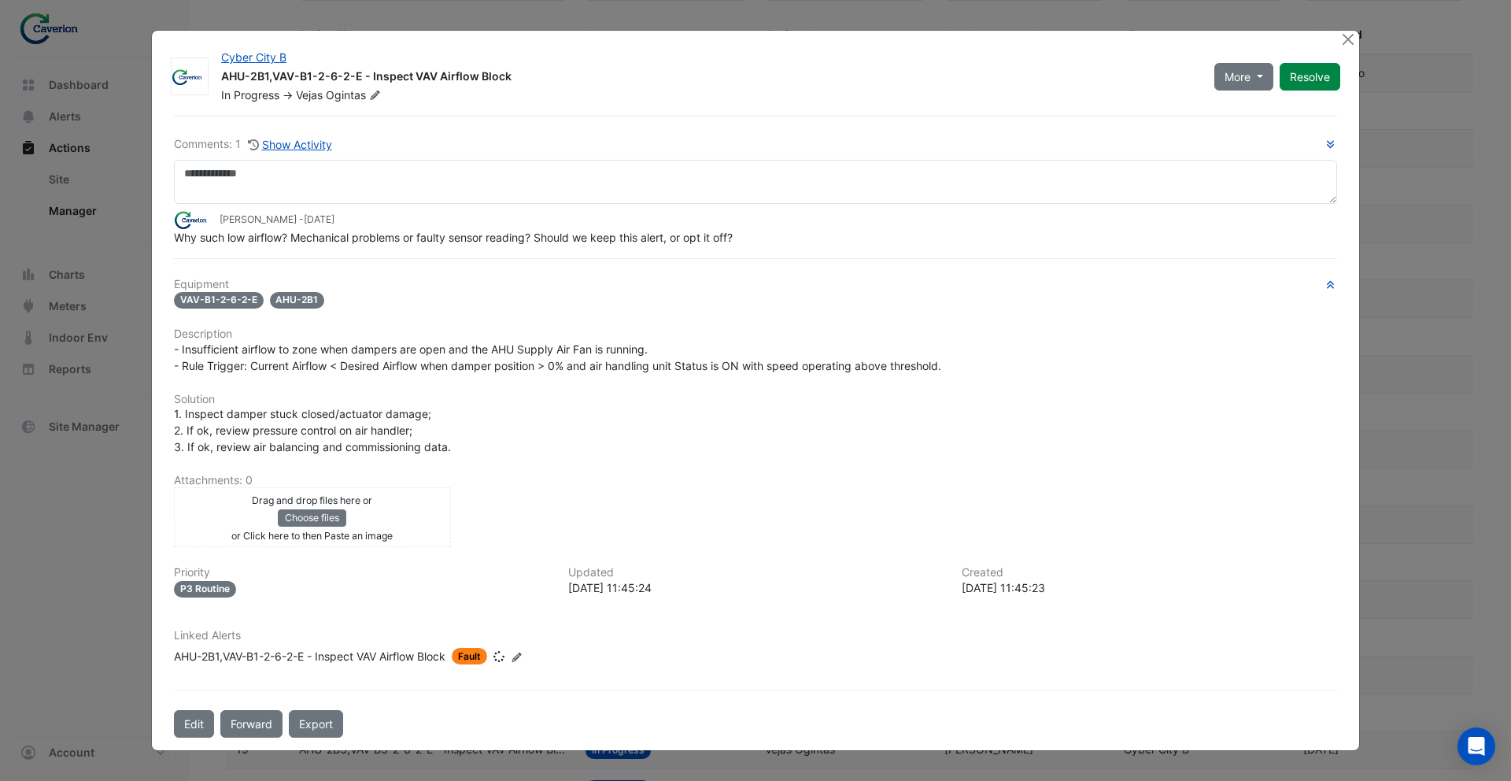
scroll to position [182, 0]
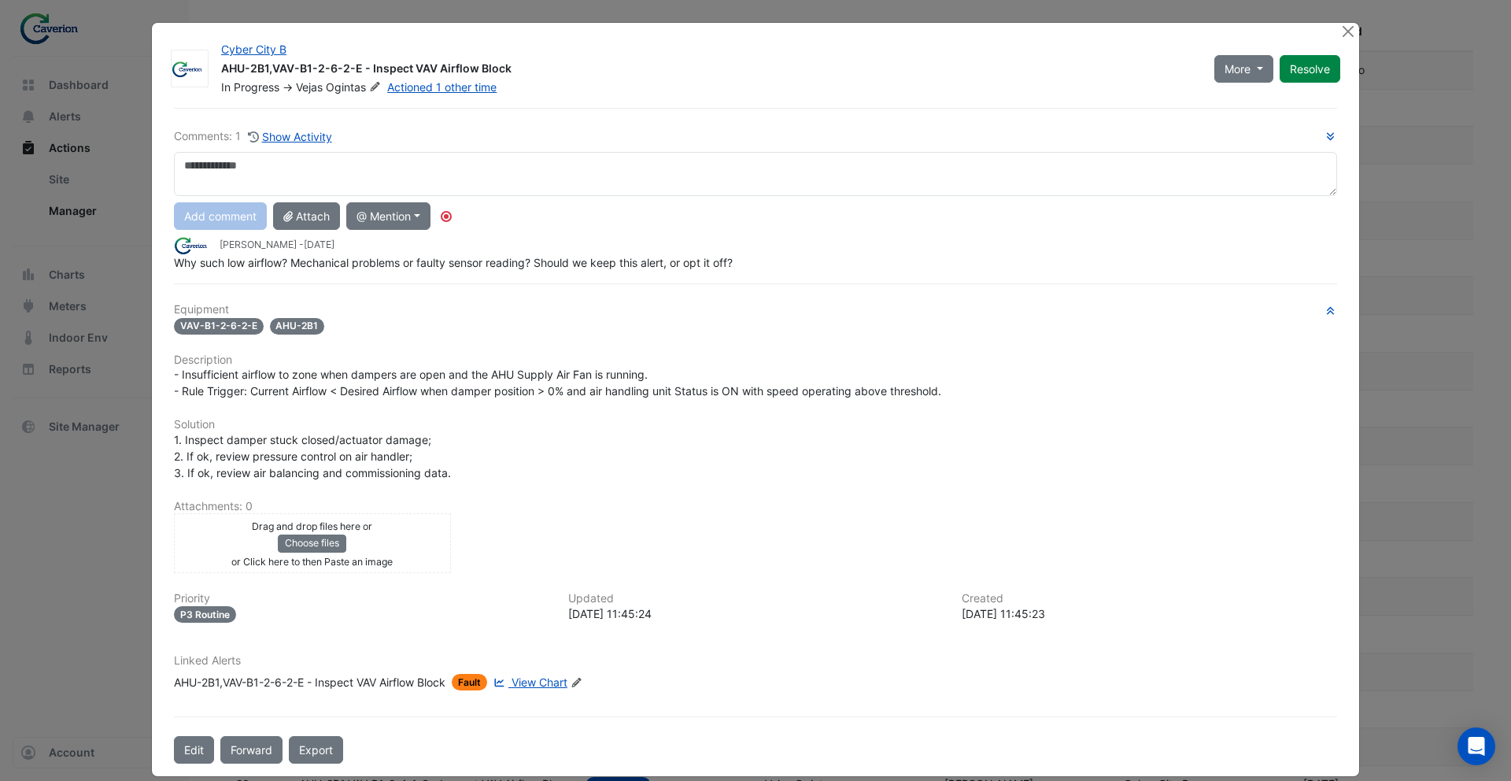
click at [548, 681] on span "View Chart" at bounding box center [539, 681] width 56 height 13
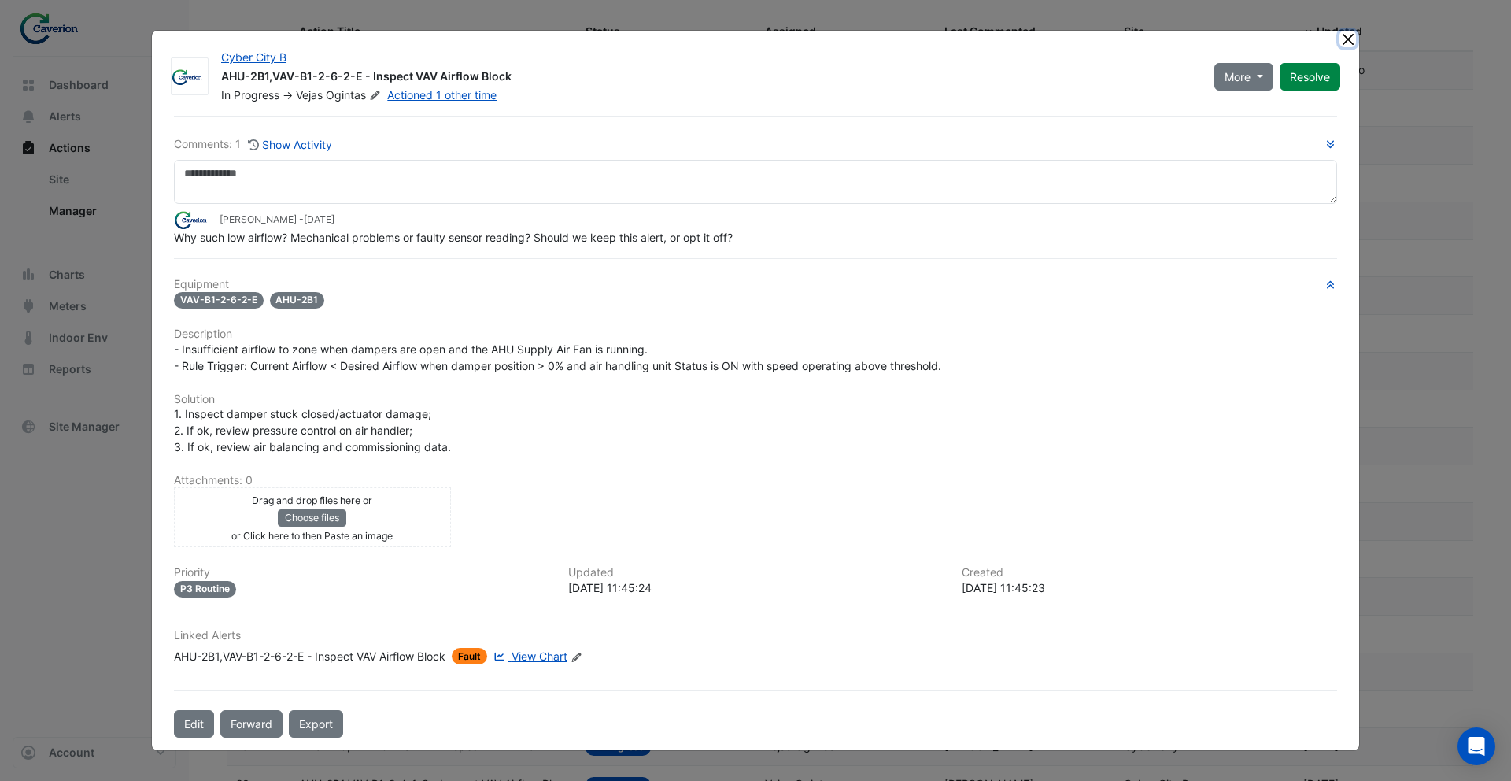
click at [1340, 34] on button "Close" at bounding box center [1347, 39] width 17 height 17
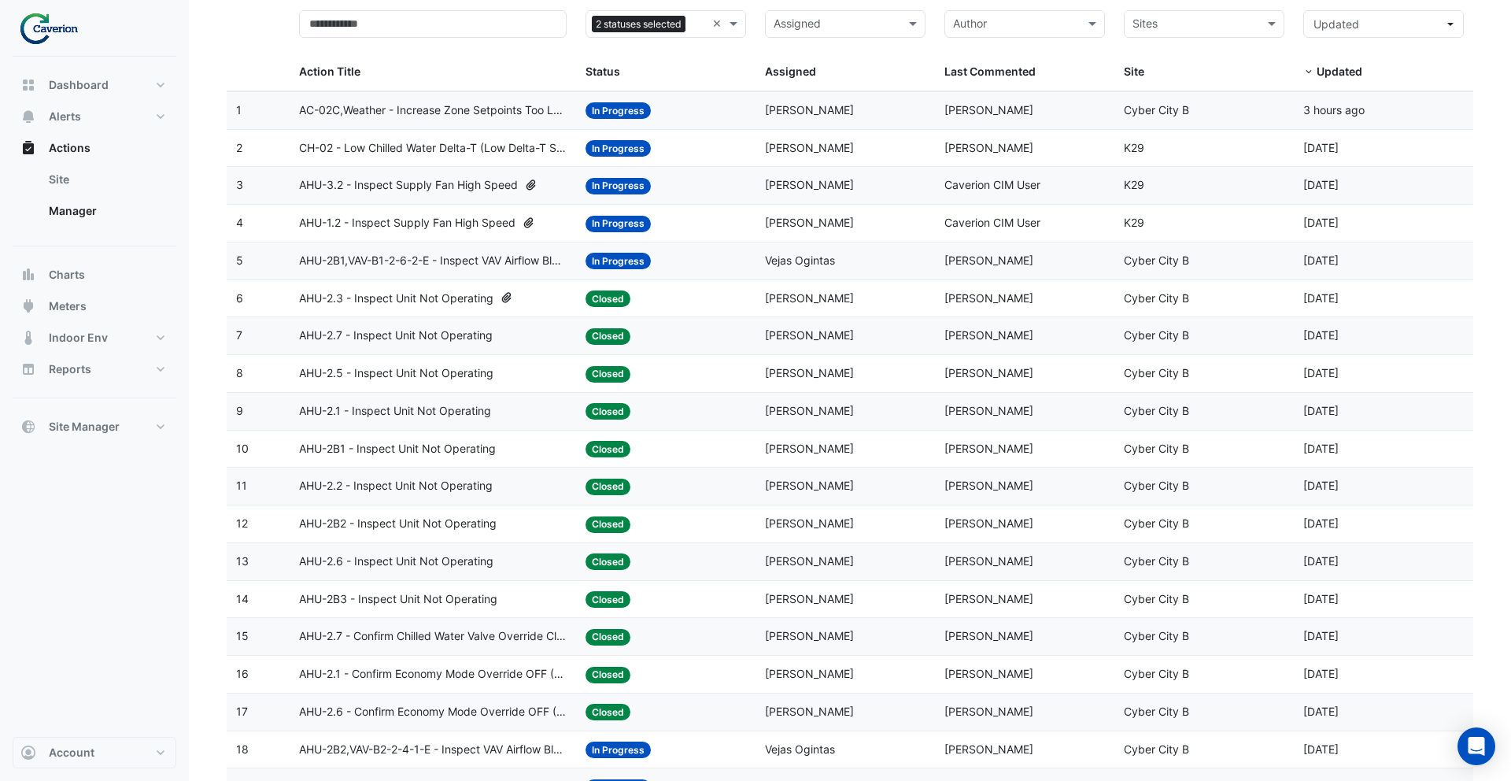
scroll to position [134, 0]
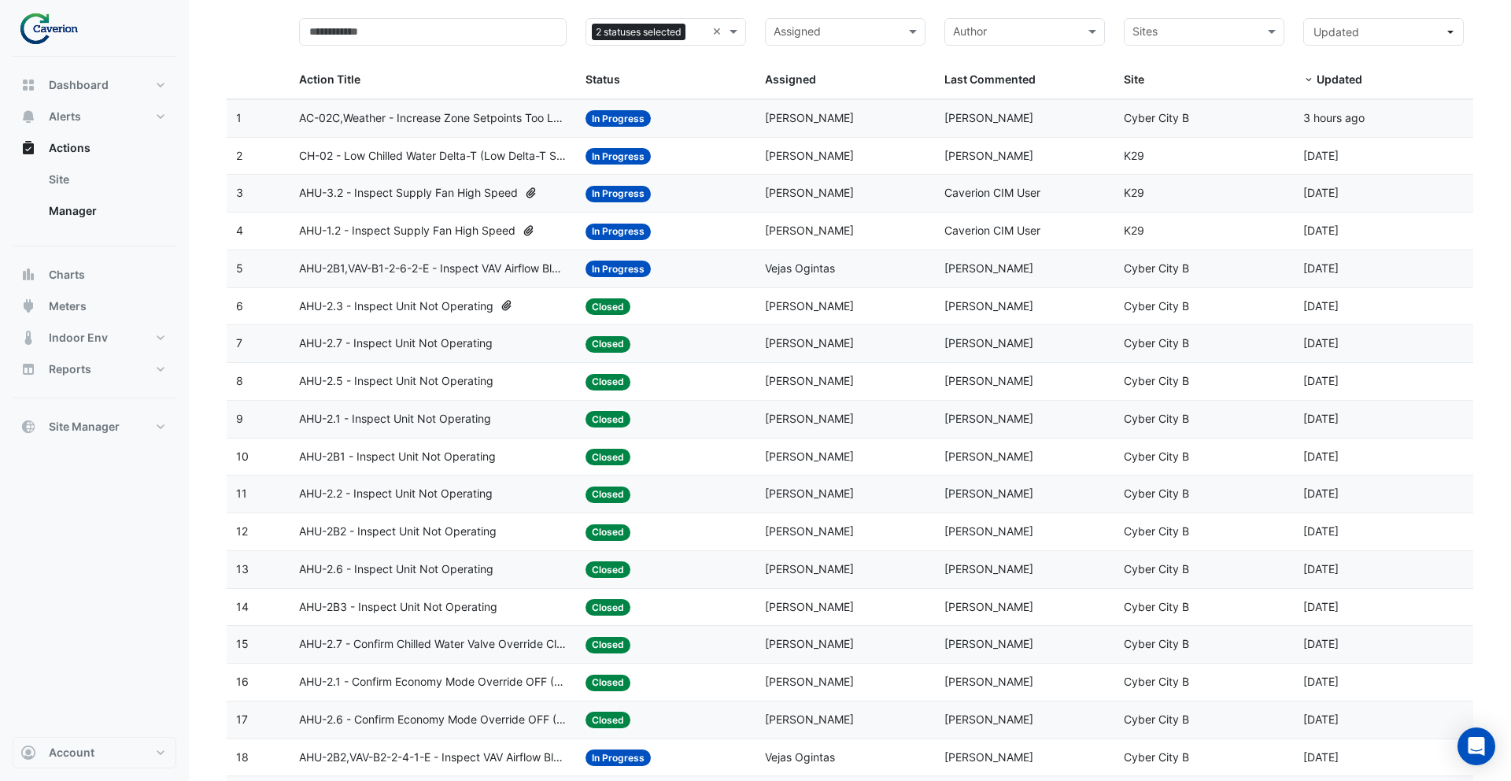
click at [469, 157] on span "CH-02 - Low Chilled Water Delta-T (Low Delta-T Syndrome) (Enable Point)" at bounding box center [433, 156] width 268 height 18
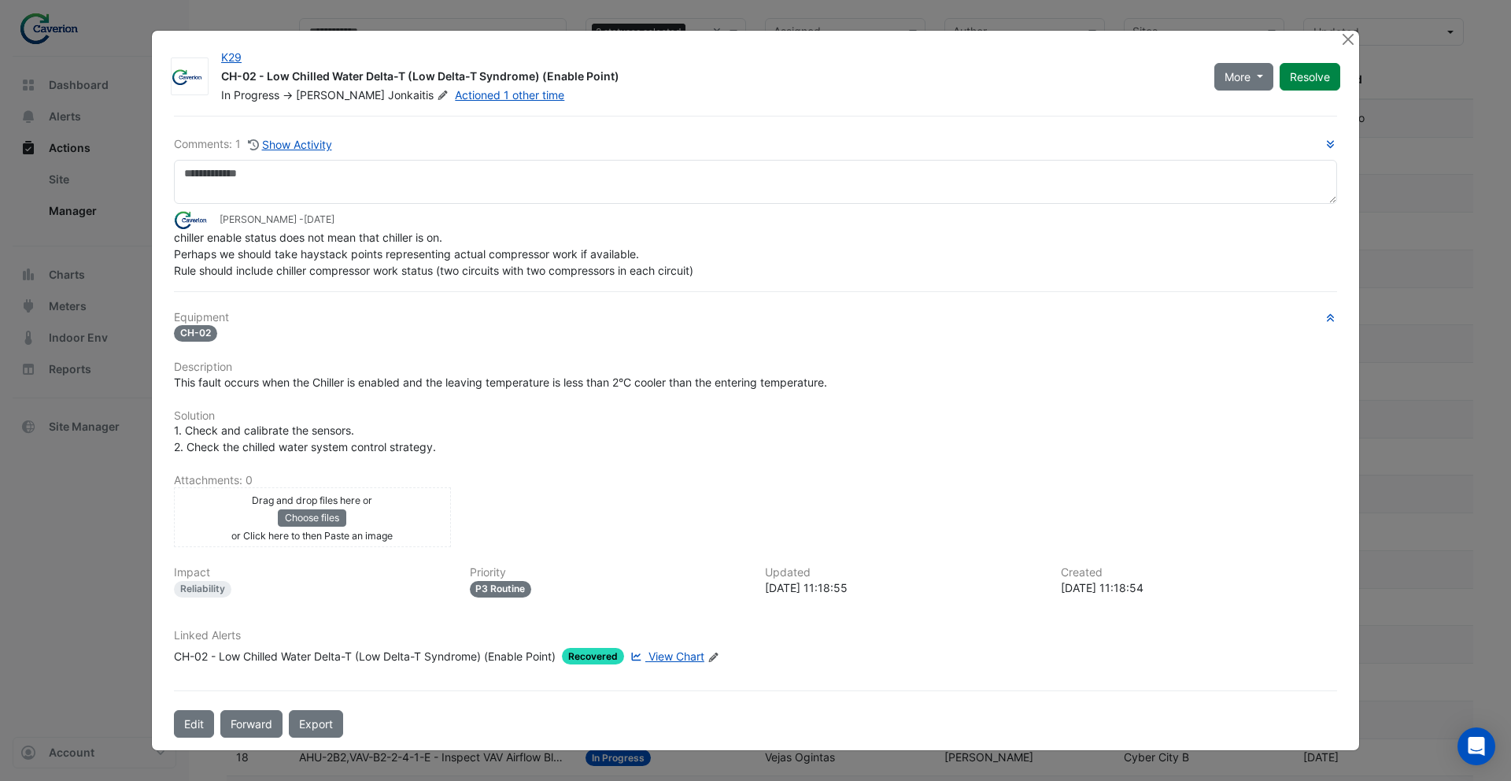
scroll to position [132, 0]
drag, startPoint x: 454, startPoint y: 262, endPoint x: 201, endPoint y: 255, distance: 253.5
click at [200, 255] on div "chiller enable status does not mean that chiller is on. Perhaps we should take …" at bounding box center [755, 254] width 1163 height 50
click at [215, 250] on span "chiller enable status does not mean that chiller is on. Perhaps we should take …" at bounding box center [433, 254] width 519 height 46
click at [1349, 41] on button "Close" at bounding box center [1347, 39] width 17 height 17
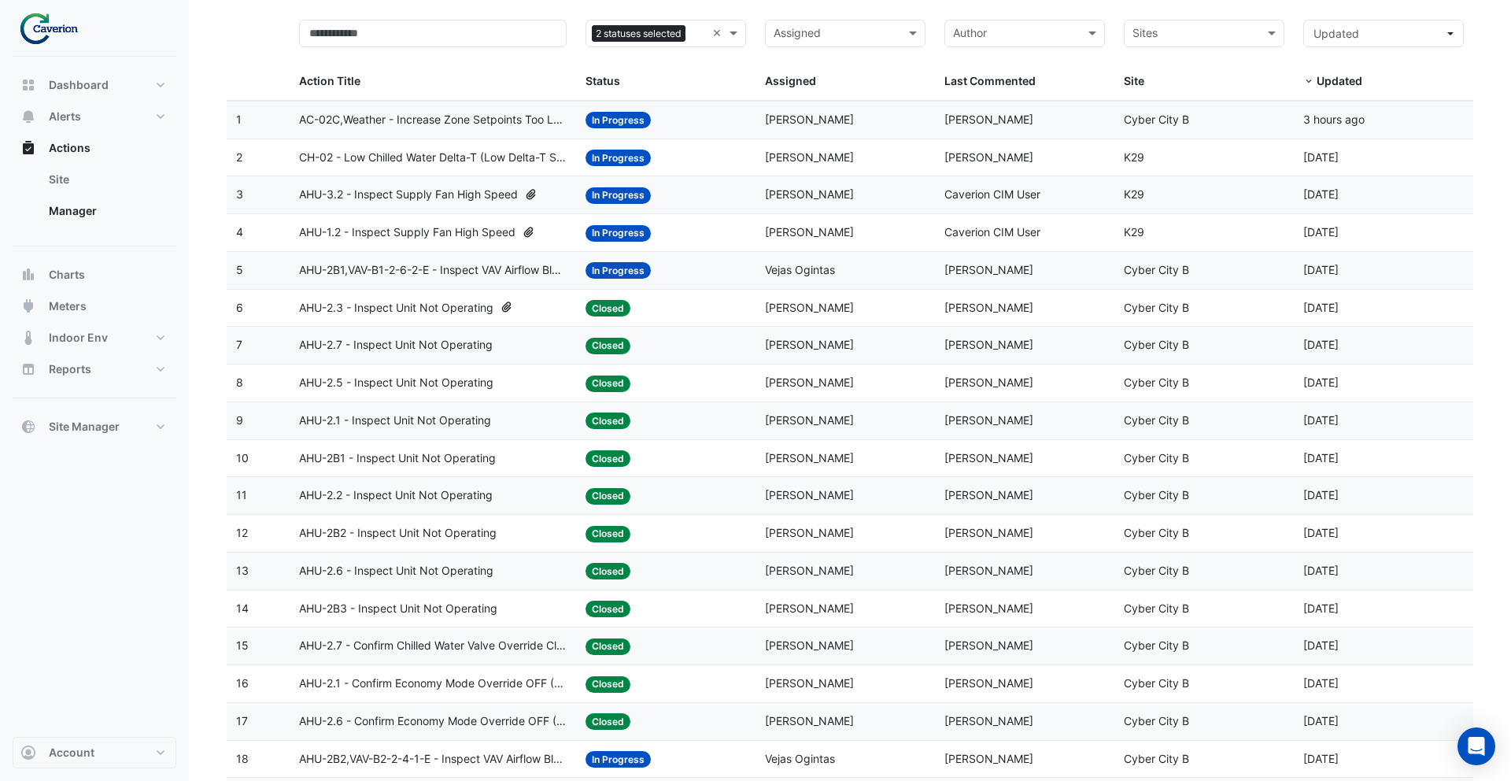
click at [457, 194] on span "AHU-3.2 - Inspect Supply Fan High Speed" at bounding box center [408, 195] width 219 height 18
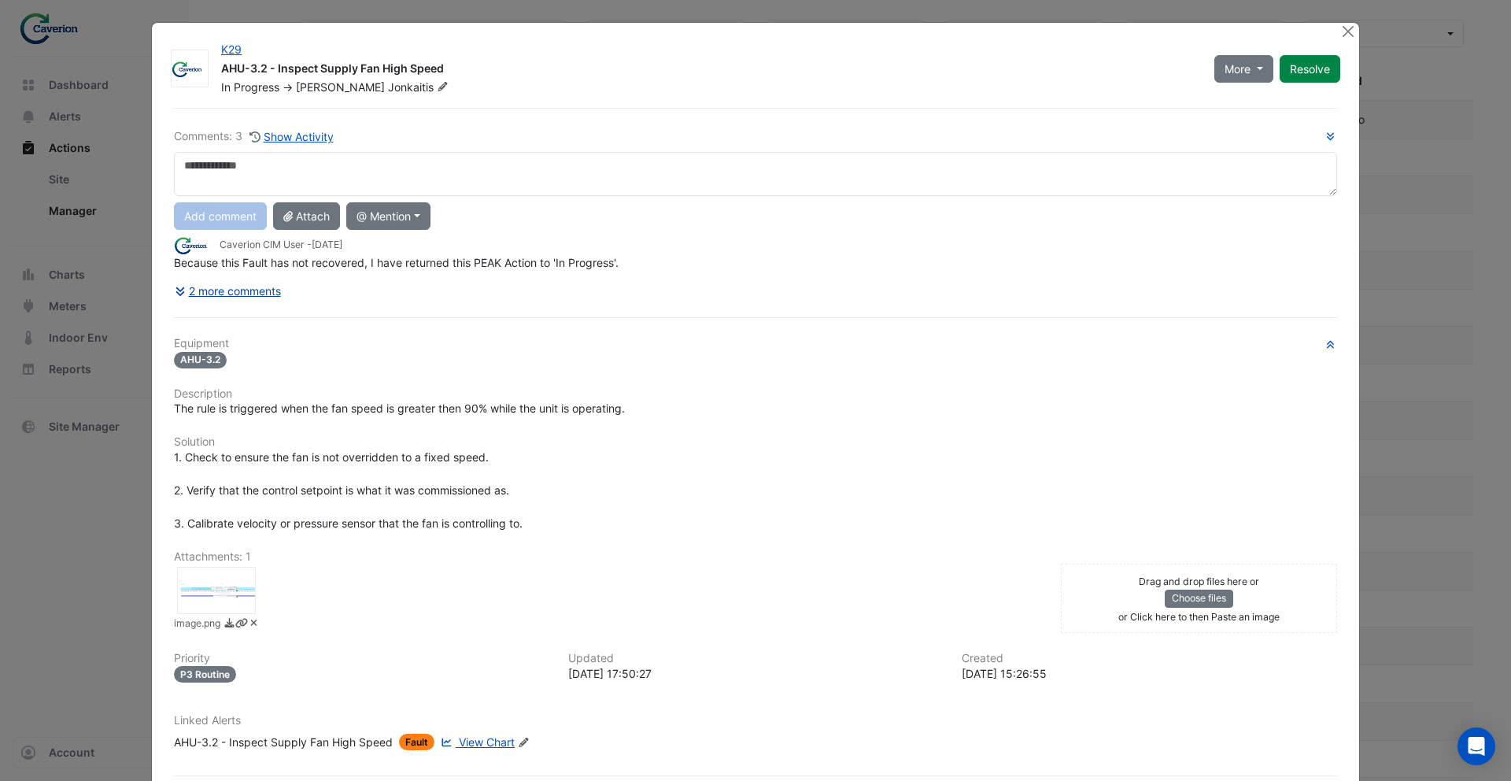
click at [239, 294] on button "2 more comments" at bounding box center [228, 291] width 108 height 28
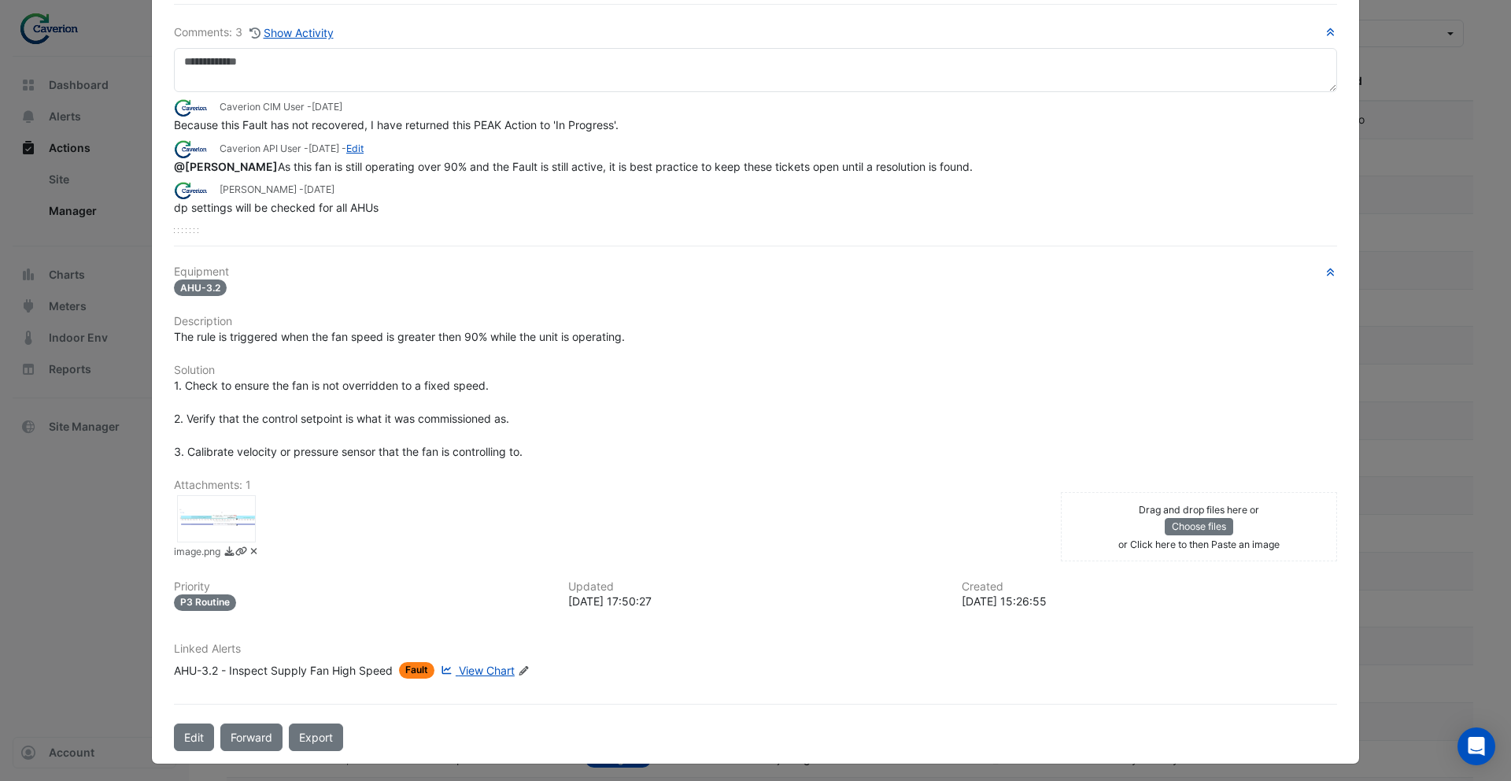
scroll to position [109, 0]
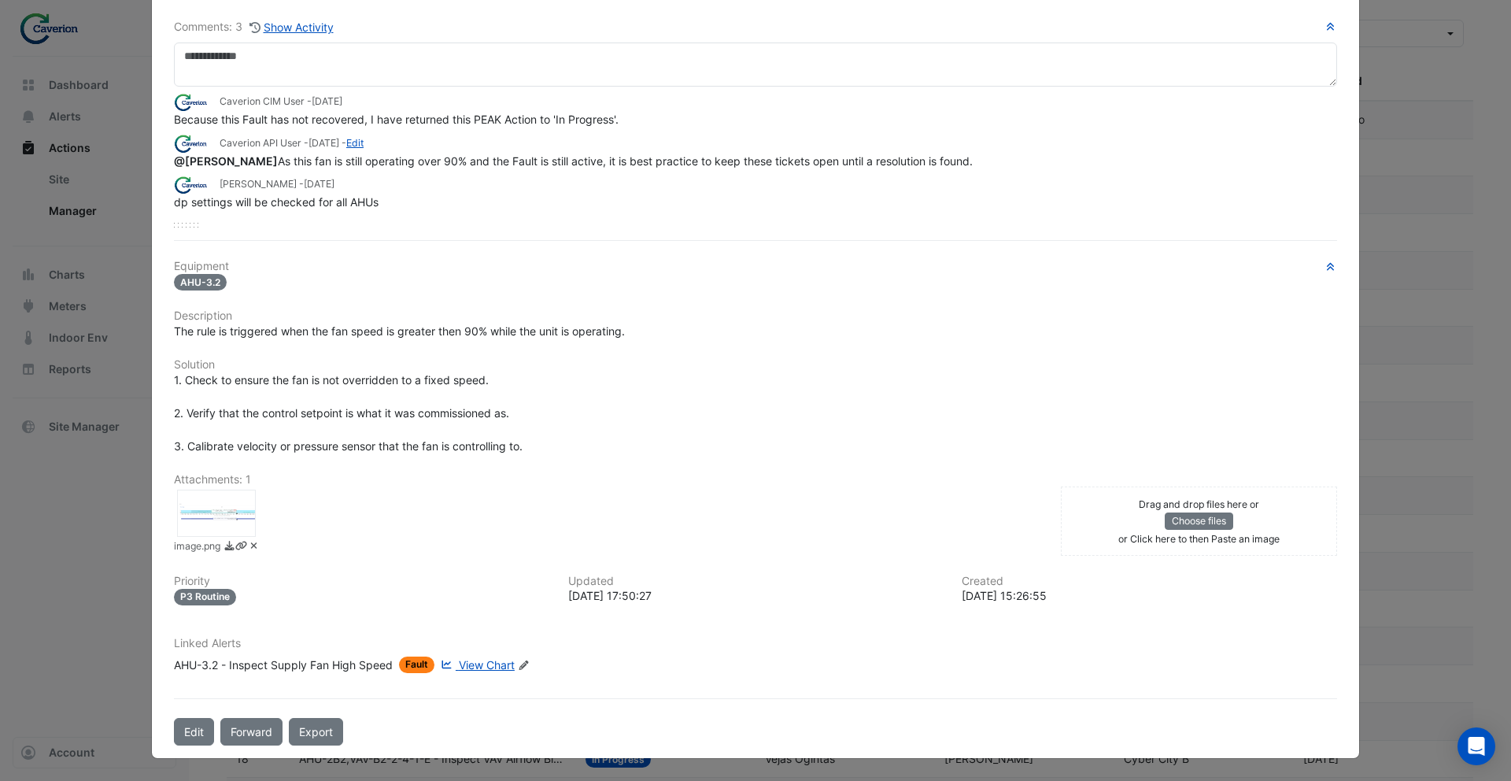
click at [221, 511] on div at bounding box center [216, 512] width 79 height 47
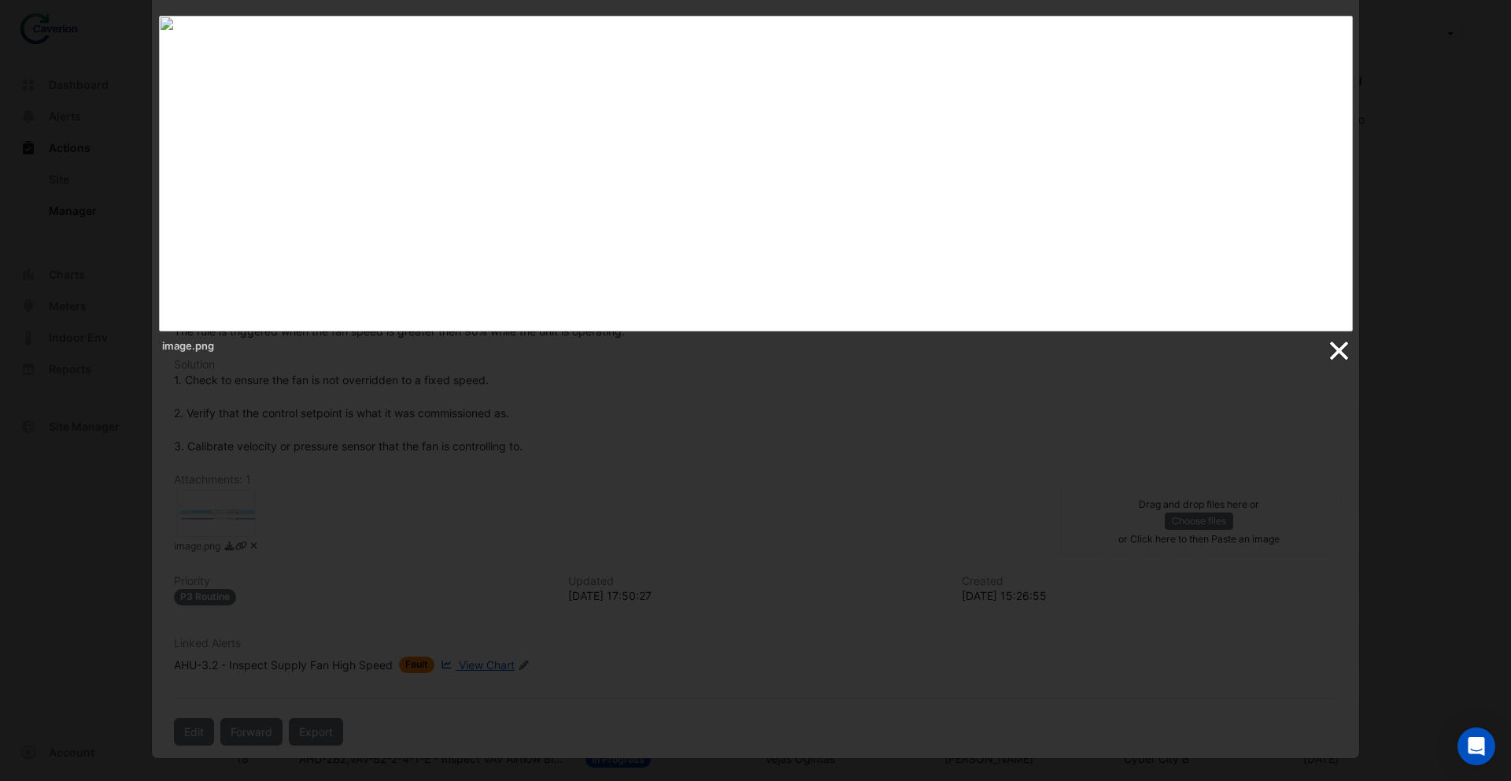
click at [1336, 344] on link at bounding box center [1338, 351] width 24 height 24
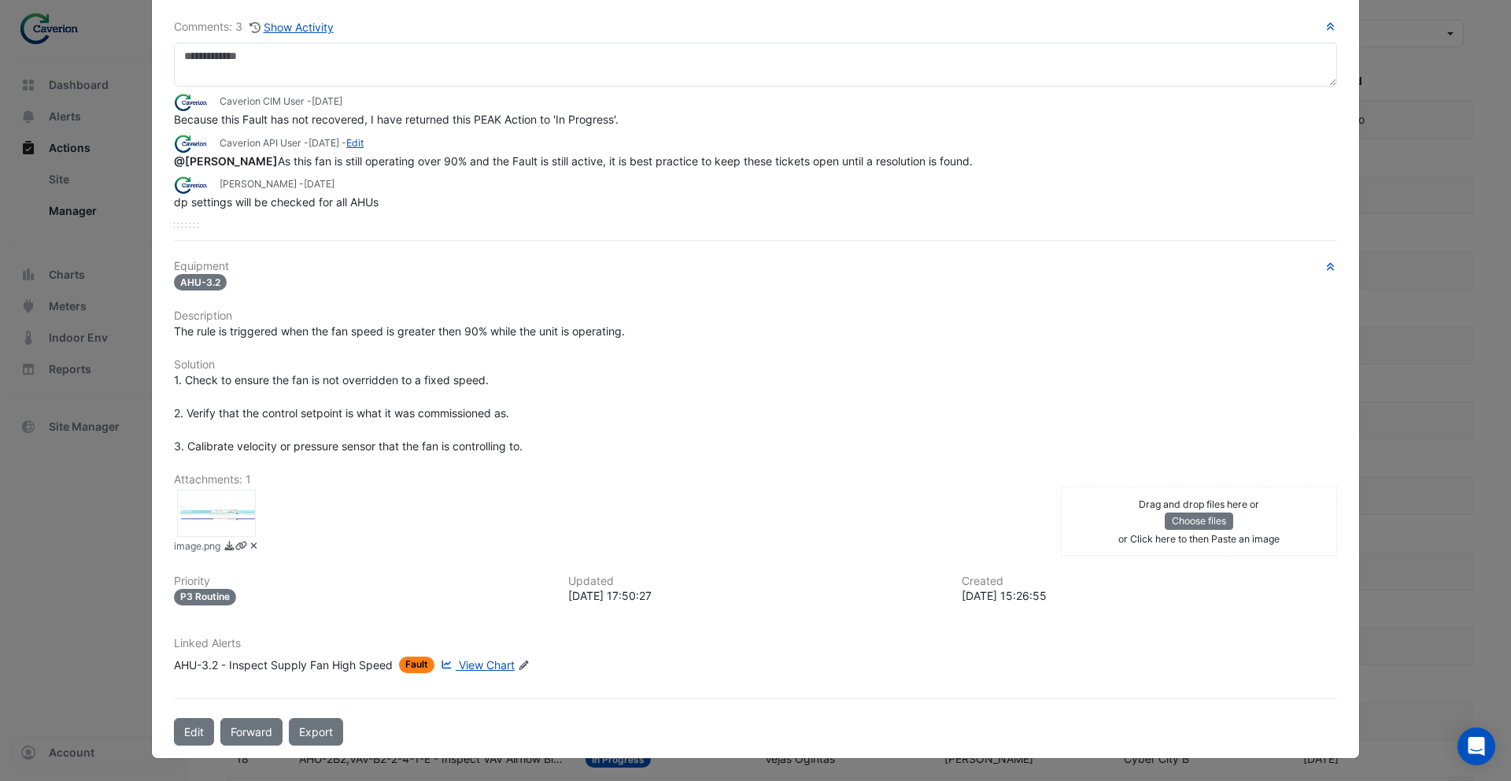
click at [486, 662] on span "View Chart" at bounding box center [487, 664] width 56 height 13
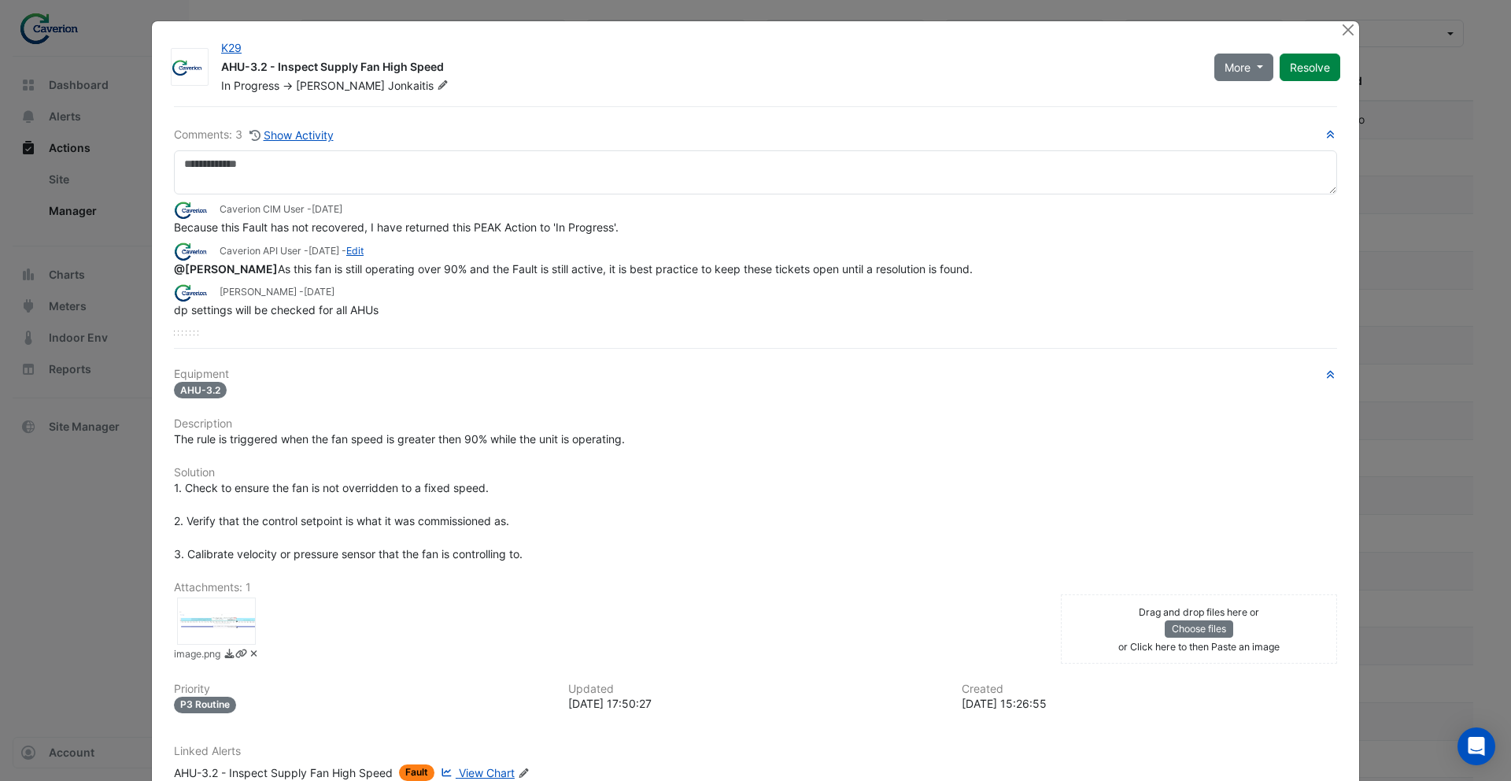
scroll to position [0, 0]
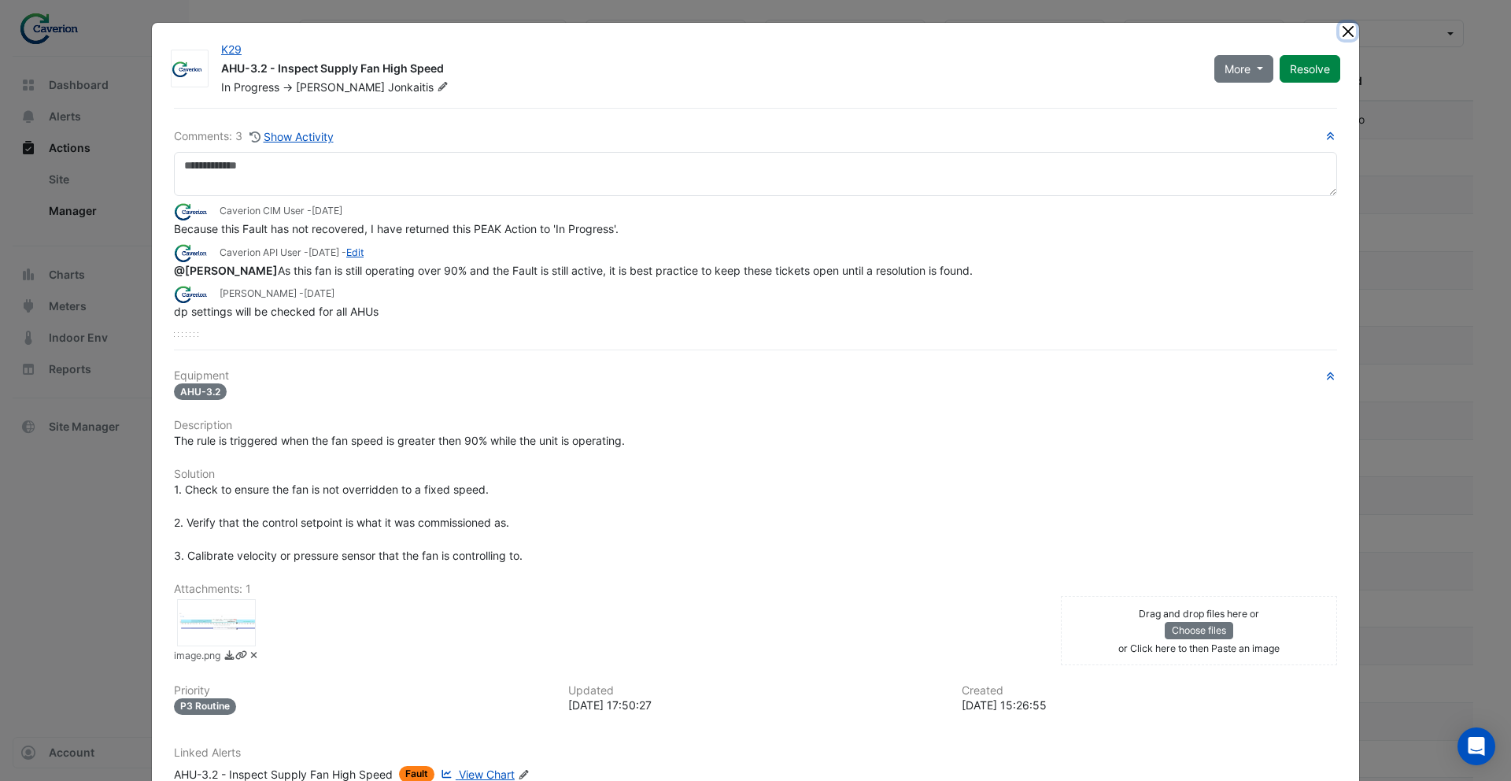
click at [1345, 30] on button "Close" at bounding box center [1347, 31] width 17 height 17
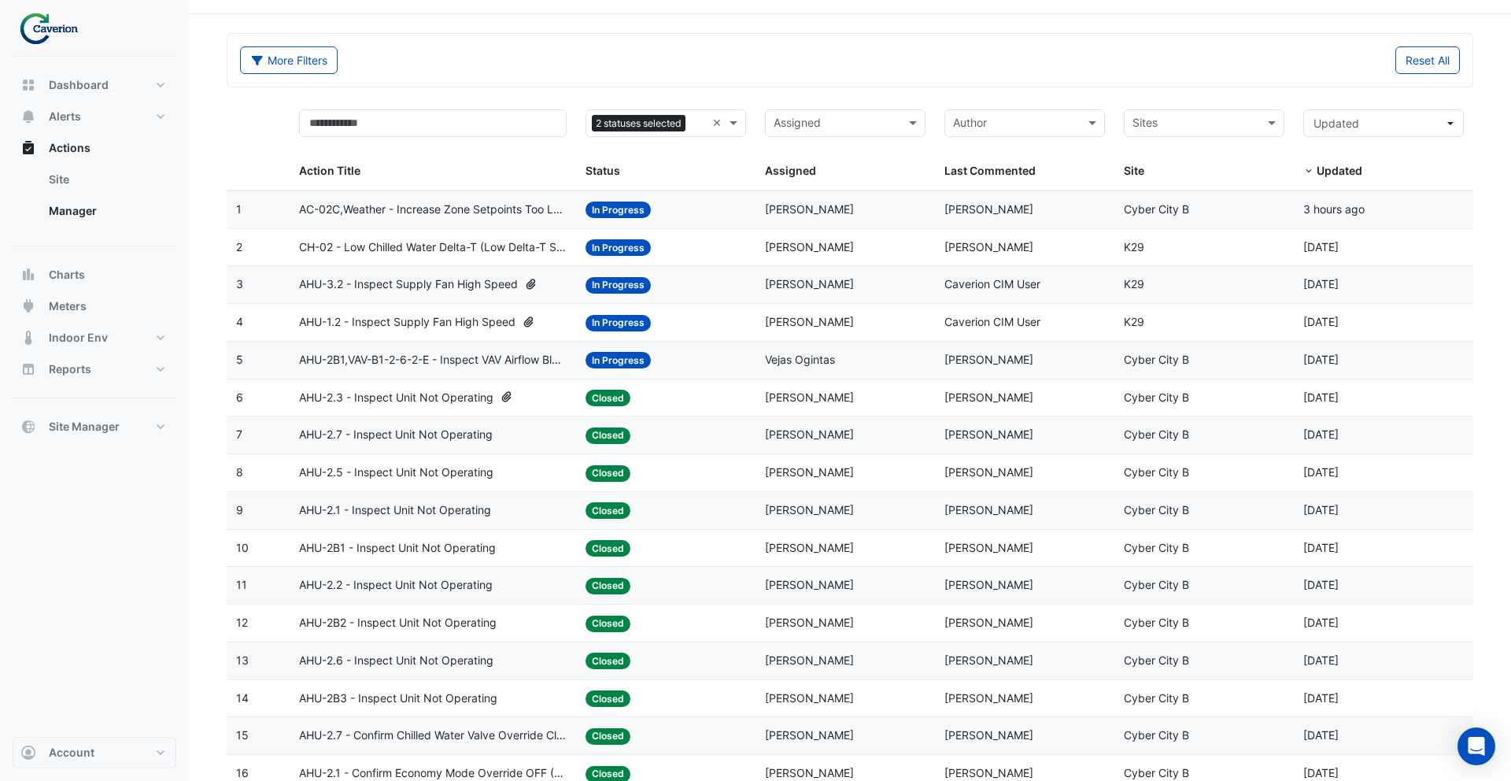
scroll to position [44, 0]
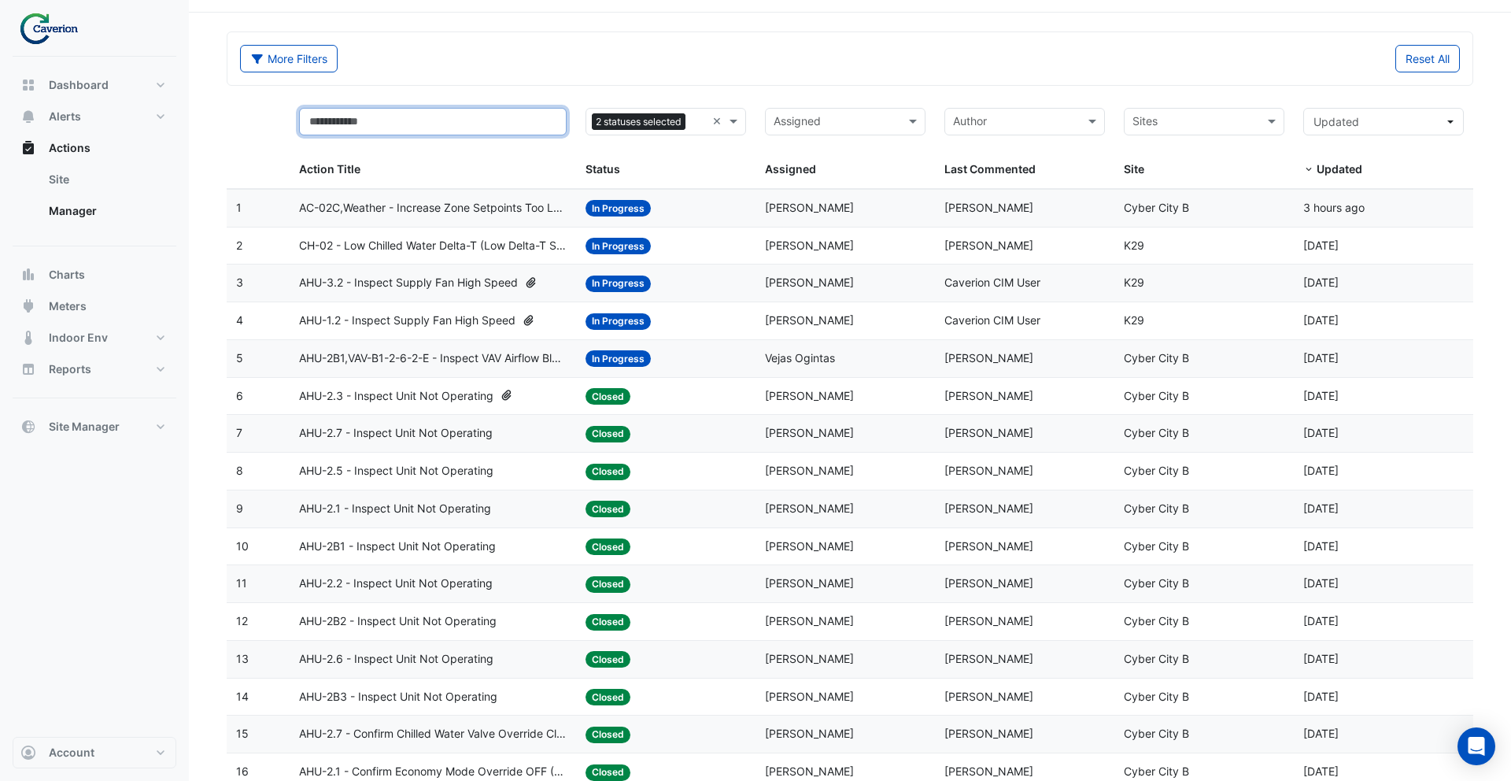
click at [413, 120] on input "text" at bounding box center [433, 122] width 268 height 28
type input "**"
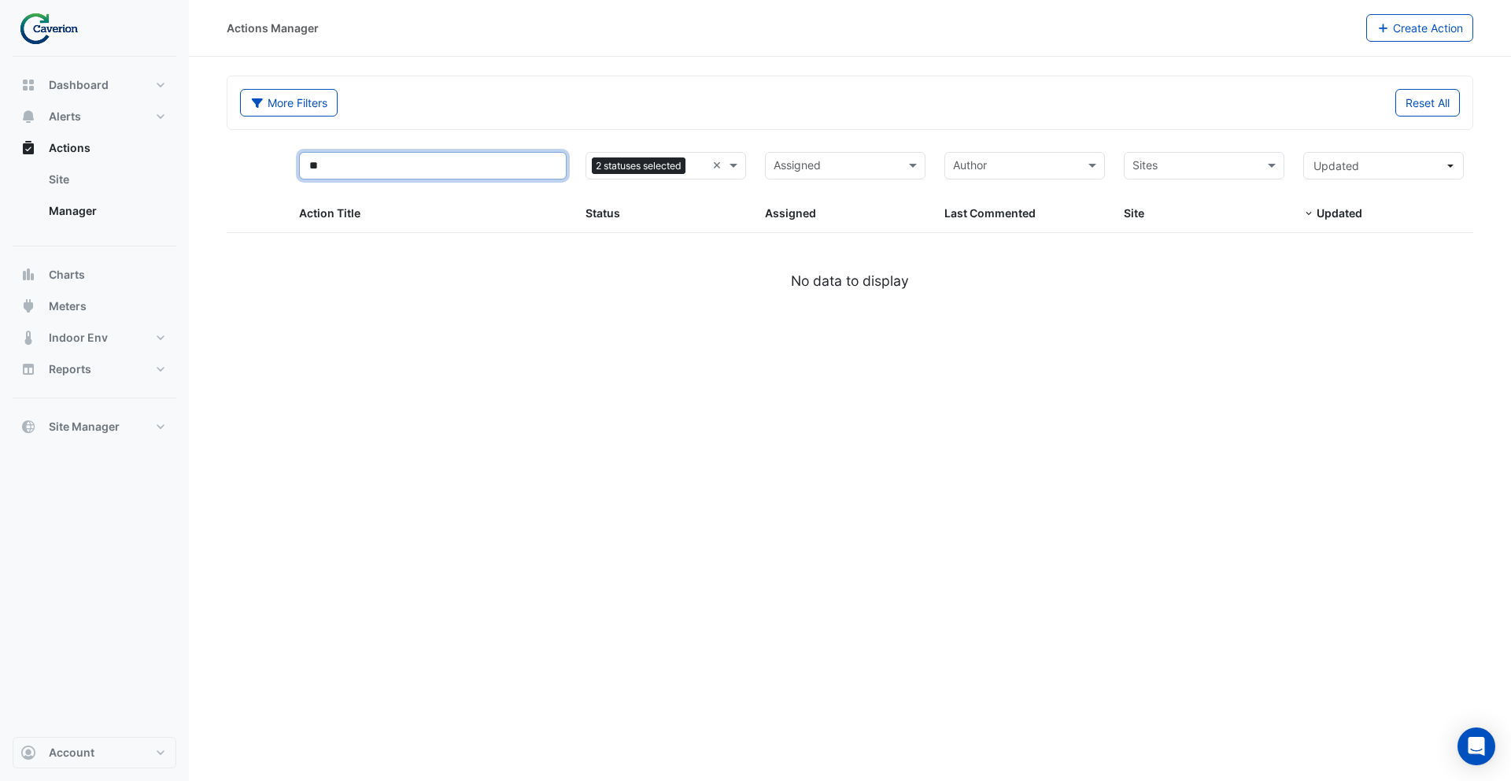
drag, startPoint x: 378, startPoint y: 163, endPoint x: 273, endPoint y: 162, distance: 105.4
click at [273, 162] on div "** Action Title Status 2 statuses selected × Status Assigned Assigned Author La…" at bounding box center [850, 187] width 1246 height 90
type input "*********"
click at [467, 157] on input "*********" at bounding box center [433, 166] width 268 height 28
select select "***"
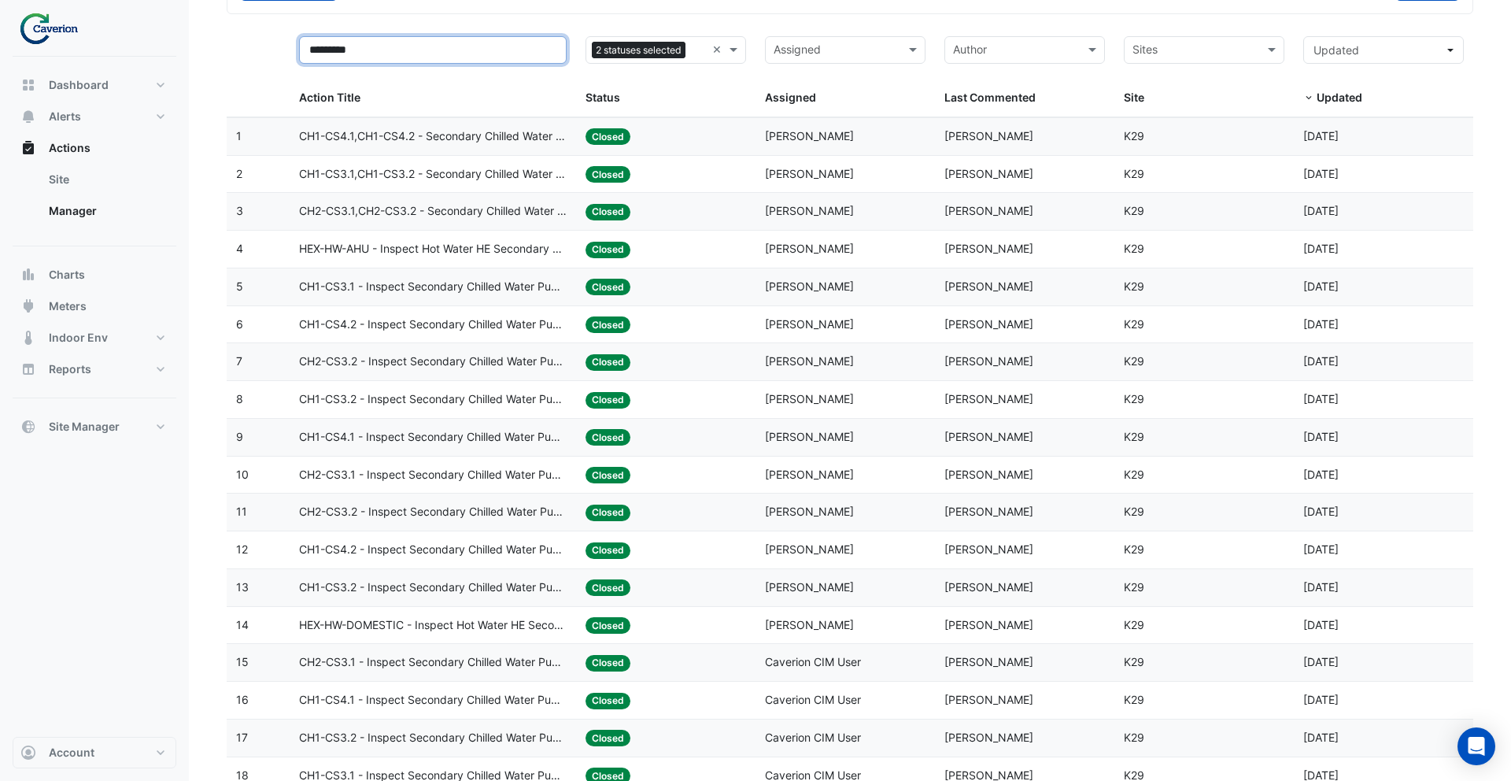
scroll to position [171, 0]
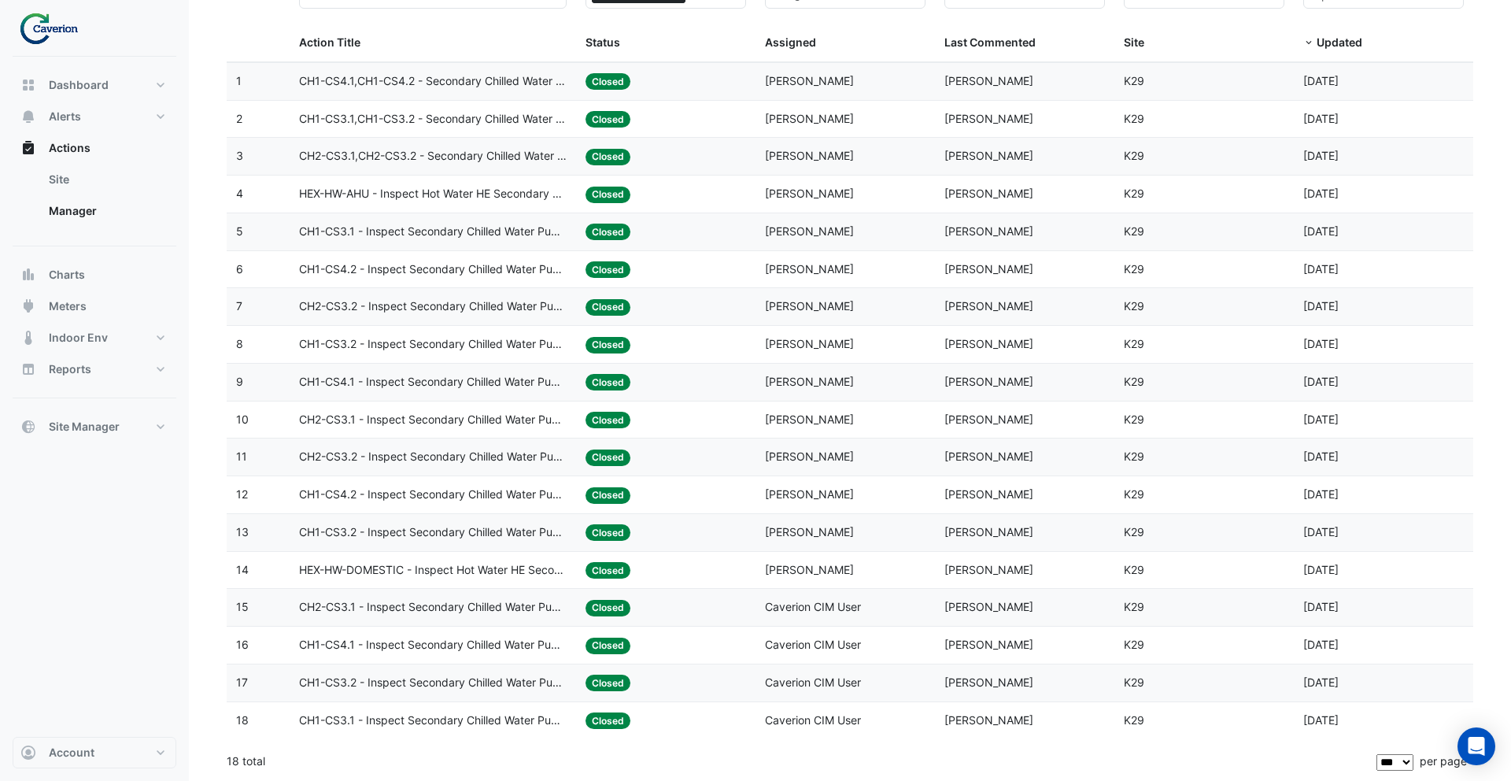
click at [464, 200] on span "HEX-HW-AHU - Inspect Hot Water HE Secondary Water Pump Low Temperature Operation" at bounding box center [433, 194] width 268 height 18
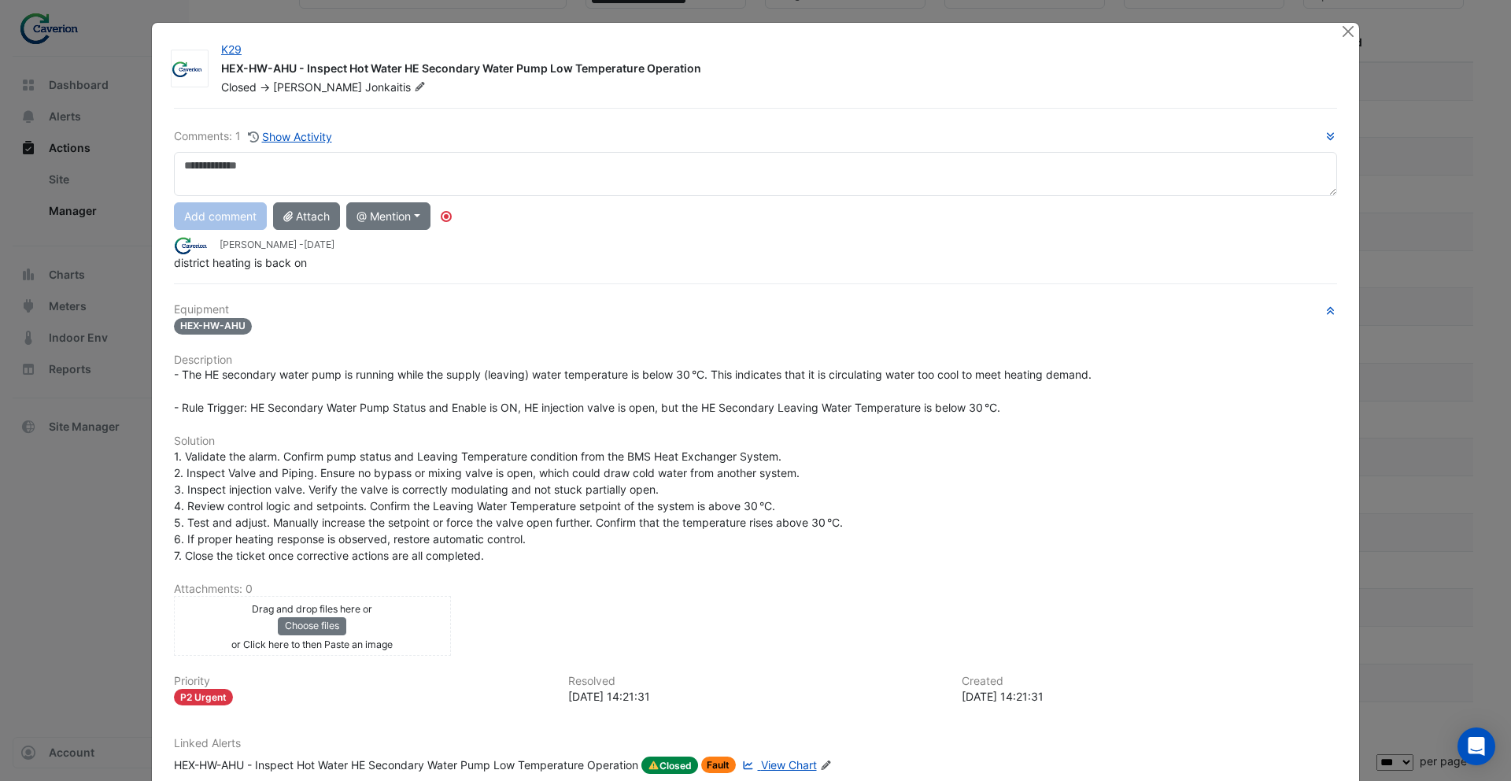
scroll to position [9, 0]
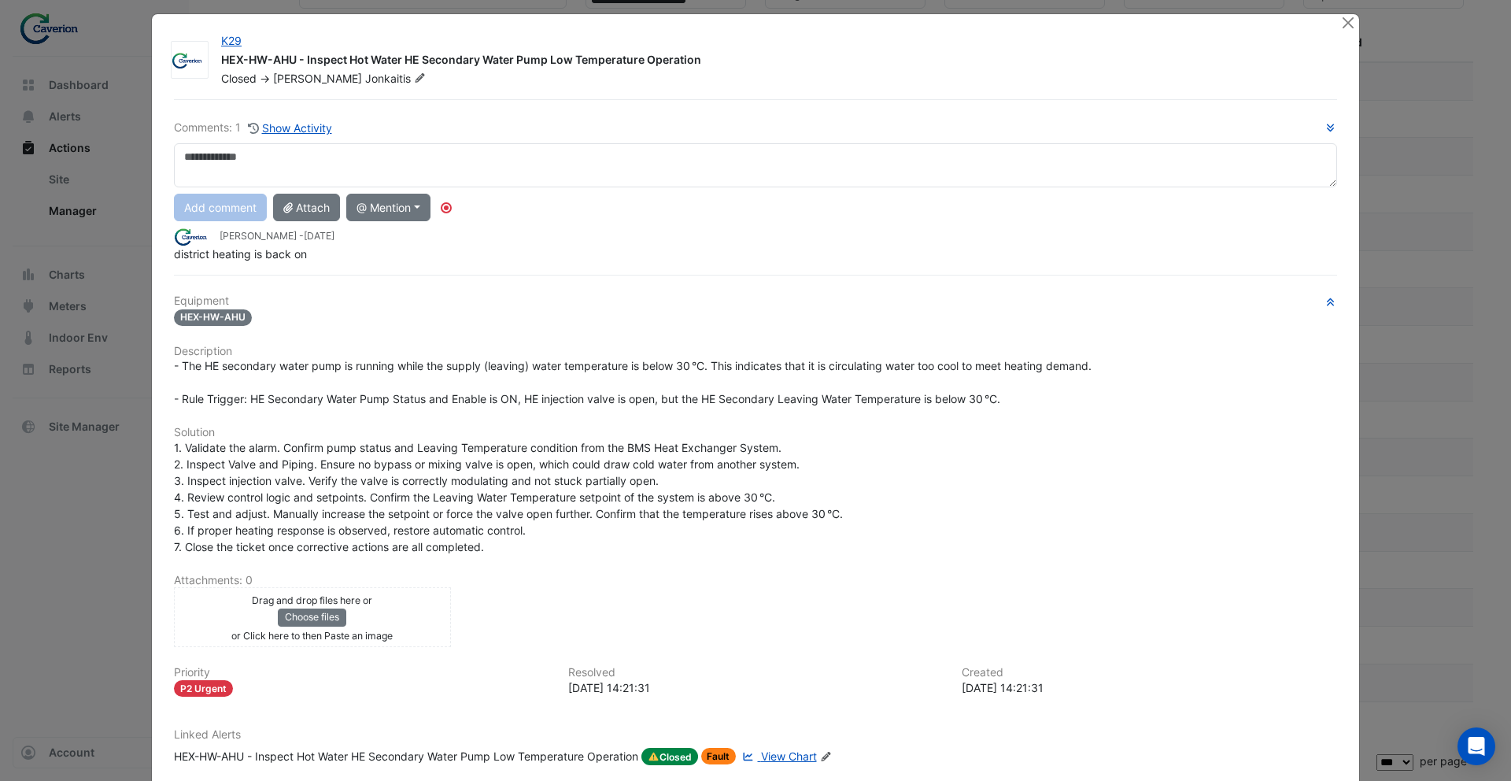
click at [799, 752] on span "View Chart" at bounding box center [789, 755] width 56 height 13
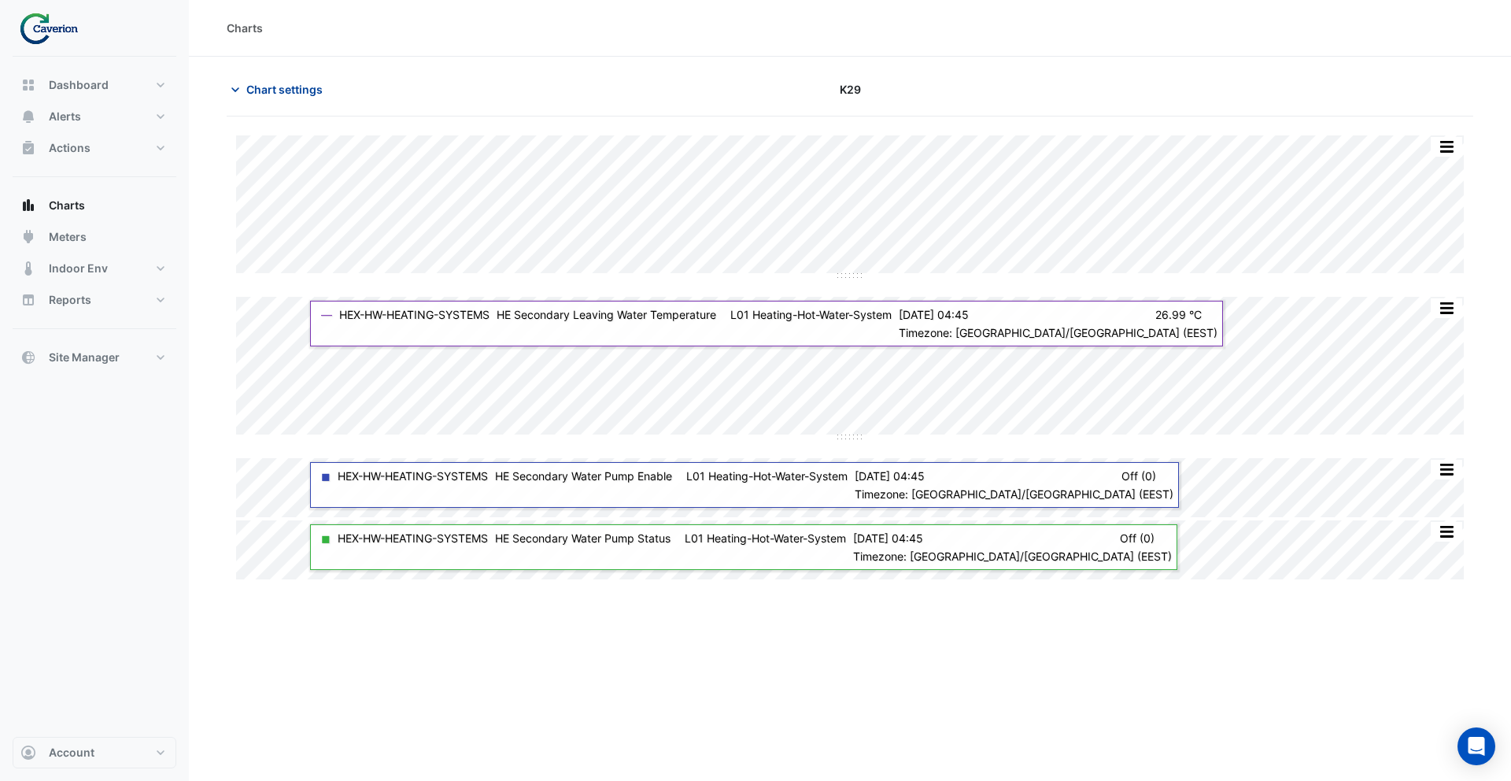
click at [262, 90] on span "Chart settings" at bounding box center [284, 89] width 76 height 17
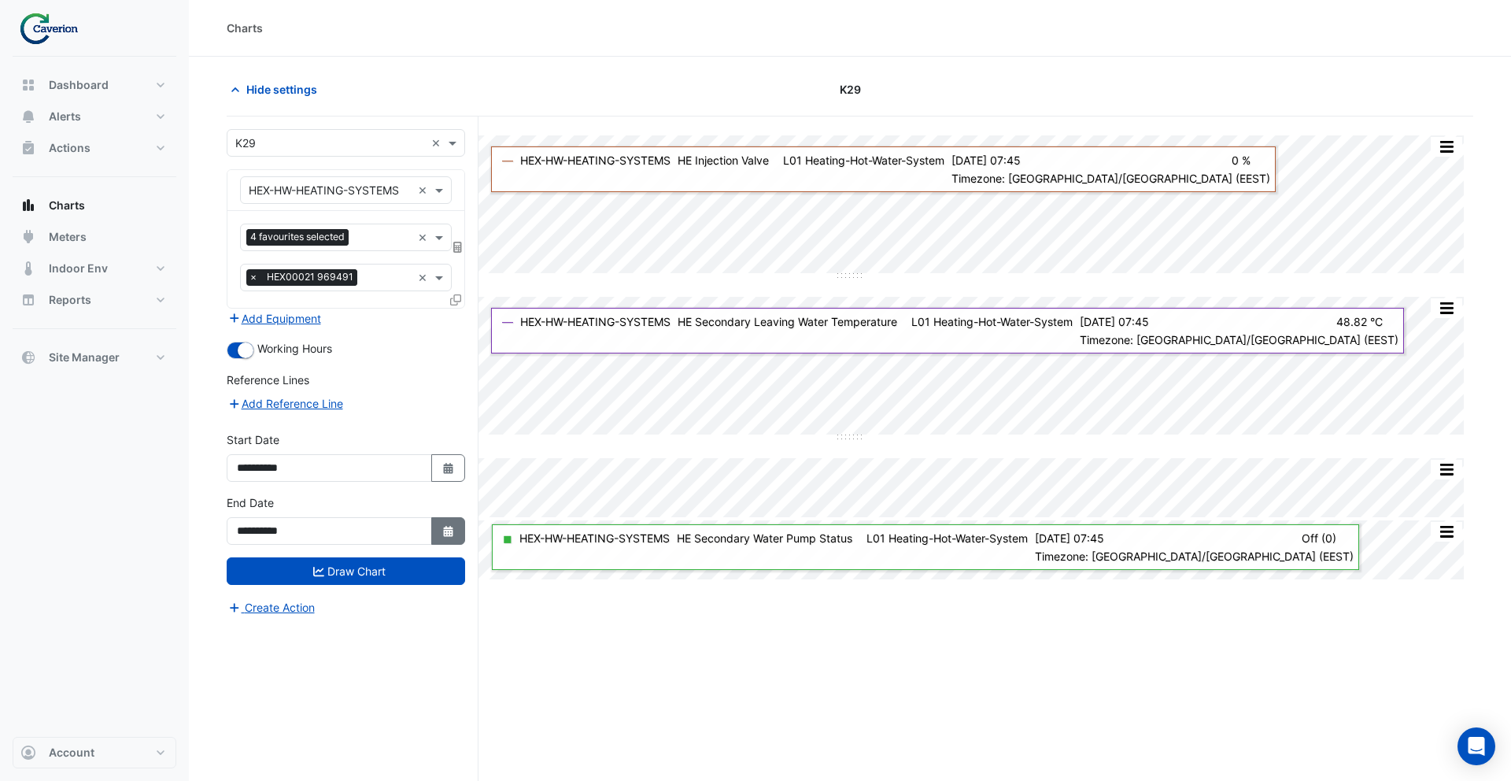
click at [442, 530] on icon "Select Date" at bounding box center [448, 531] width 14 height 11
select select "*"
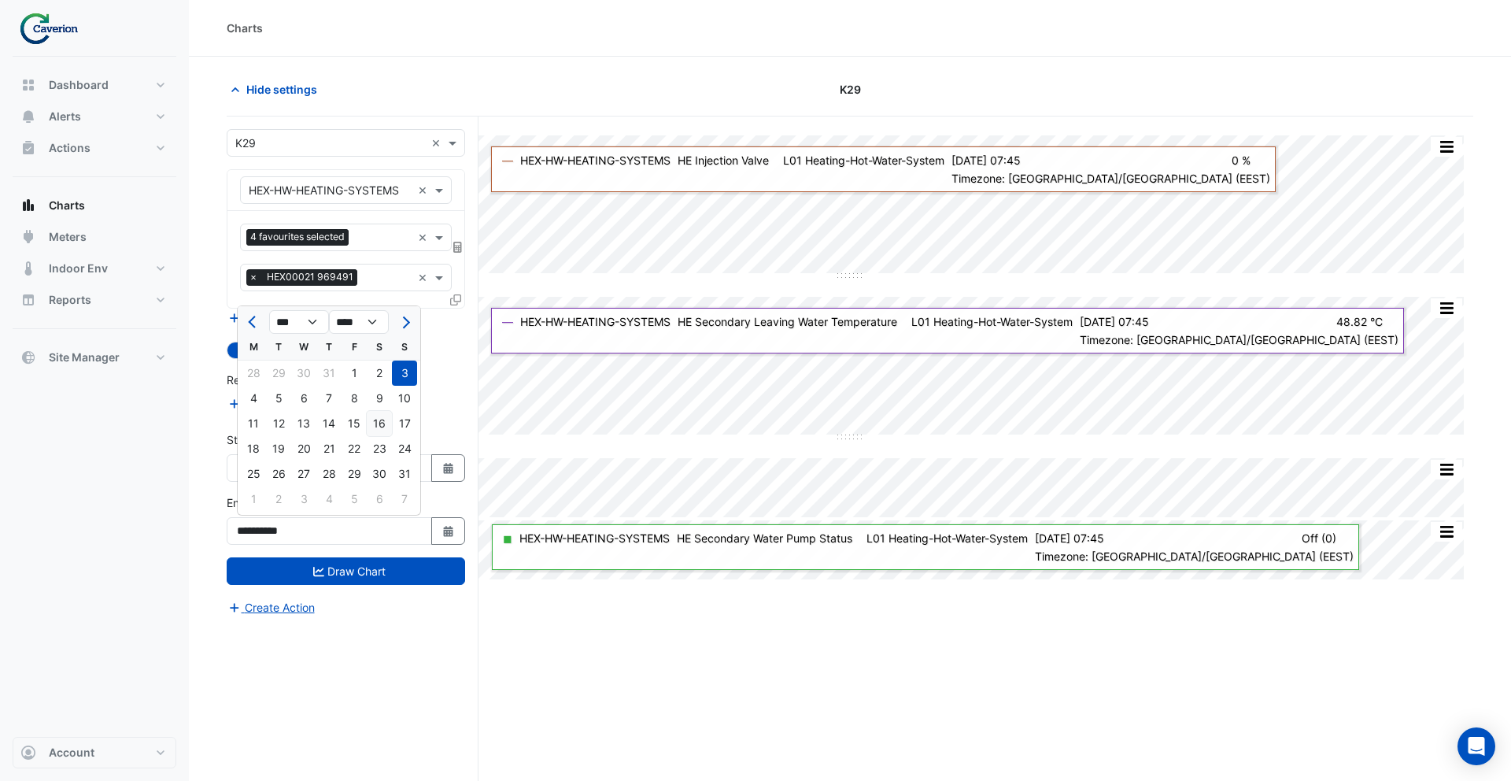
click at [373, 422] on div "16" at bounding box center [379, 423] width 25 height 25
type input "**********"
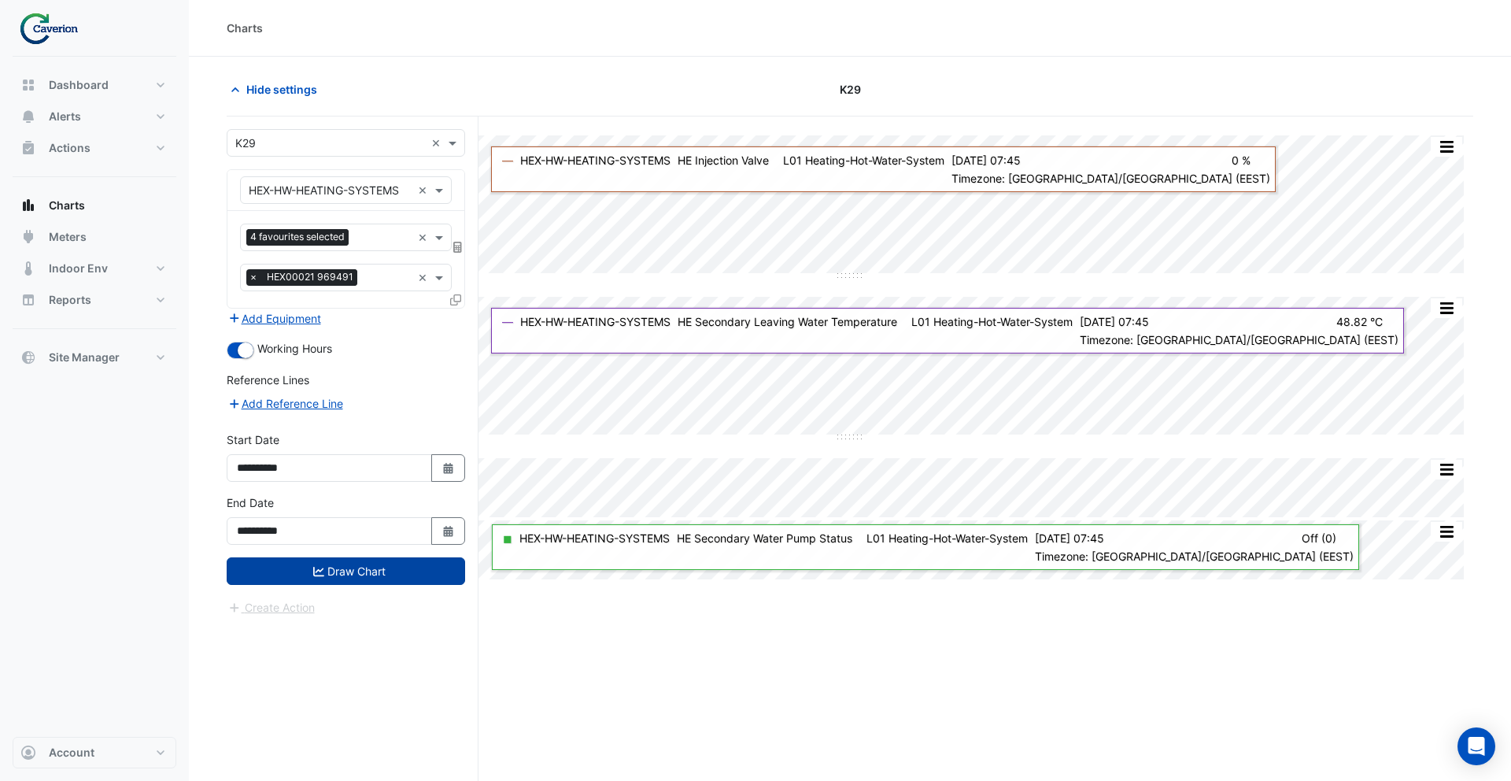
click at [408, 568] on button "Draw Chart" at bounding box center [346, 571] width 238 height 28
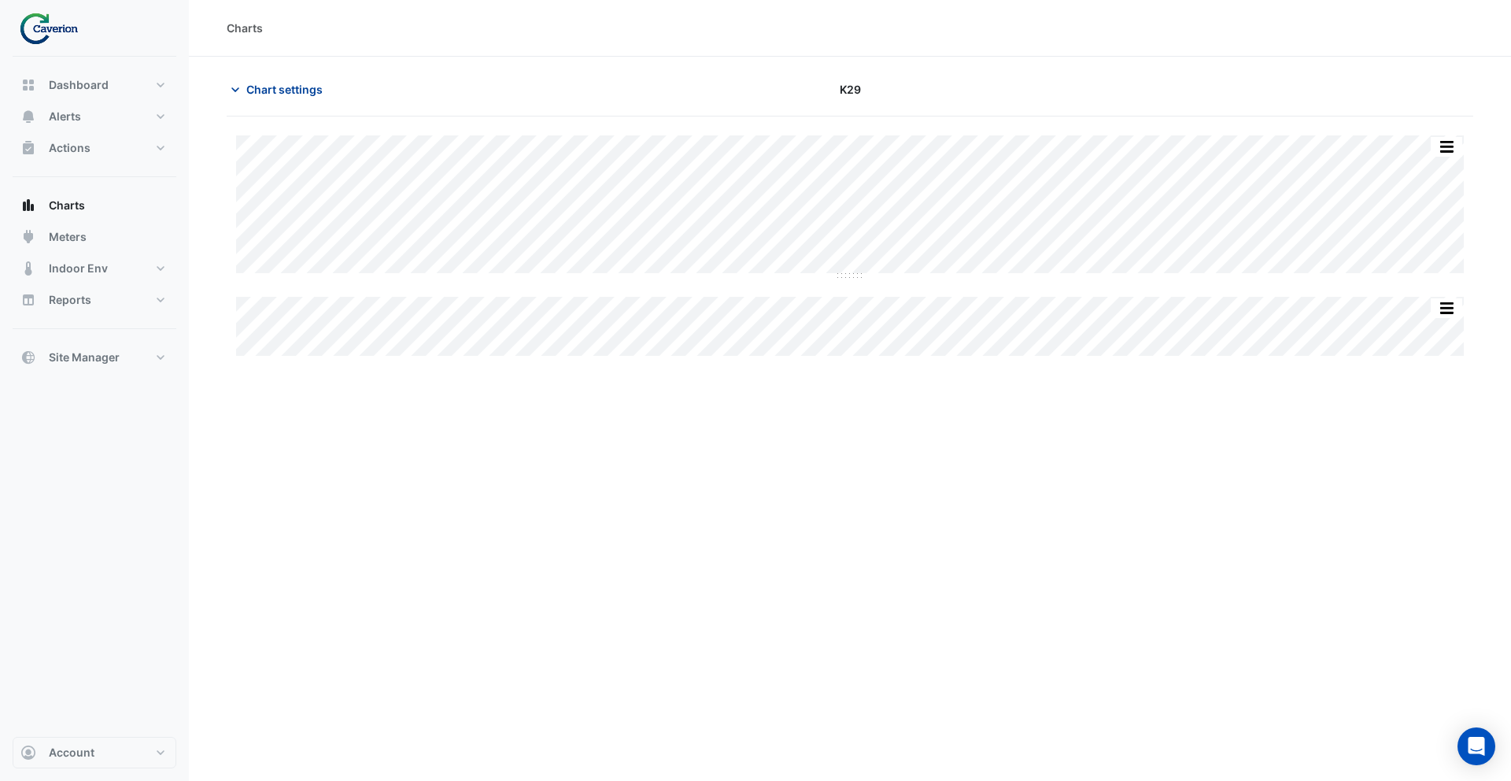
click at [284, 91] on span "Chart settings" at bounding box center [284, 89] width 76 height 17
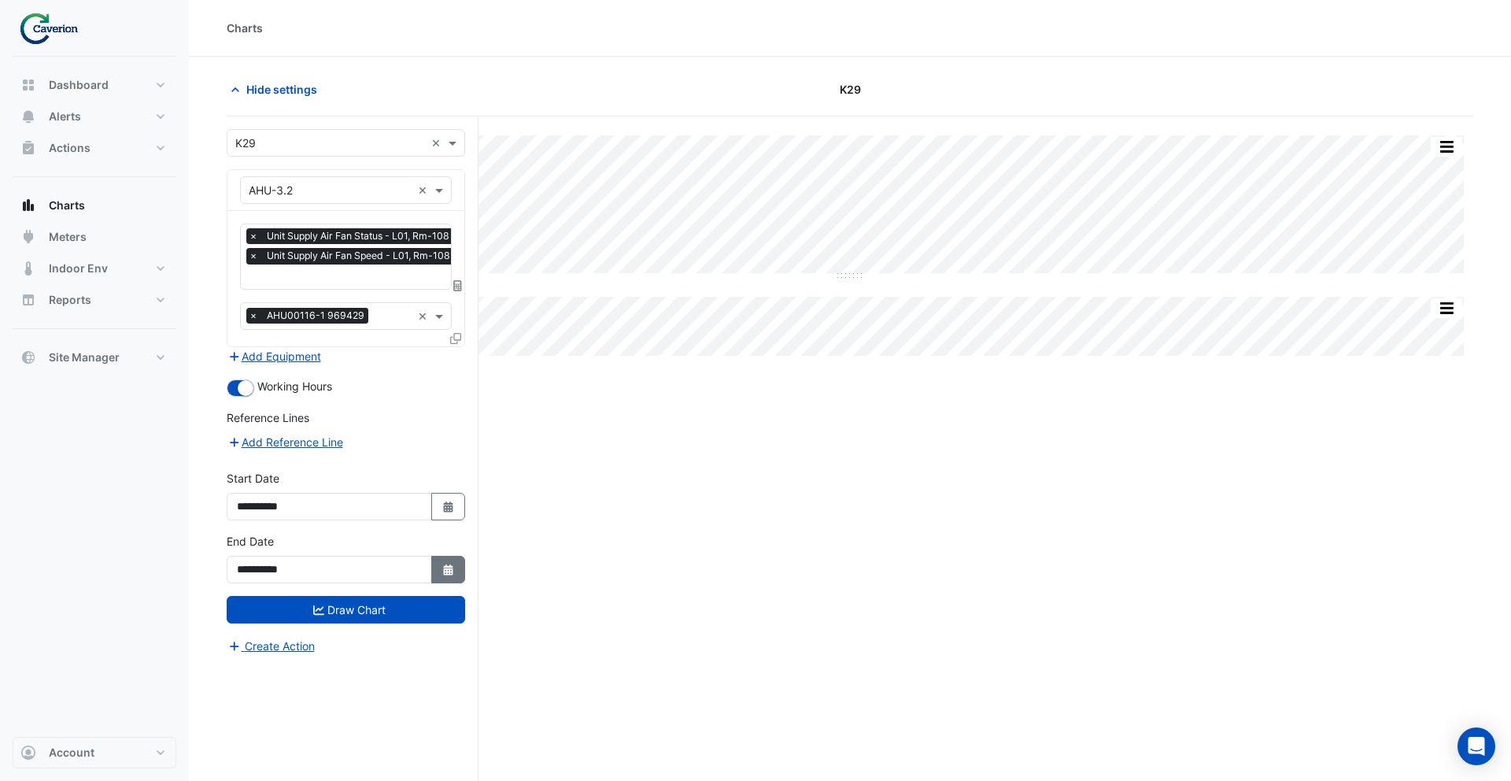
click at [447, 573] on icon "button" at bounding box center [447, 569] width 9 height 11
select select "*"
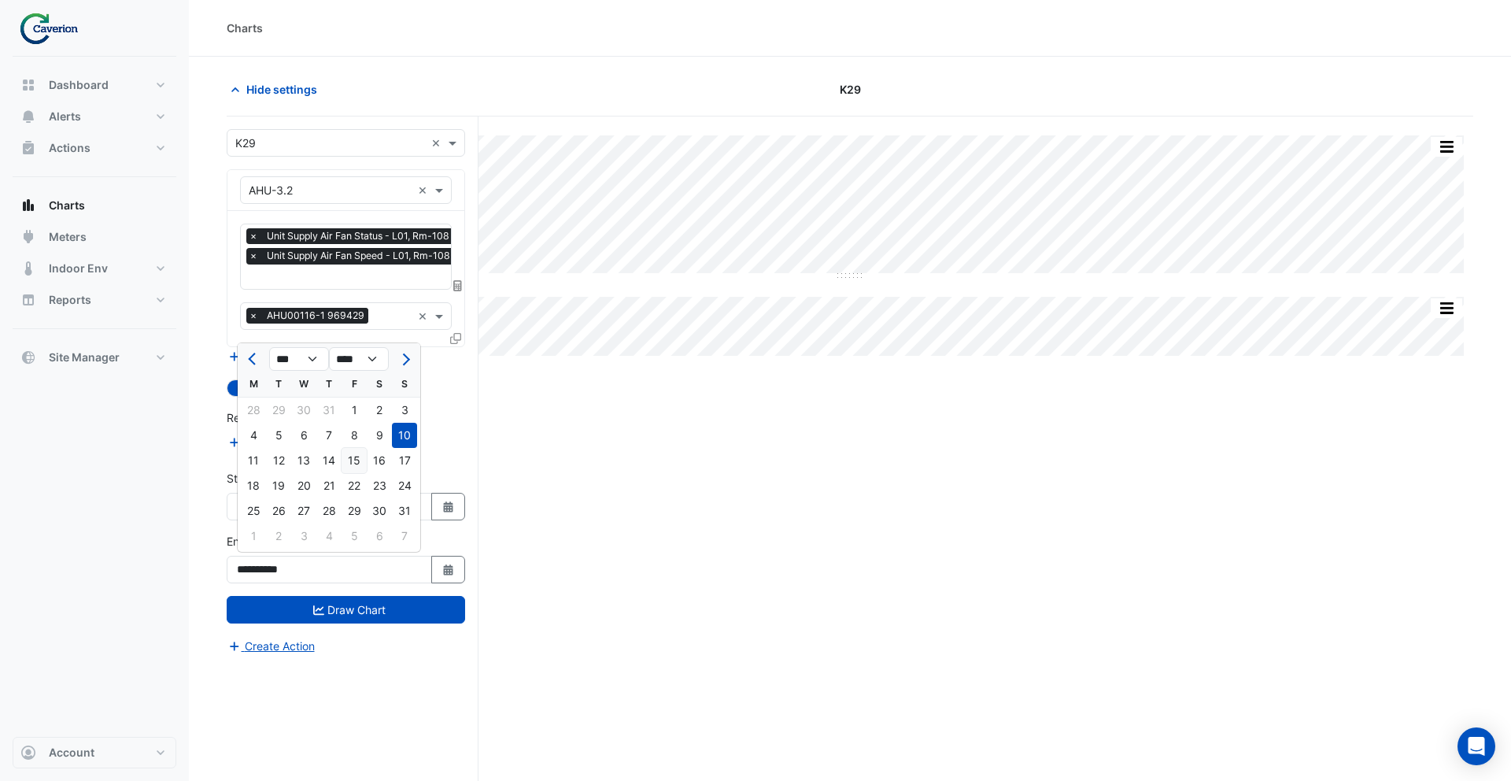
click at [345, 463] on div "15" at bounding box center [353, 460] width 25 height 25
type input "**********"
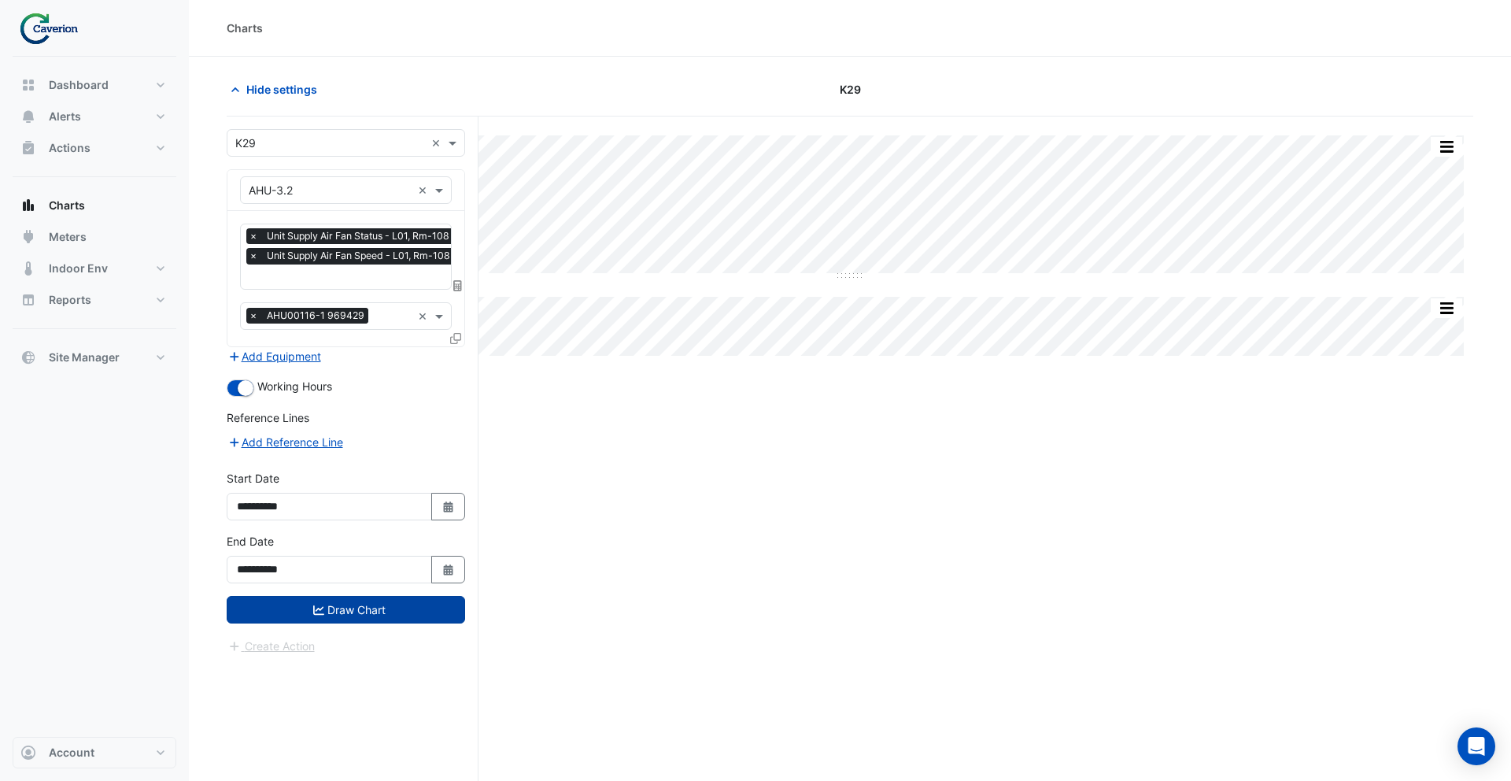
click at [335, 604] on button "Draw Chart" at bounding box center [346, 610] width 238 height 28
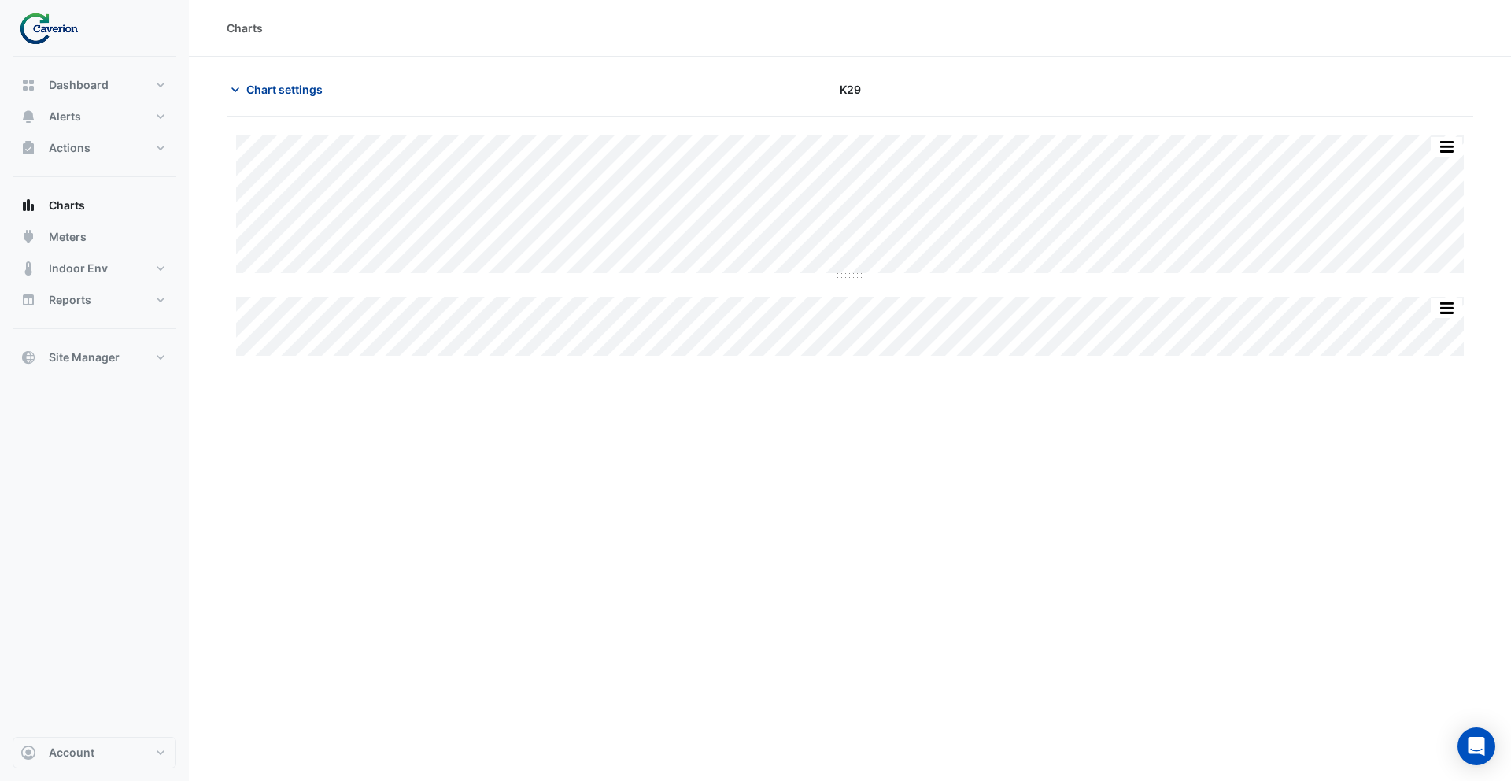
click at [293, 89] on span "Chart settings" at bounding box center [284, 89] width 76 height 17
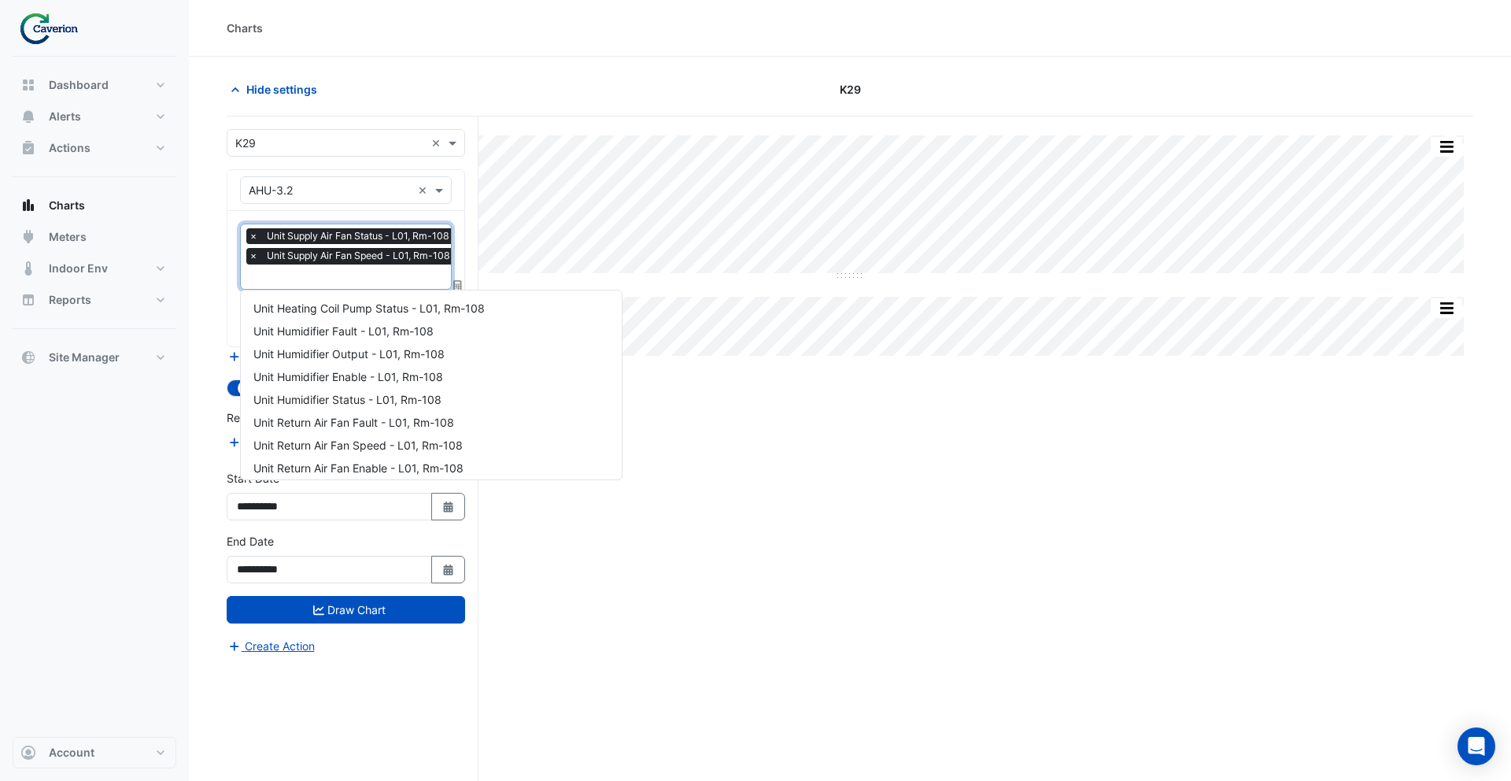
scroll to position [0, 8]
click at [340, 274] on input "text" at bounding box center [345, 278] width 209 height 17
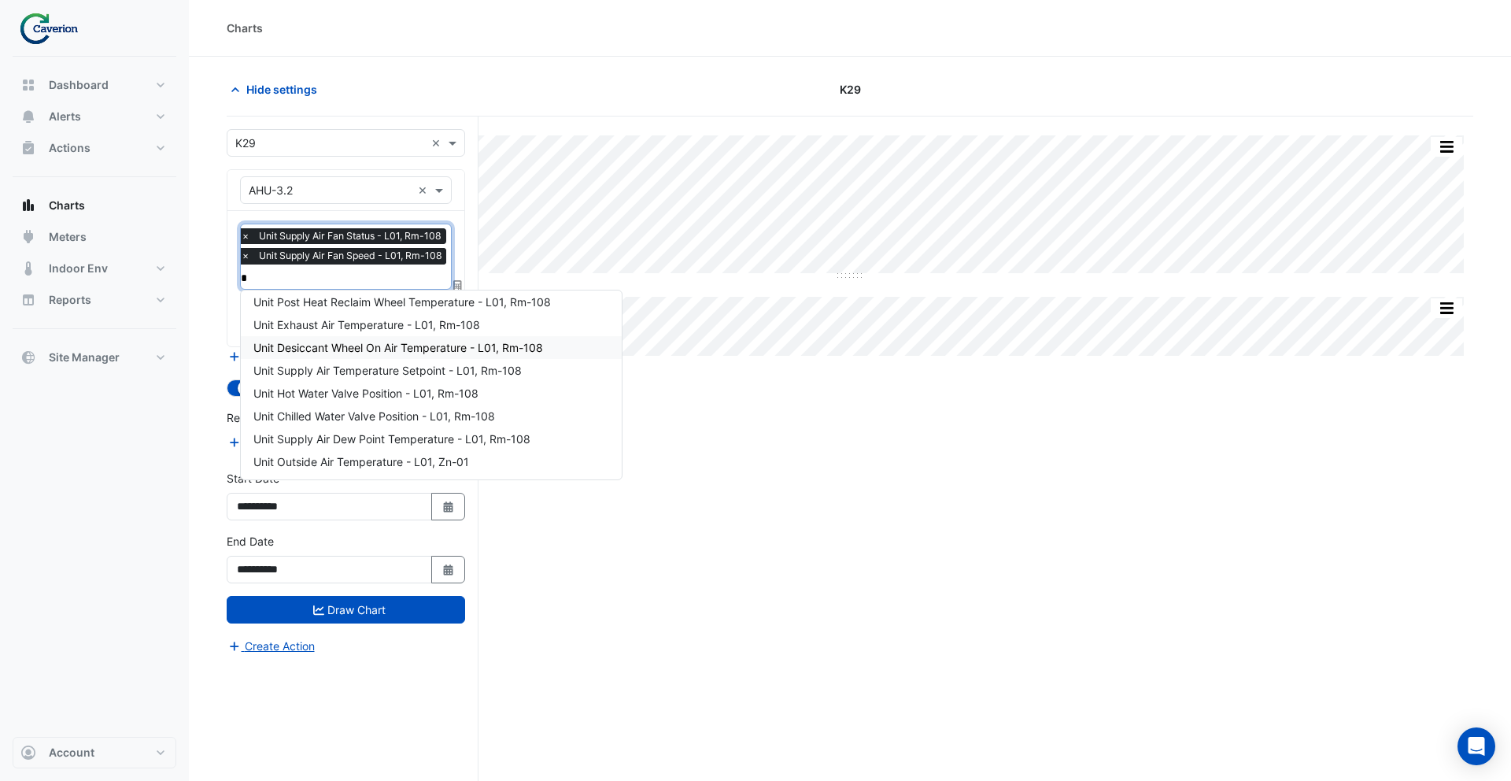
scroll to position [52, 0]
type input "********"
click at [363, 397] on span "Unit Supply Air Pressure - L01, Rm-108" at bounding box center [353, 392] width 201 height 13
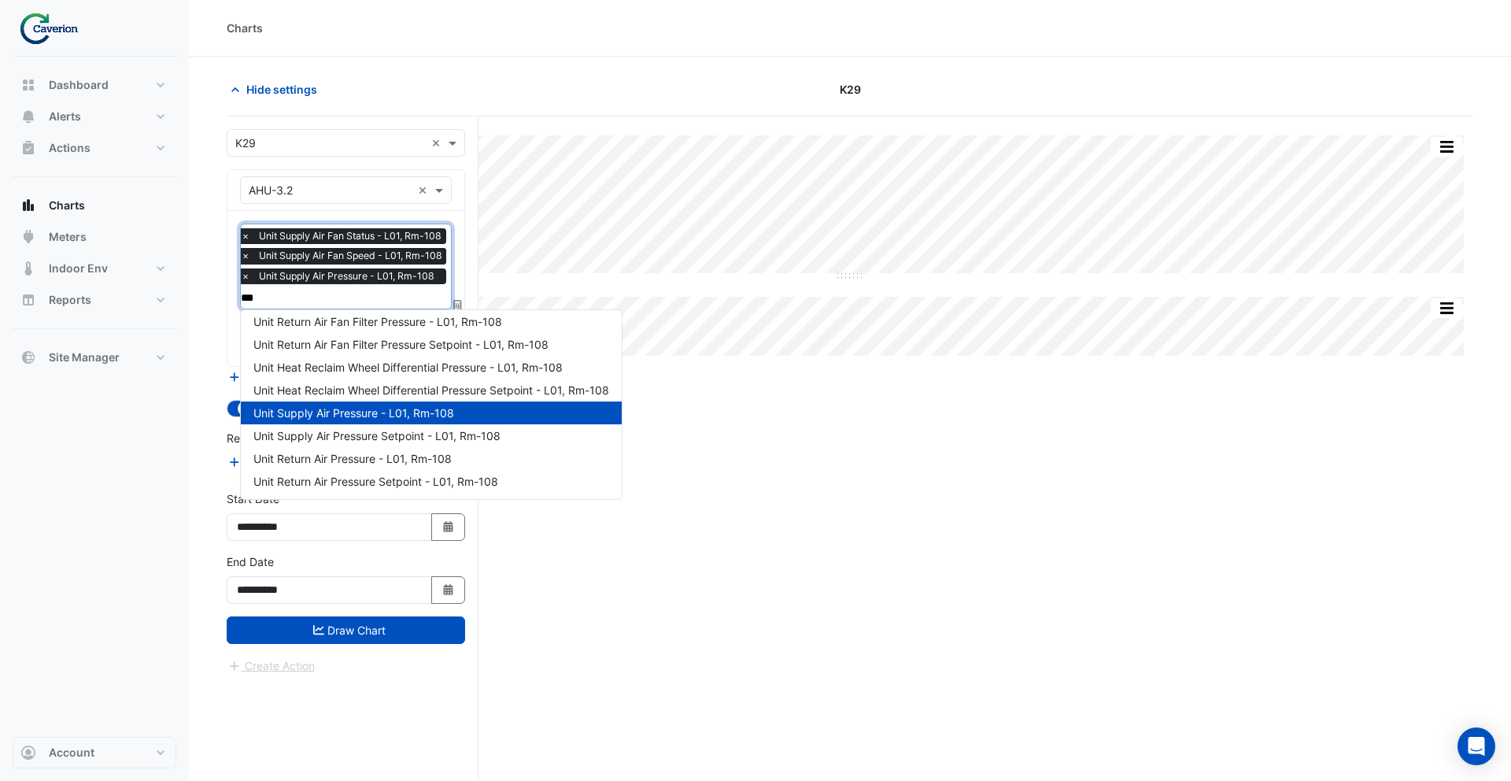
type input "****"
click at [370, 437] on span "Unit Supply Air Pressure Setpoint - L01, Rm-108" at bounding box center [376, 435] width 247 height 13
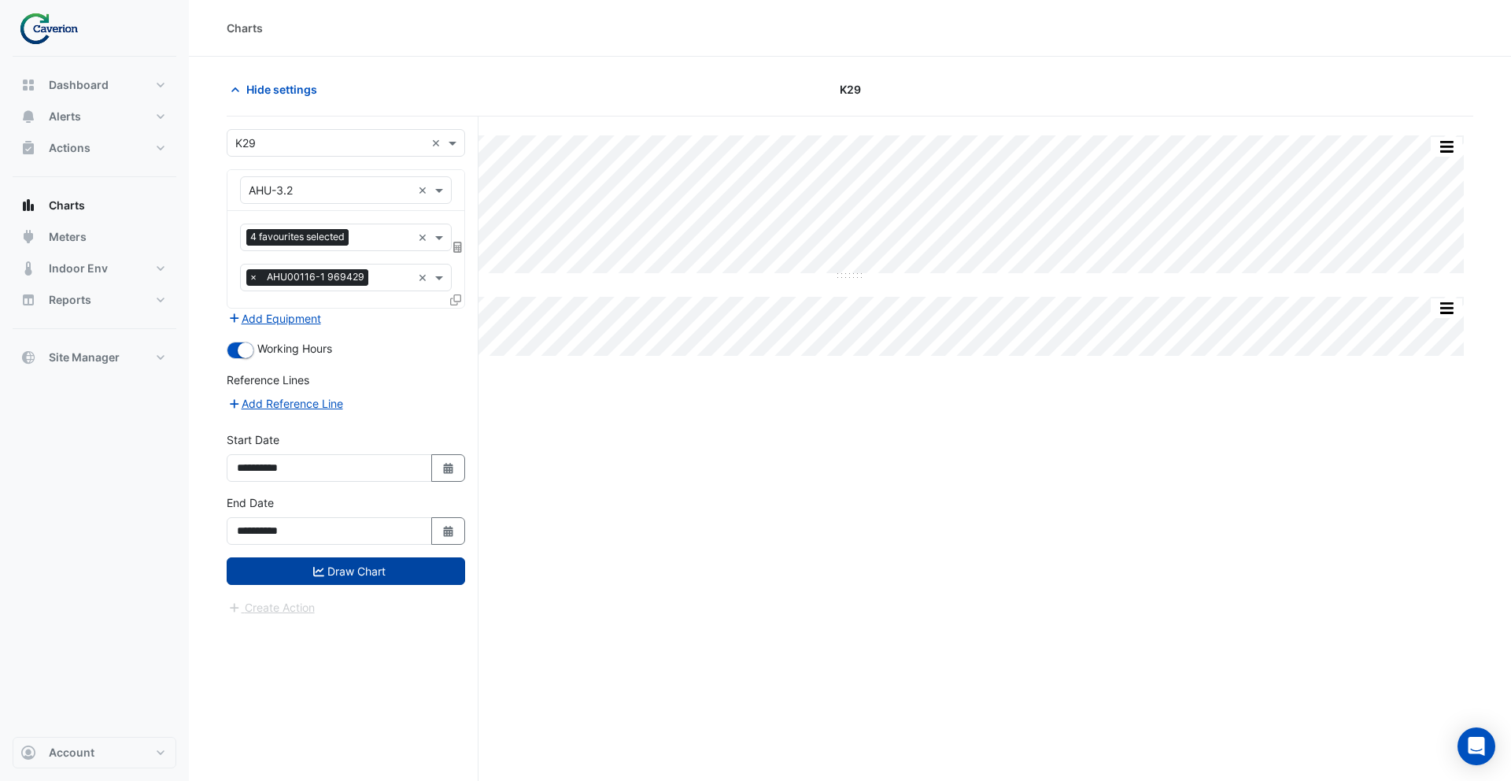
click at [374, 570] on button "Draw Chart" at bounding box center [346, 571] width 238 height 28
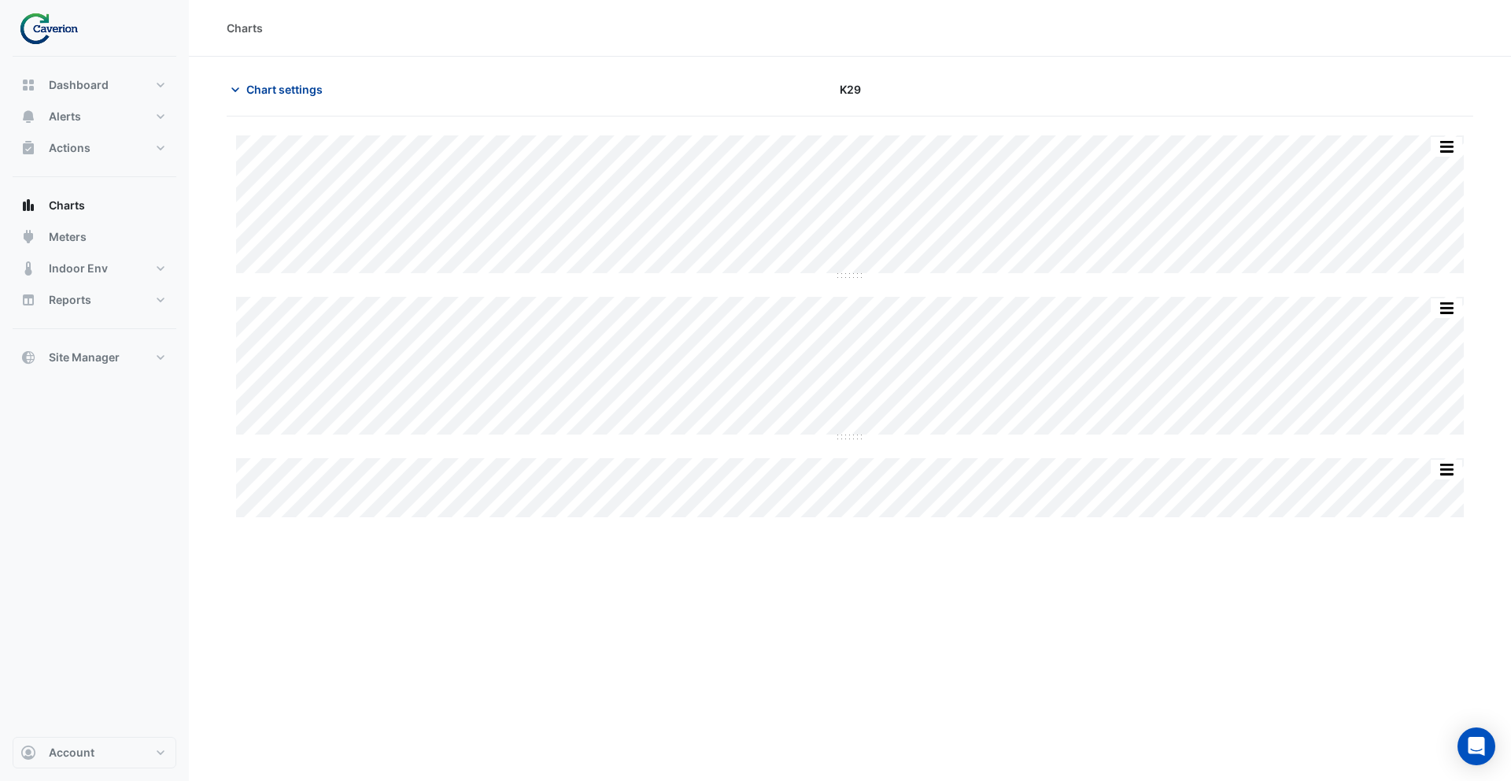
click at [299, 90] on span "Chart settings" at bounding box center [284, 89] width 76 height 17
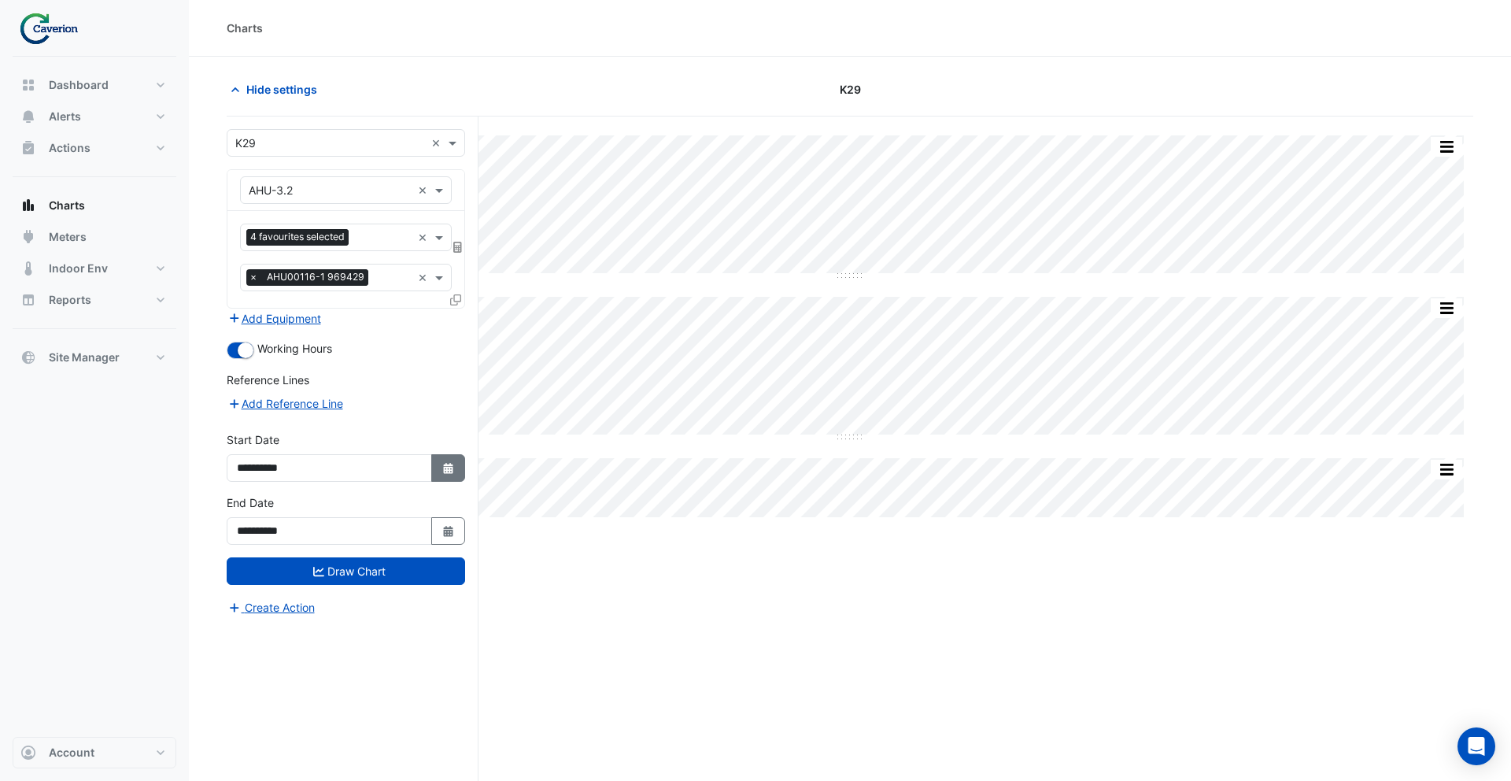
click at [463, 463] on button "Select Date" at bounding box center [448, 468] width 35 height 28
select select "*"
select select "****"
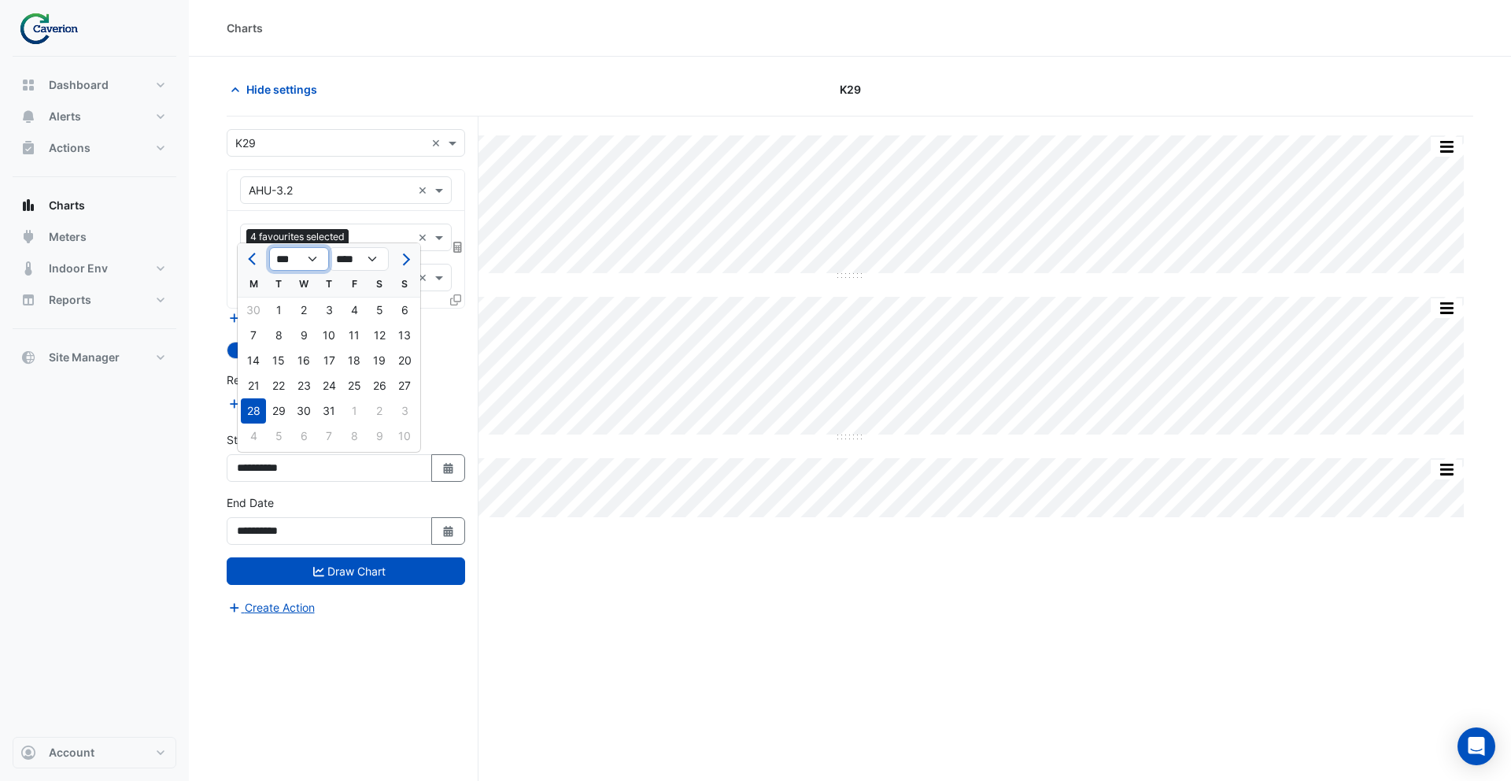
click at [308, 254] on select "*** *** *** *** *** *** *** ***" at bounding box center [299, 259] width 60 height 24
select select "*"
click at [269, 247] on select "*** *** *** *** *** *** *** ***" at bounding box center [299, 259] width 60 height 24
click at [408, 308] on div "1" at bounding box center [404, 309] width 25 height 25
type input "**********"
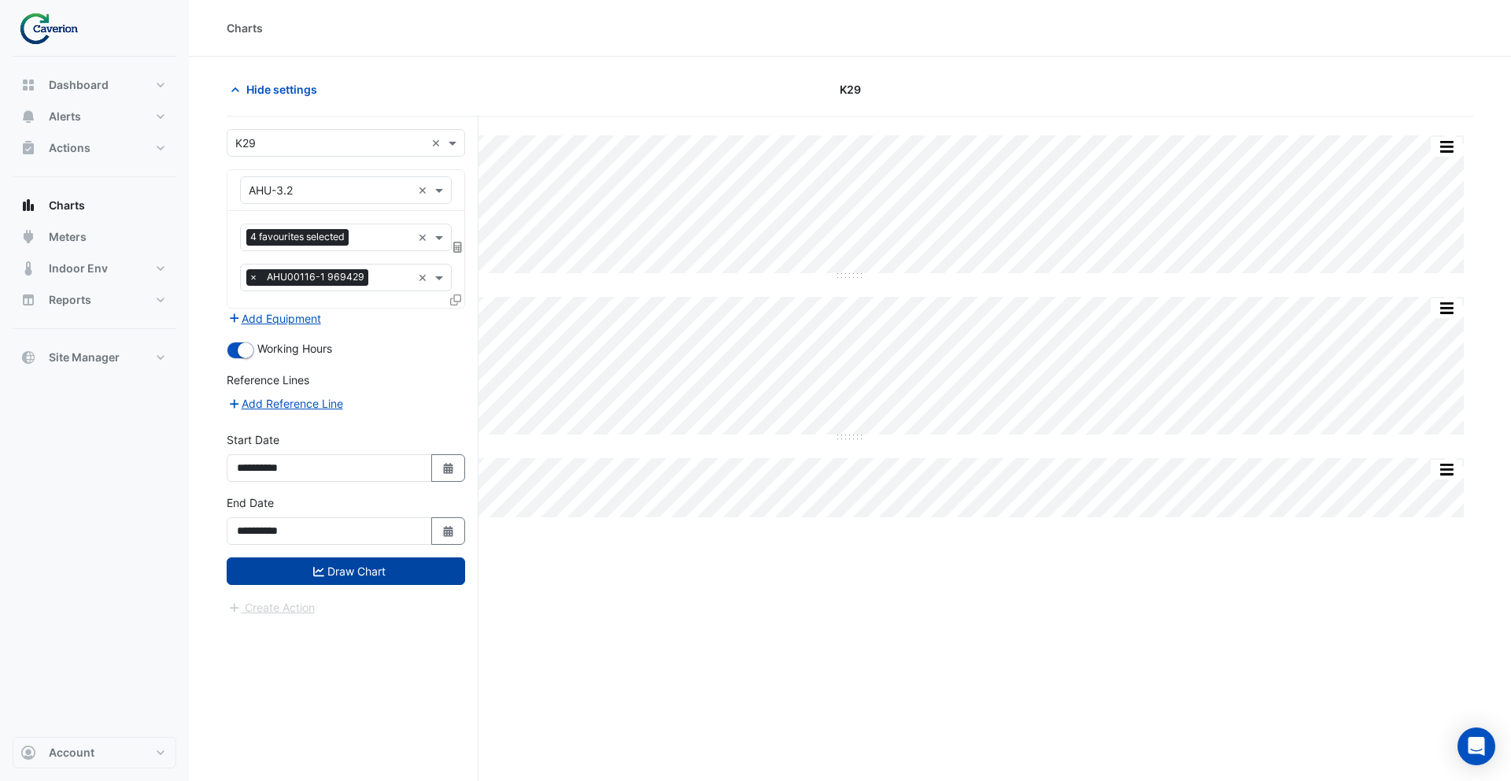
click at [411, 573] on button "Draw Chart" at bounding box center [346, 571] width 238 height 28
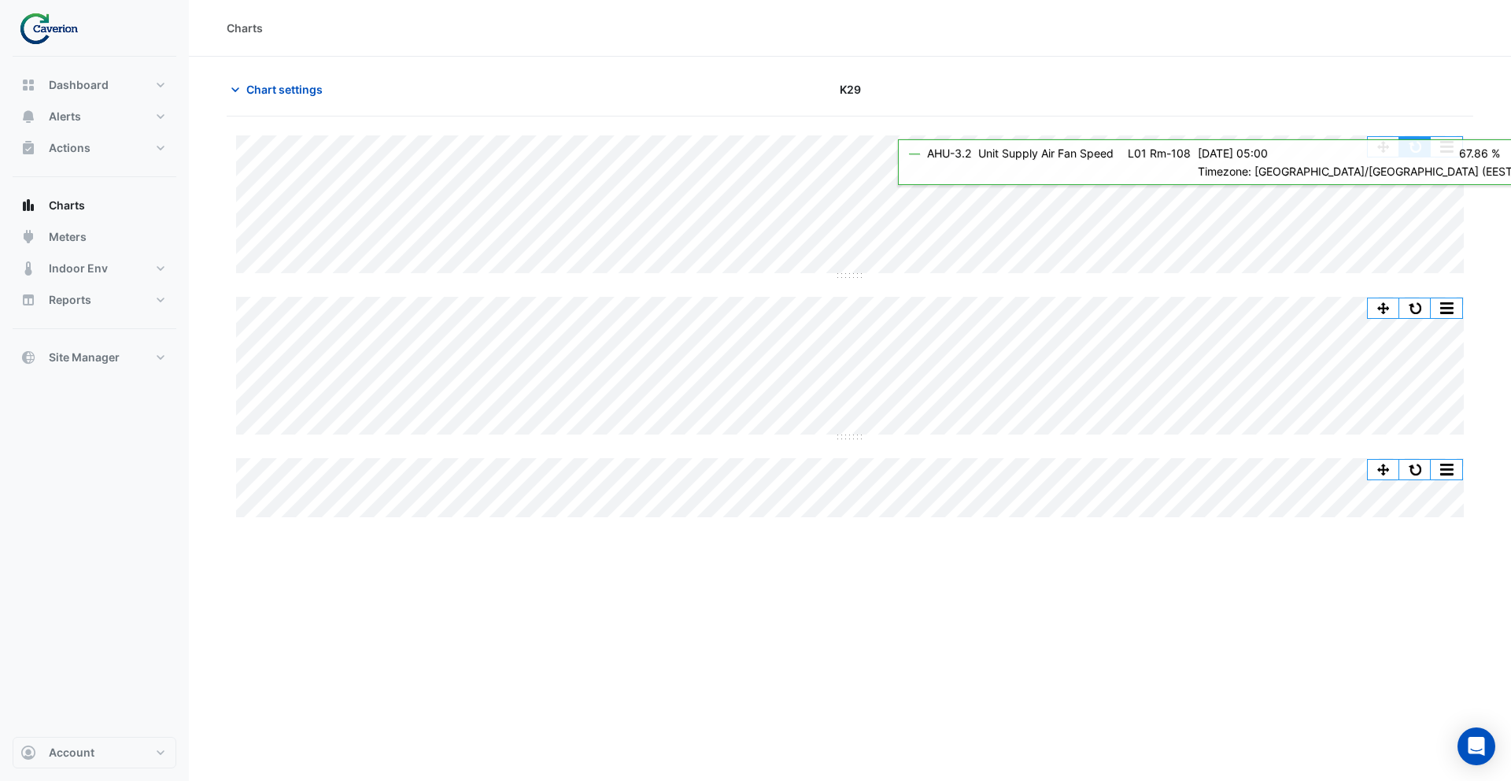
click at [1404, 145] on button "button" at bounding box center [1414, 147] width 31 height 20
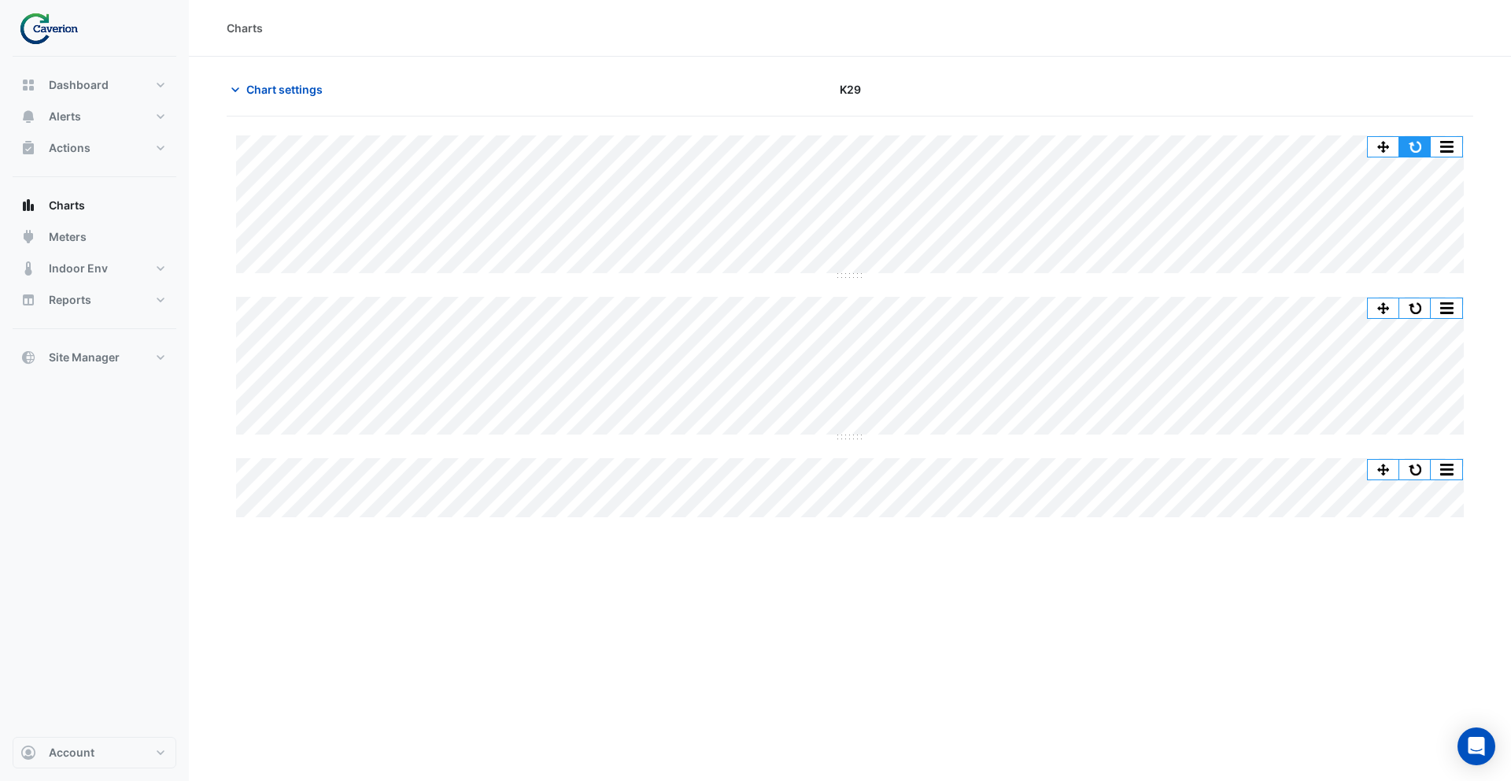
click at [1423, 144] on button "button" at bounding box center [1414, 147] width 31 height 20
click at [1417, 150] on button "button" at bounding box center [1414, 147] width 31 height 20
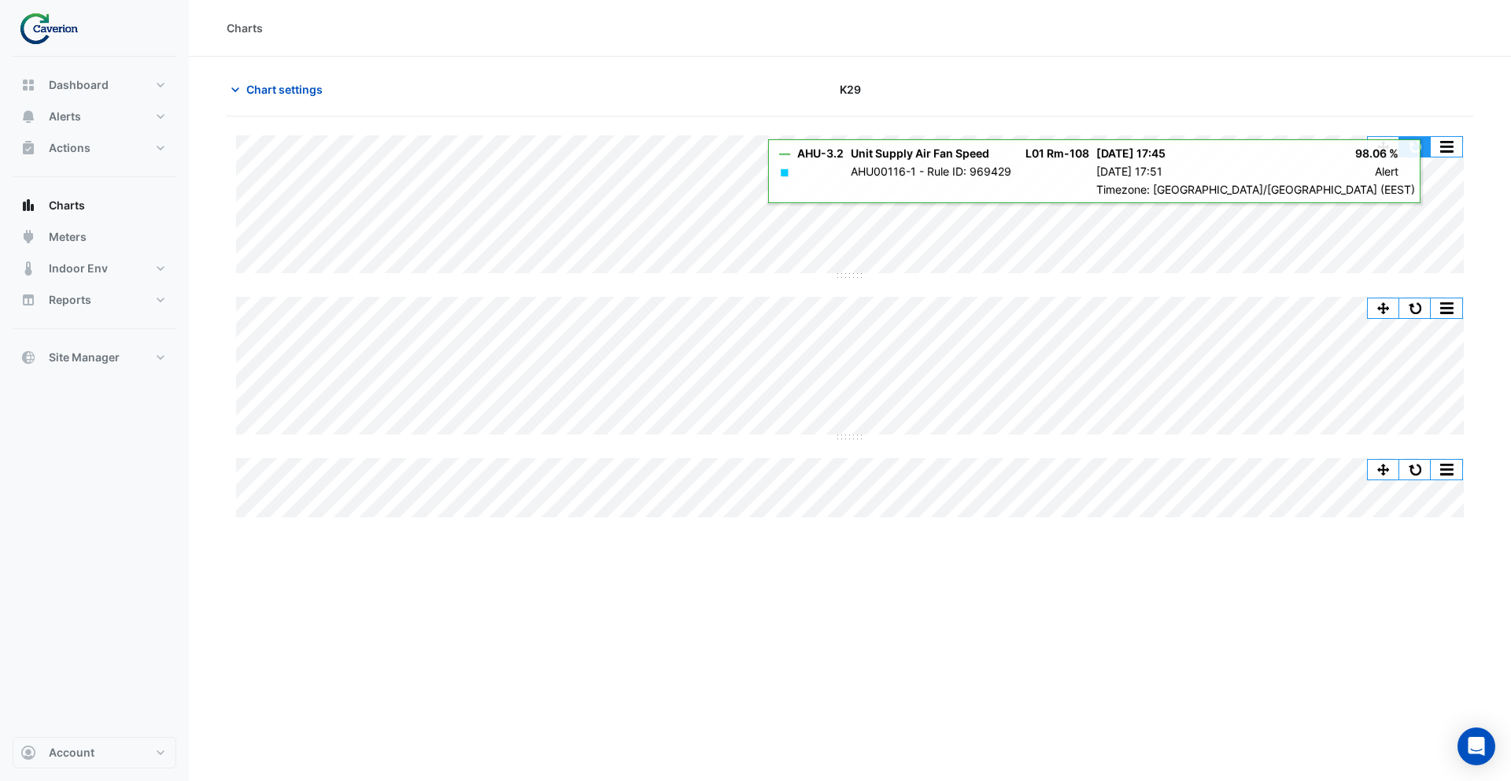
click at [1419, 149] on button "button" at bounding box center [1414, 147] width 31 height 20
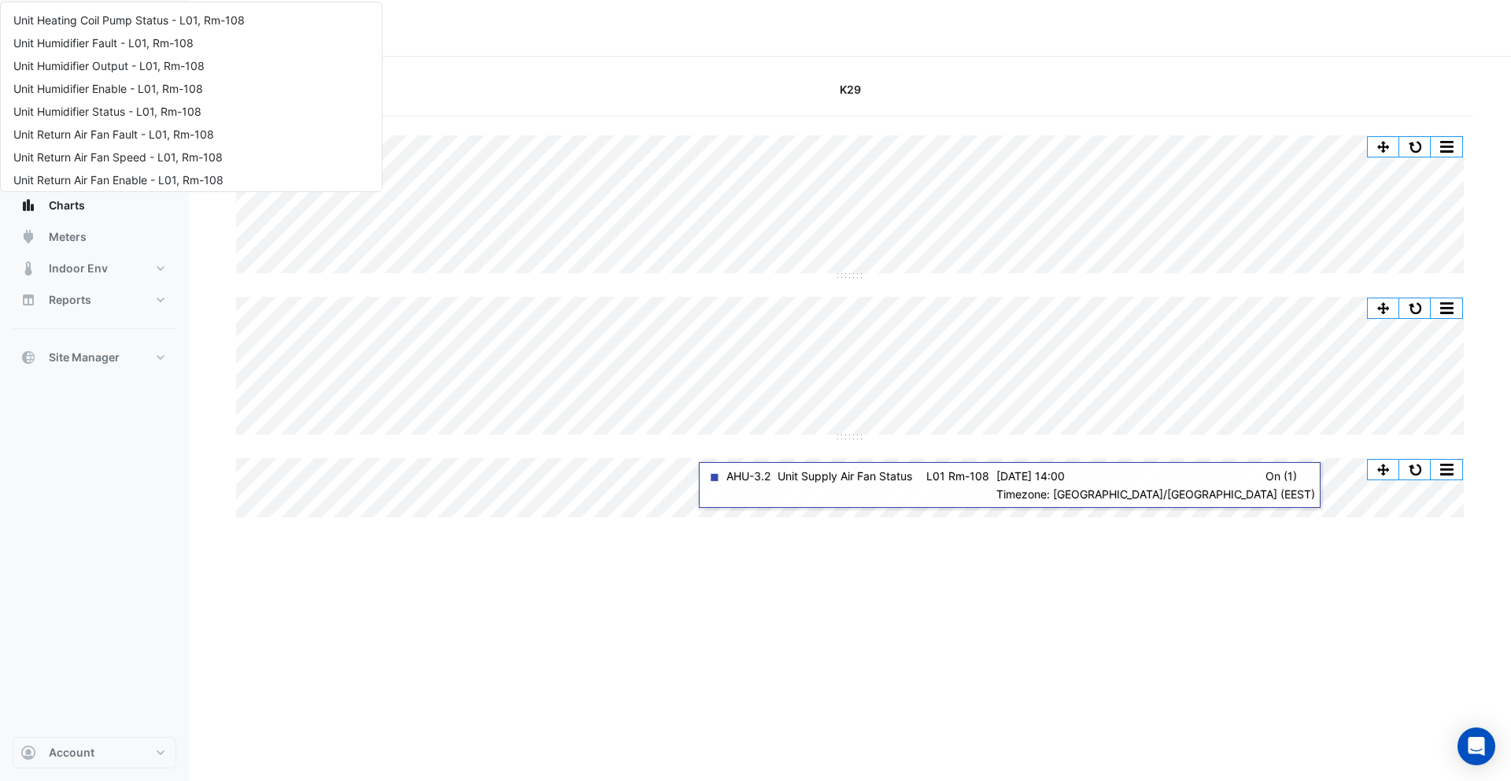
scroll to position [508, 0]
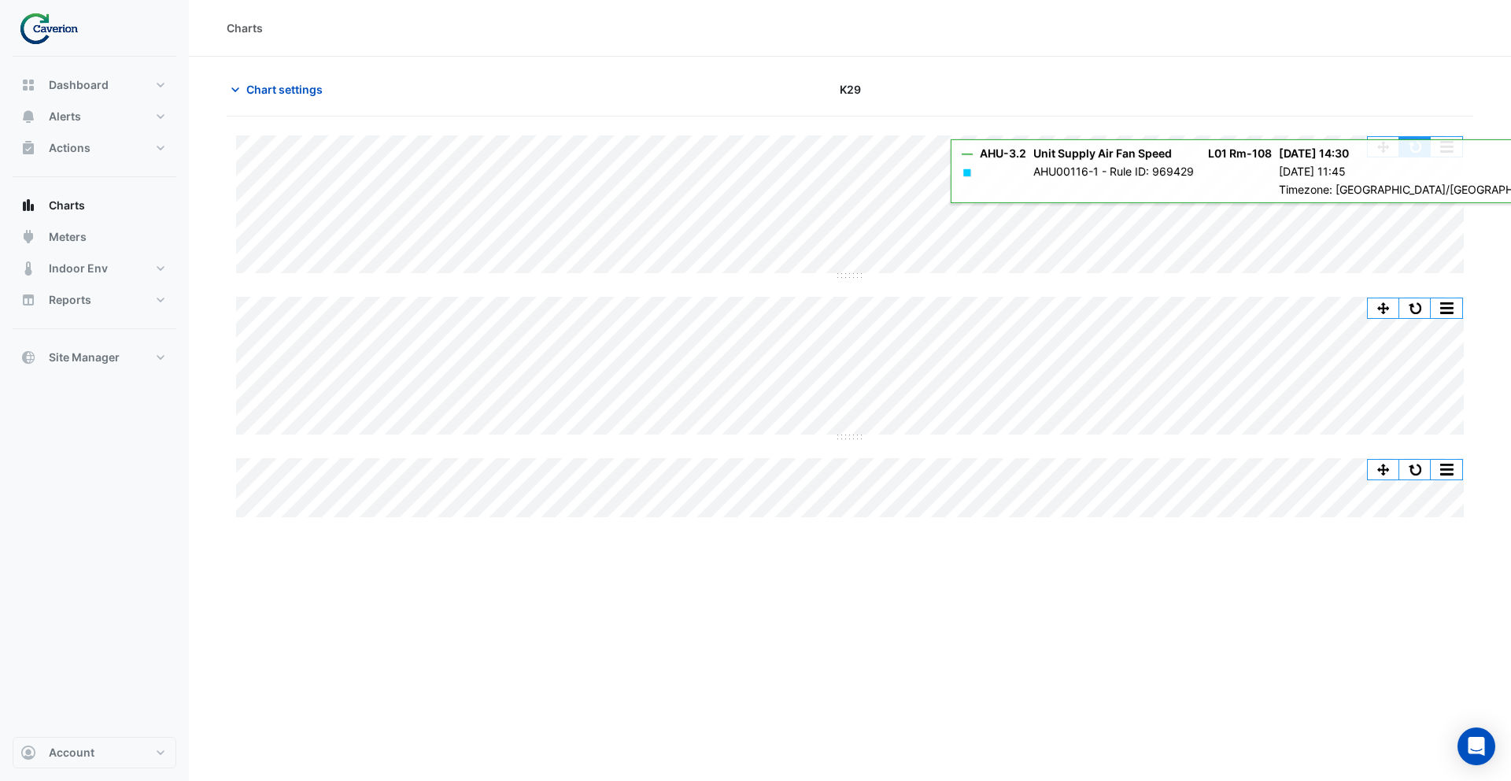
click at [1408, 149] on button "button" at bounding box center [1414, 147] width 31 height 20
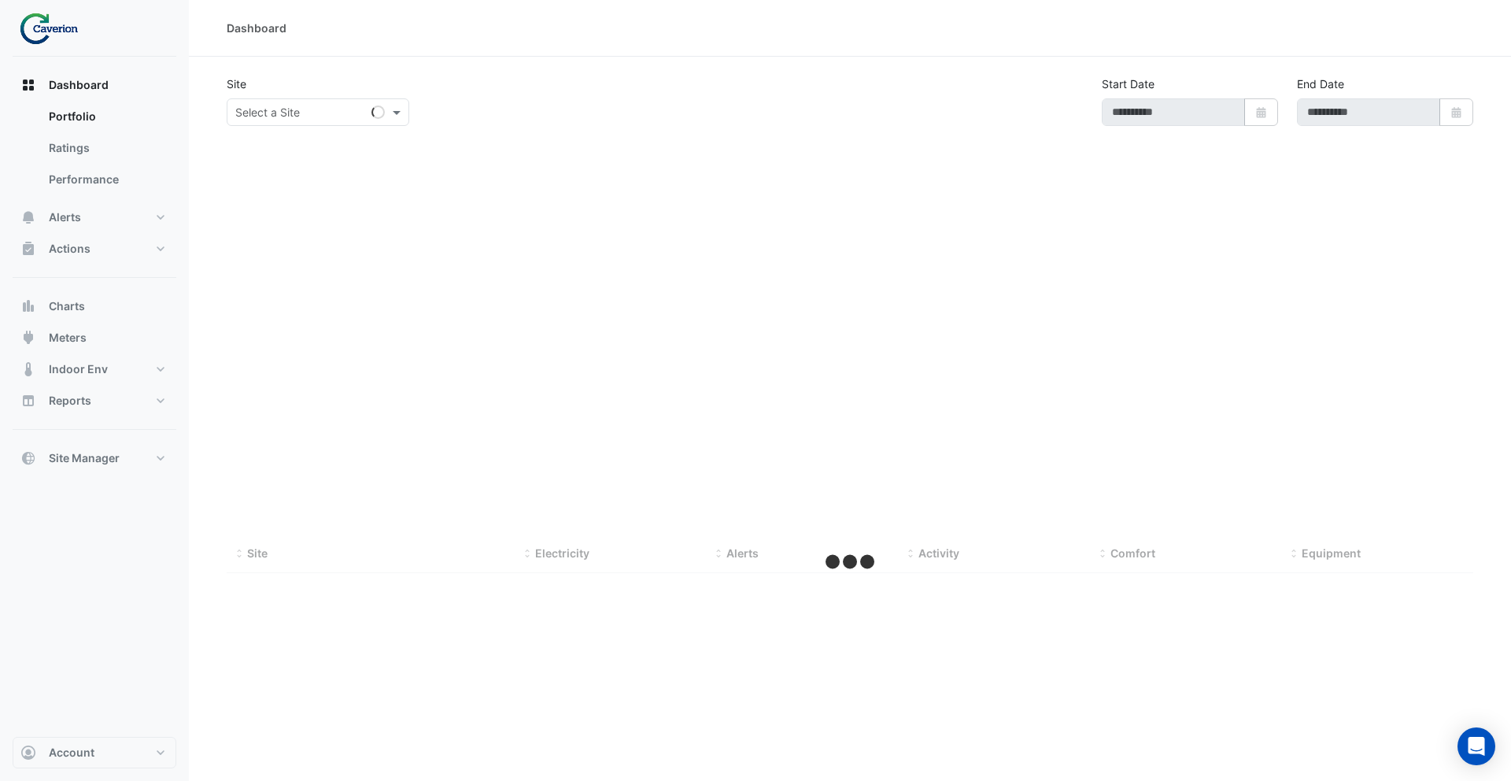
type input "**********"
select select "***"
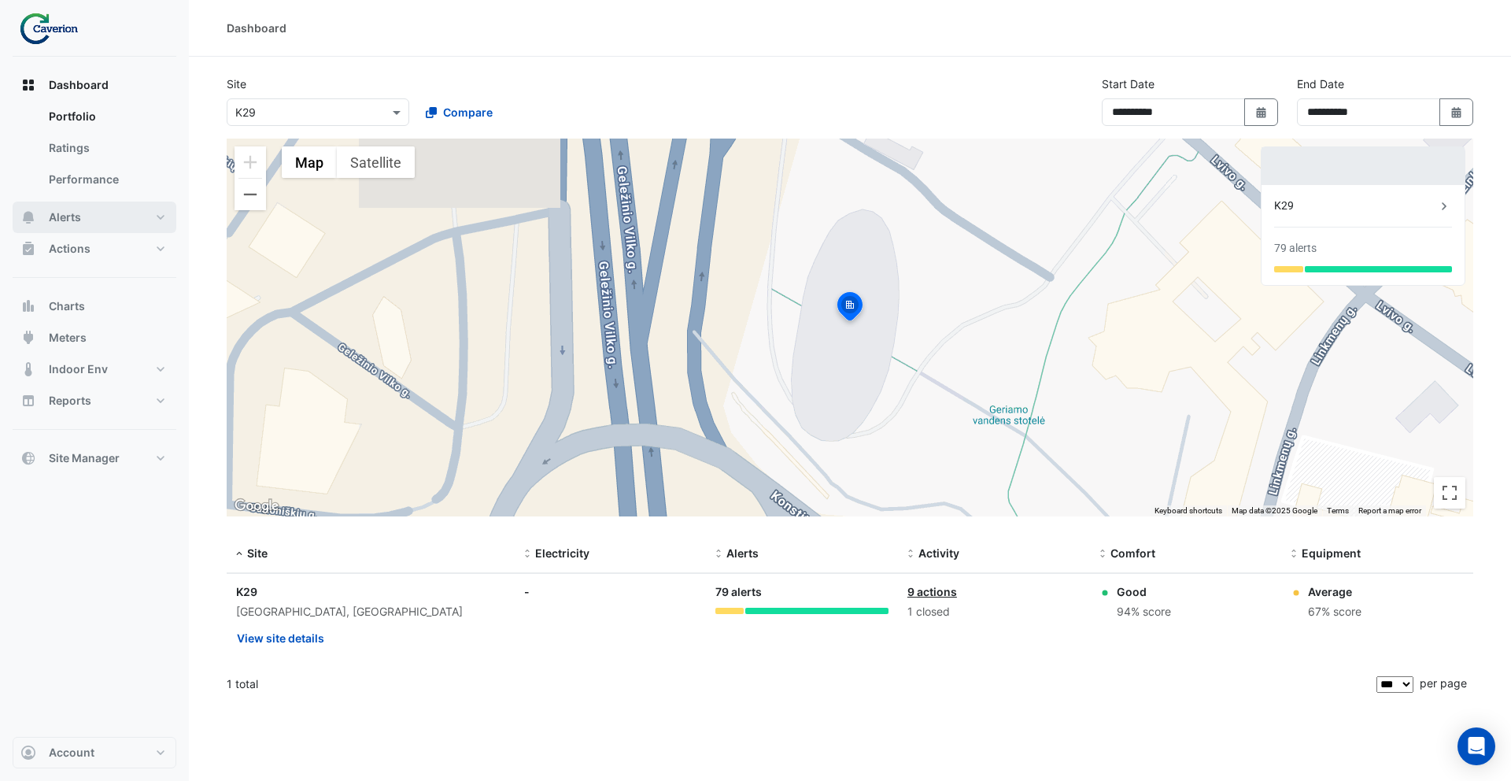
click at [110, 209] on button "Alerts" at bounding box center [95, 216] width 164 height 31
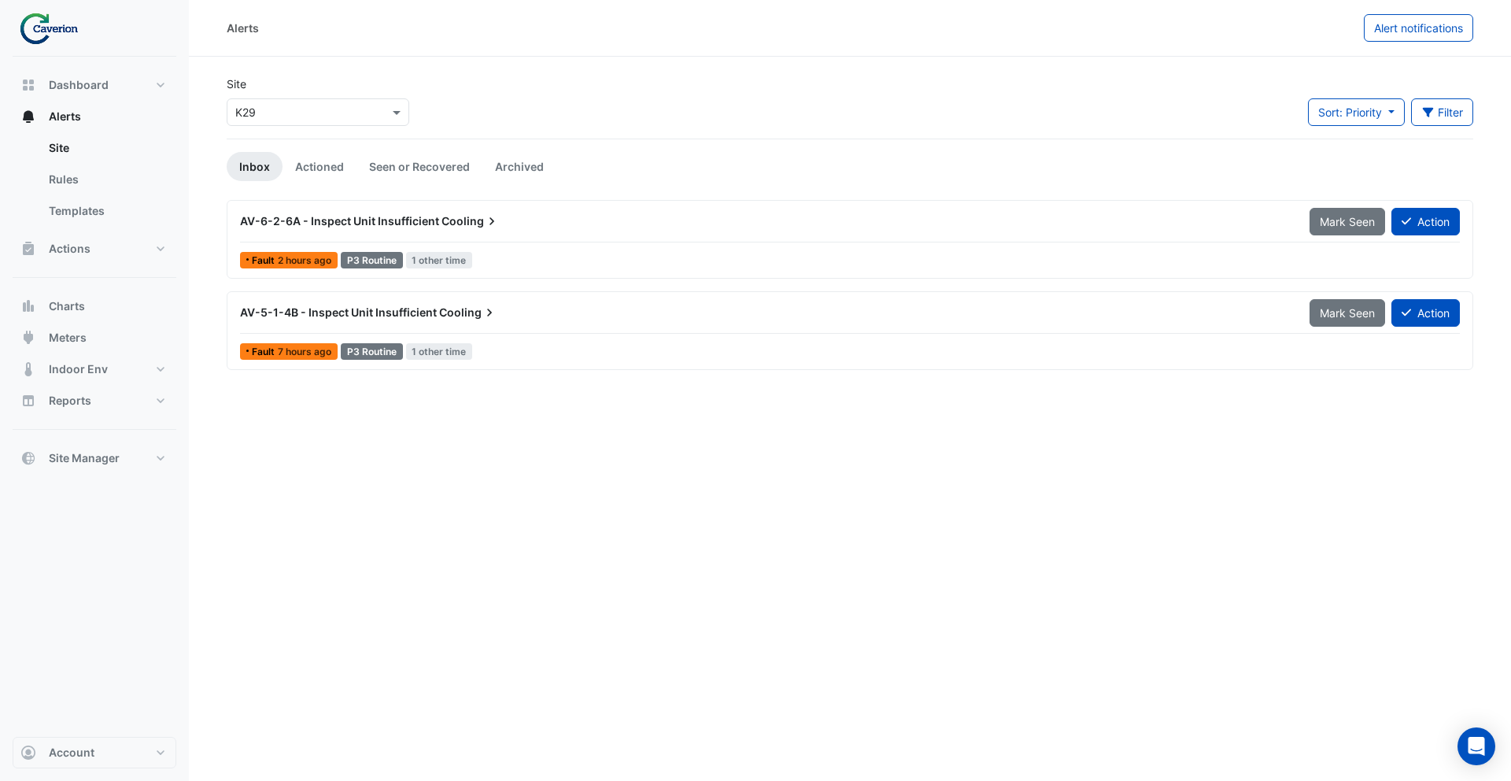
click at [461, 235] on div "AV-6-2-6A - Inspect Unit Insufficient Cooling Mark Seen Action" at bounding box center [850, 224] width 1220 height 35
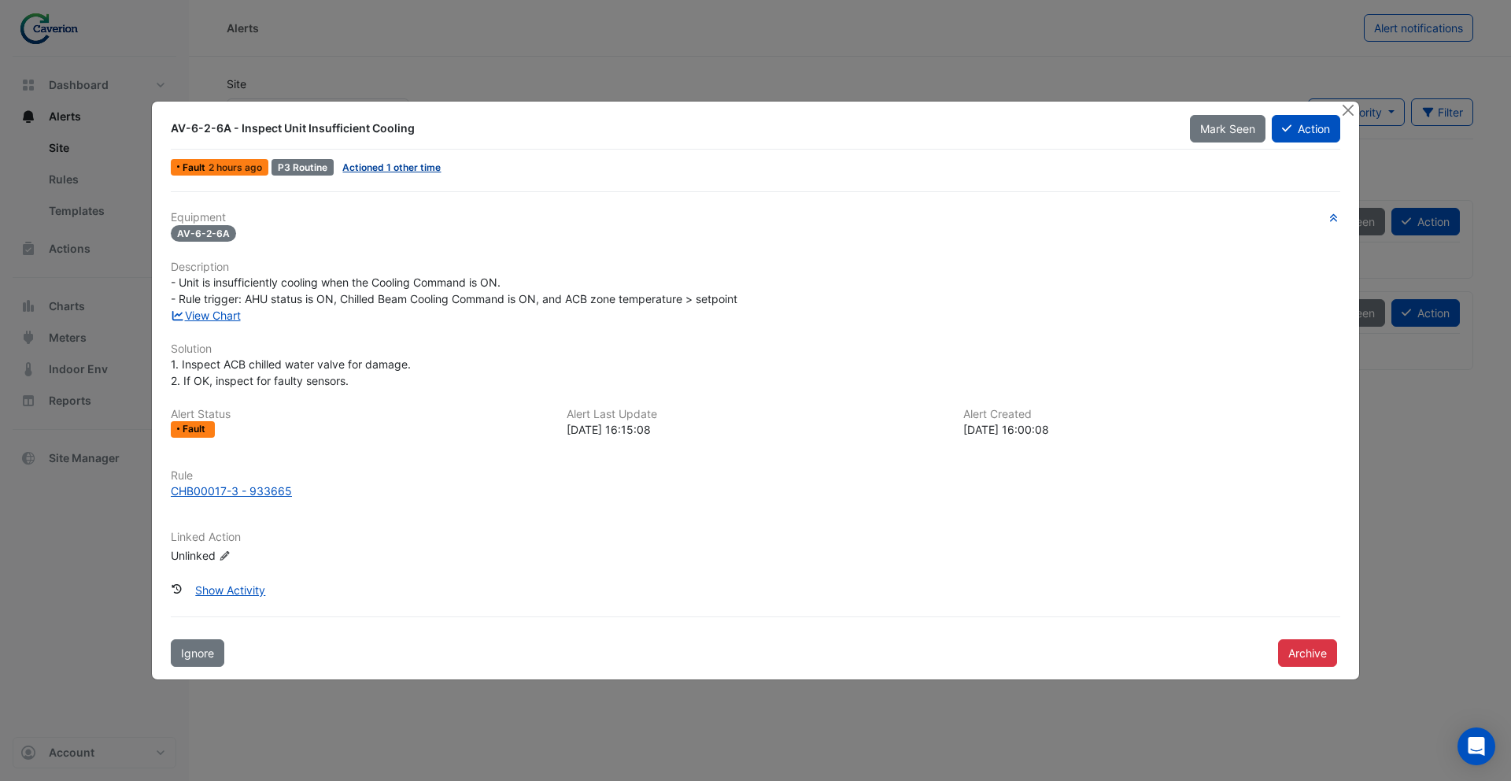
click at [386, 168] on link "Actioned 1 other time" at bounding box center [391, 167] width 98 height 12
click at [1346, 109] on button "Close" at bounding box center [1347, 109] width 17 height 17
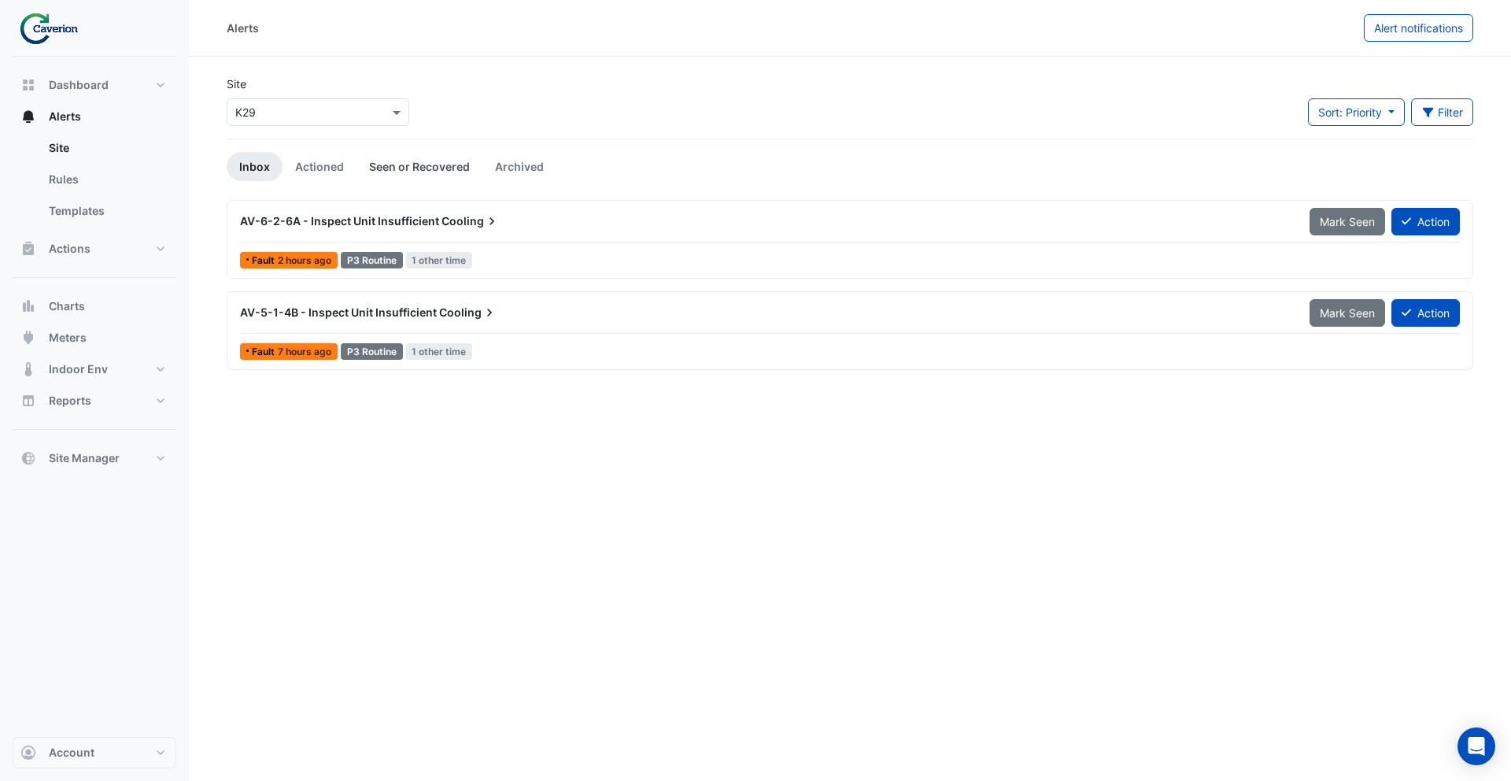
click at [418, 168] on link "Seen or Recovered" at bounding box center [419, 166] width 126 height 29
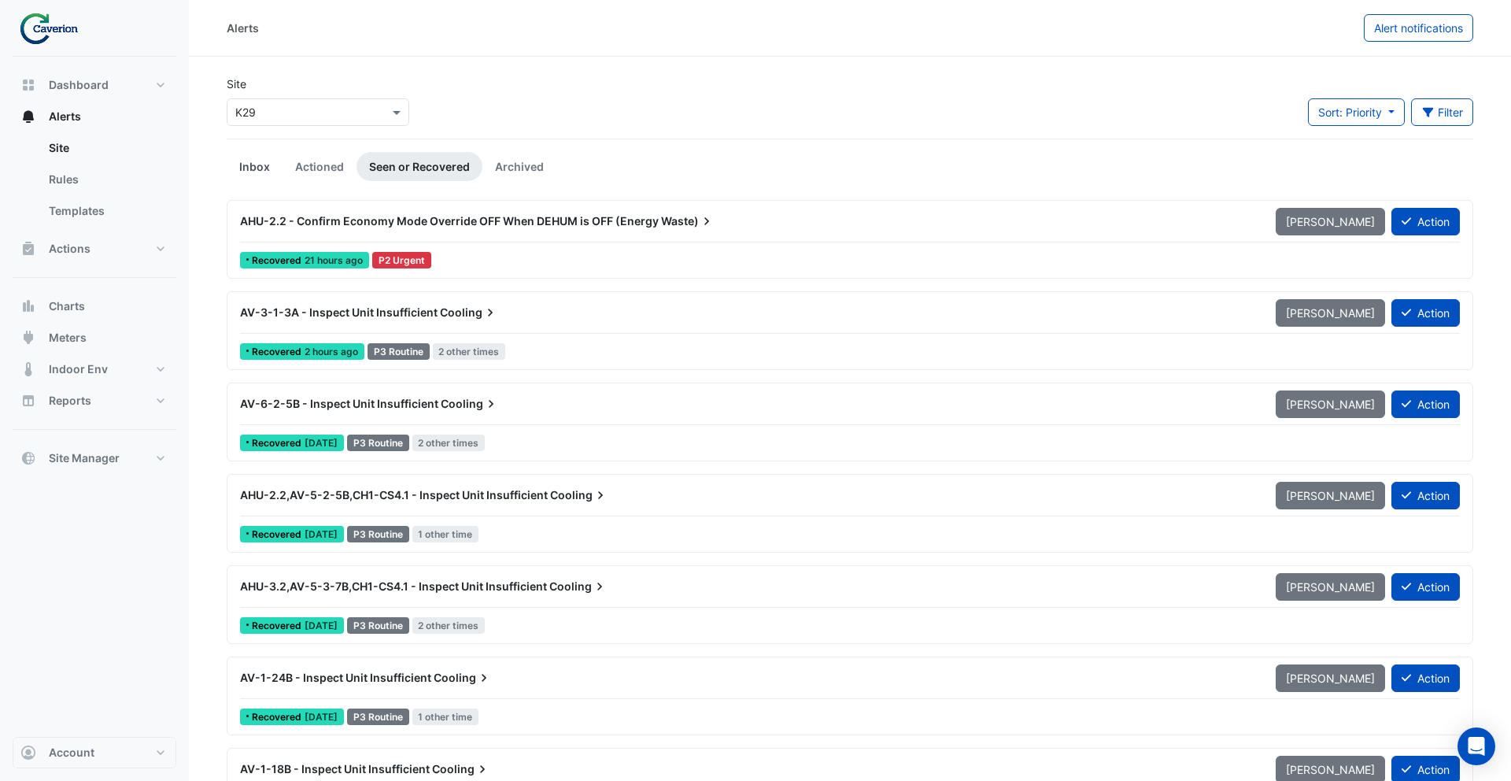
click at [238, 172] on link "Inbox" at bounding box center [255, 166] width 56 height 29
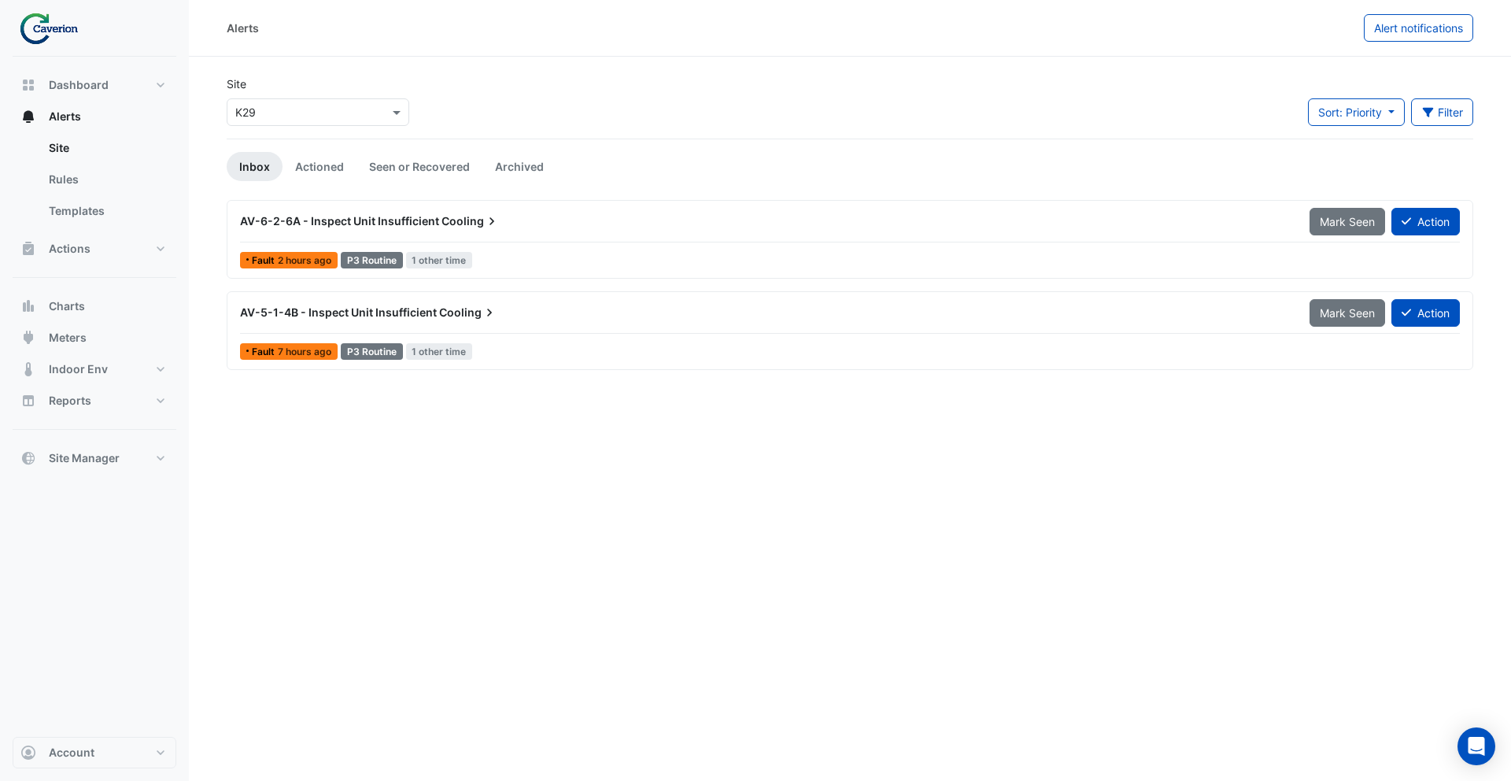
click at [532, 225] on div "AV-6-2-6A - Inspect Unit Insufficient Cooling" at bounding box center [765, 221] width 1050 height 16
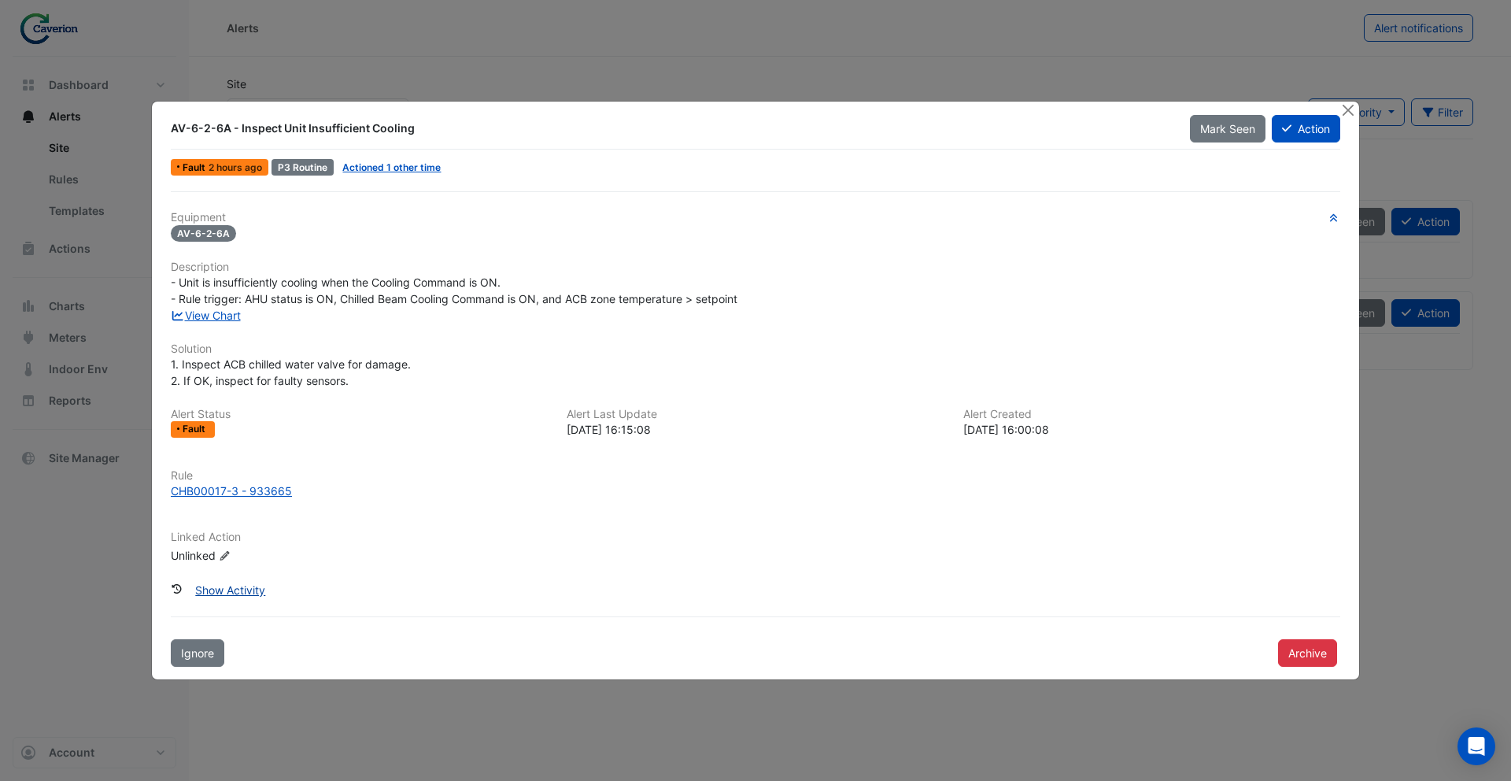
click at [230, 588] on button "Show Activity" at bounding box center [230, 590] width 90 height 28
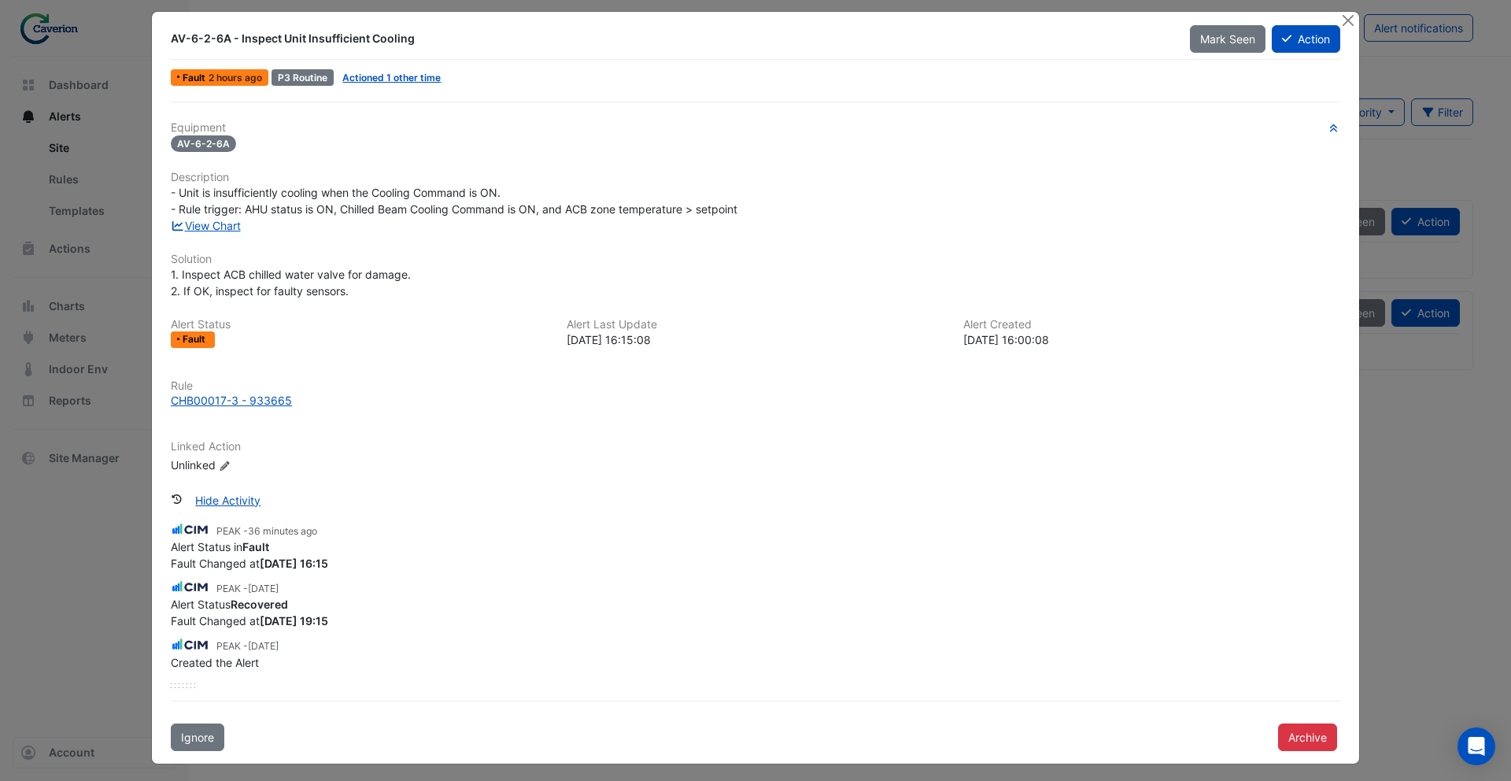
scroll to position [17, 0]
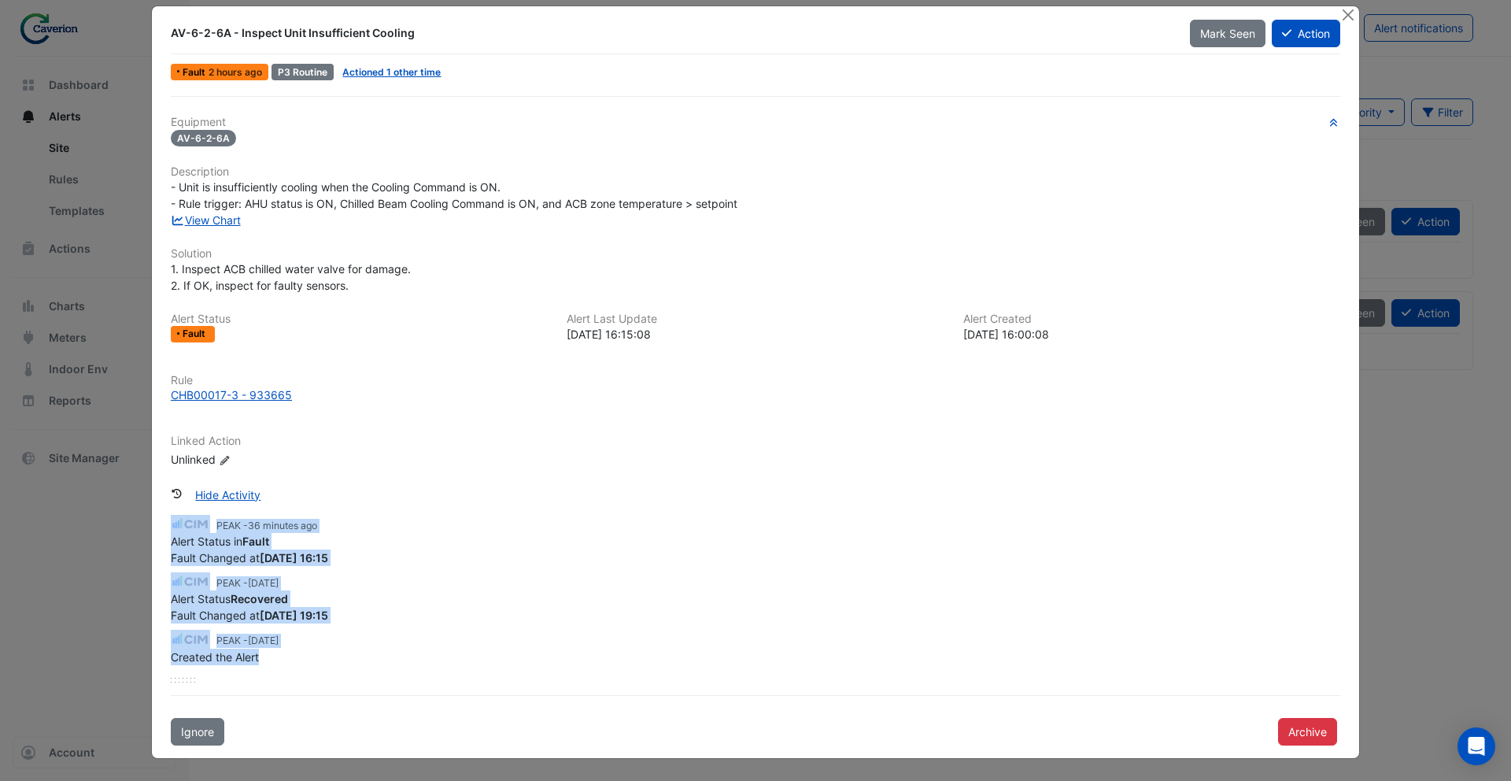
drag, startPoint x: 243, startPoint y: 649, endPoint x: 169, endPoint y: 516, distance: 152.2
click at [169, 516] on div "Equipment AV-6-2-6A Description - Unit is insufficiently cooling when the Cooli…" at bounding box center [755, 420] width 1182 height 649
click at [1348, 18] on button "Close" at bounding box center [1347, 14] width 17 height 17
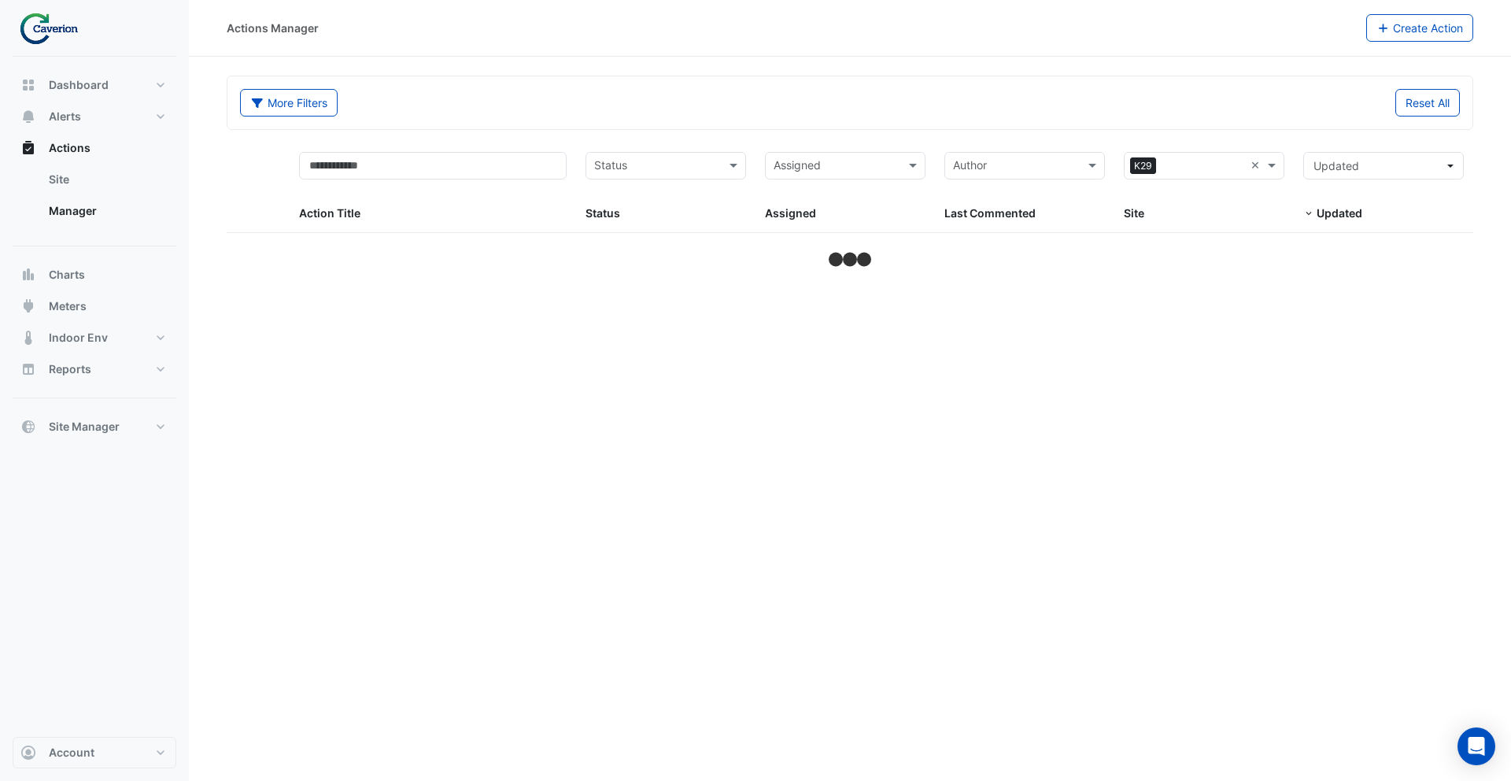
select select "***"
